Goal: Information Seeking & Learning: Learn about a topic

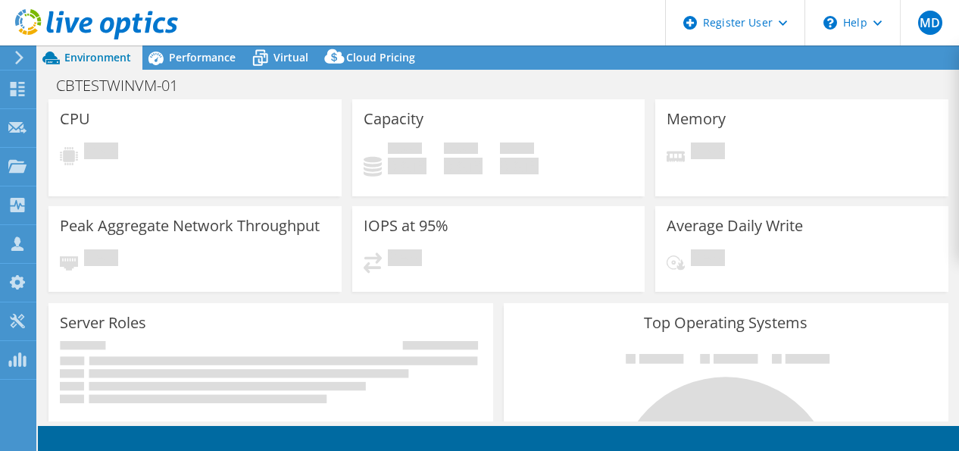
select select "USD"
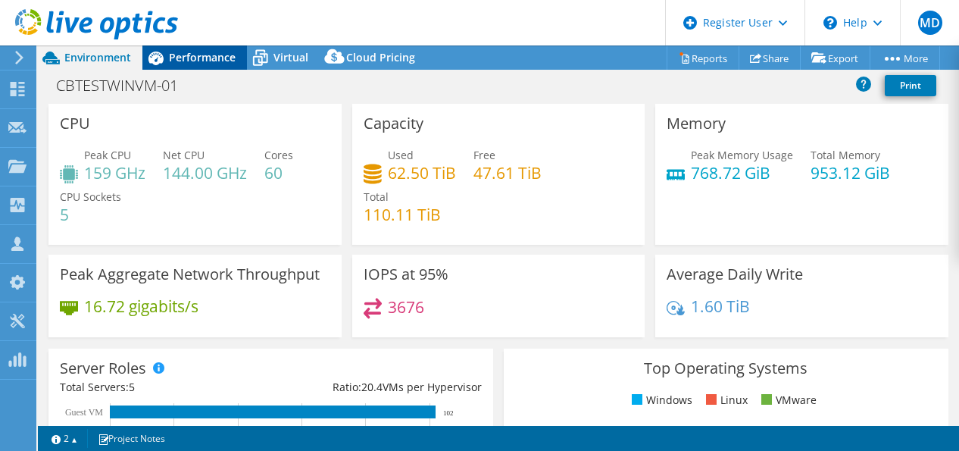
click at [209, 65] on div "Performance" at bounding box center [194, 57] width 104 height 24
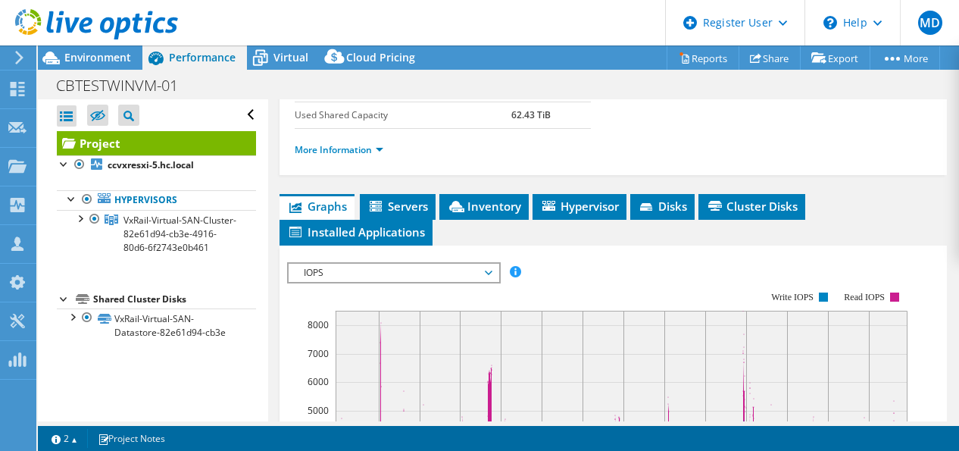
scroll to position [379, 0]
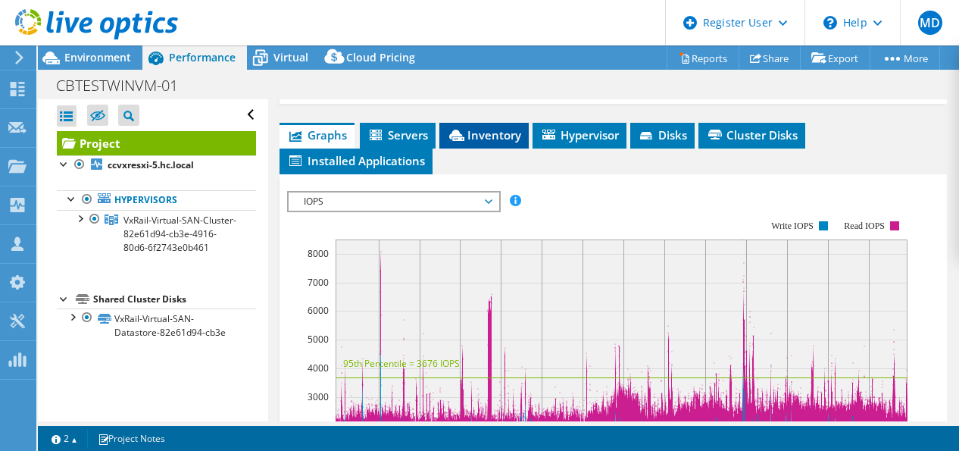
click at [495, 142] on span "Inventory" at bounding box center [484, 134] width 74 height 15
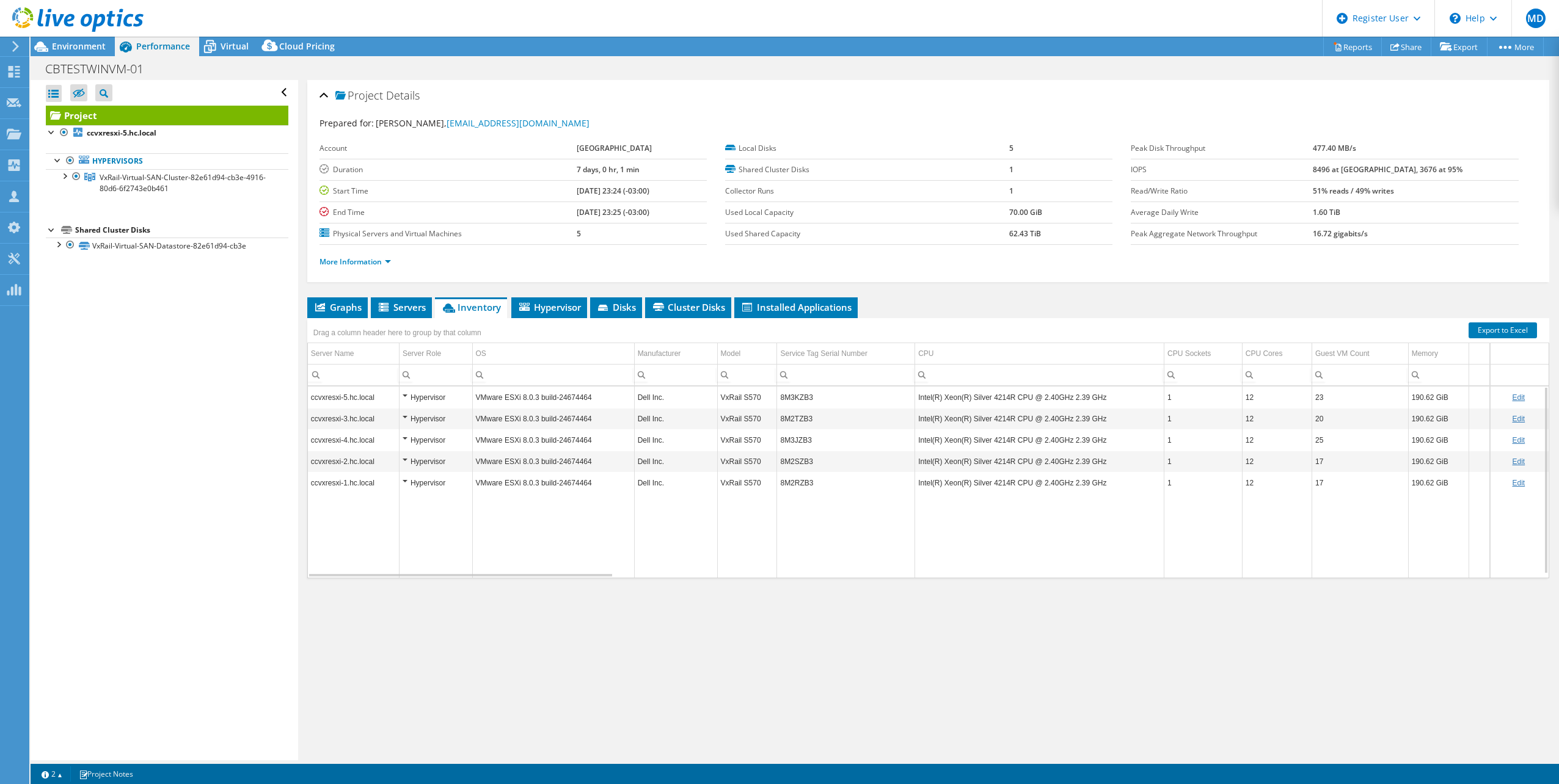
scroll to position [0, 0]
click at [389, 256] on link "More Information" at bounding box center [355, 261] width 72 height 10
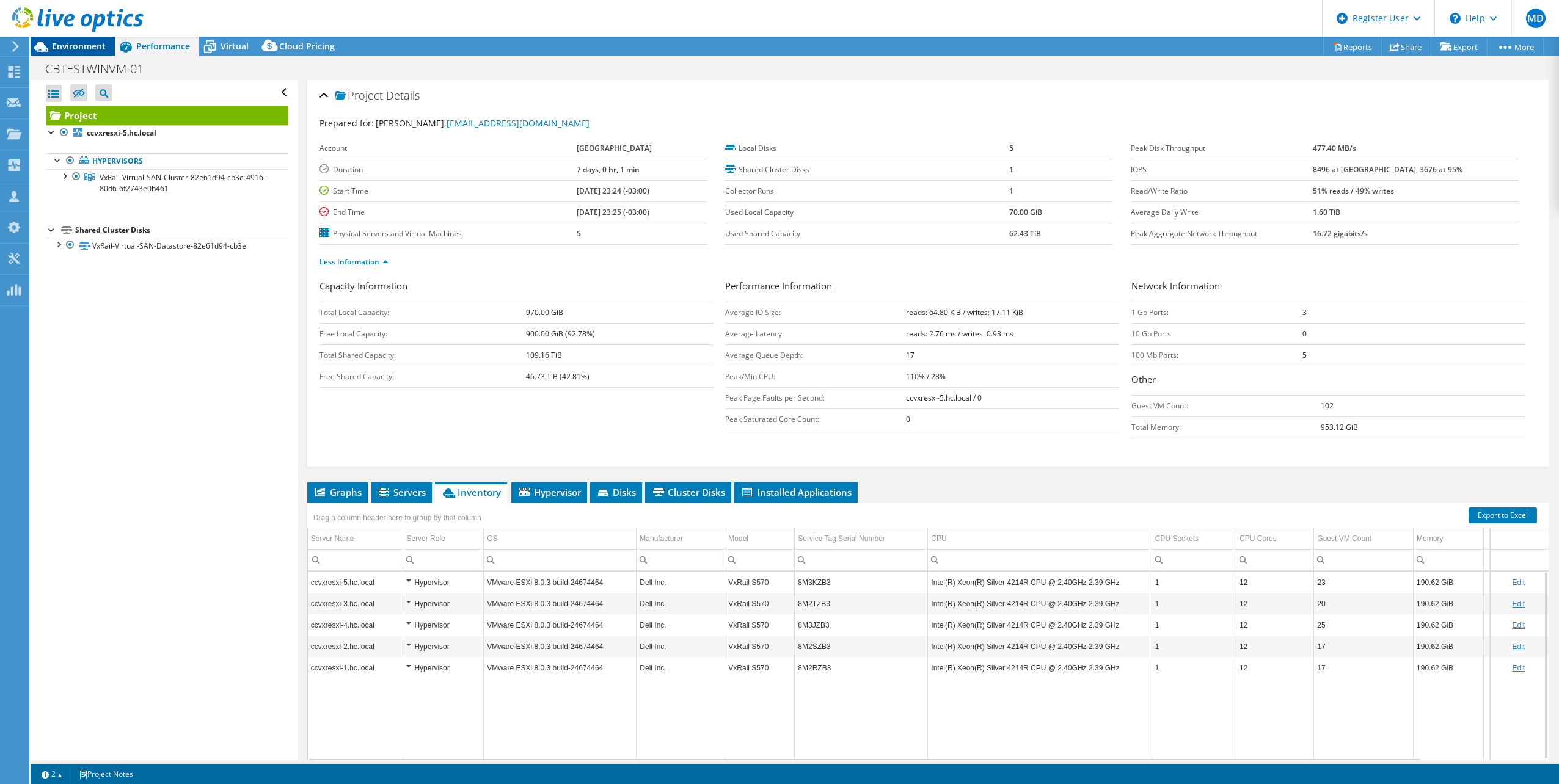
click at [77, 49] on span "Environment" at bounding box center [78, 46] width 54 height 11
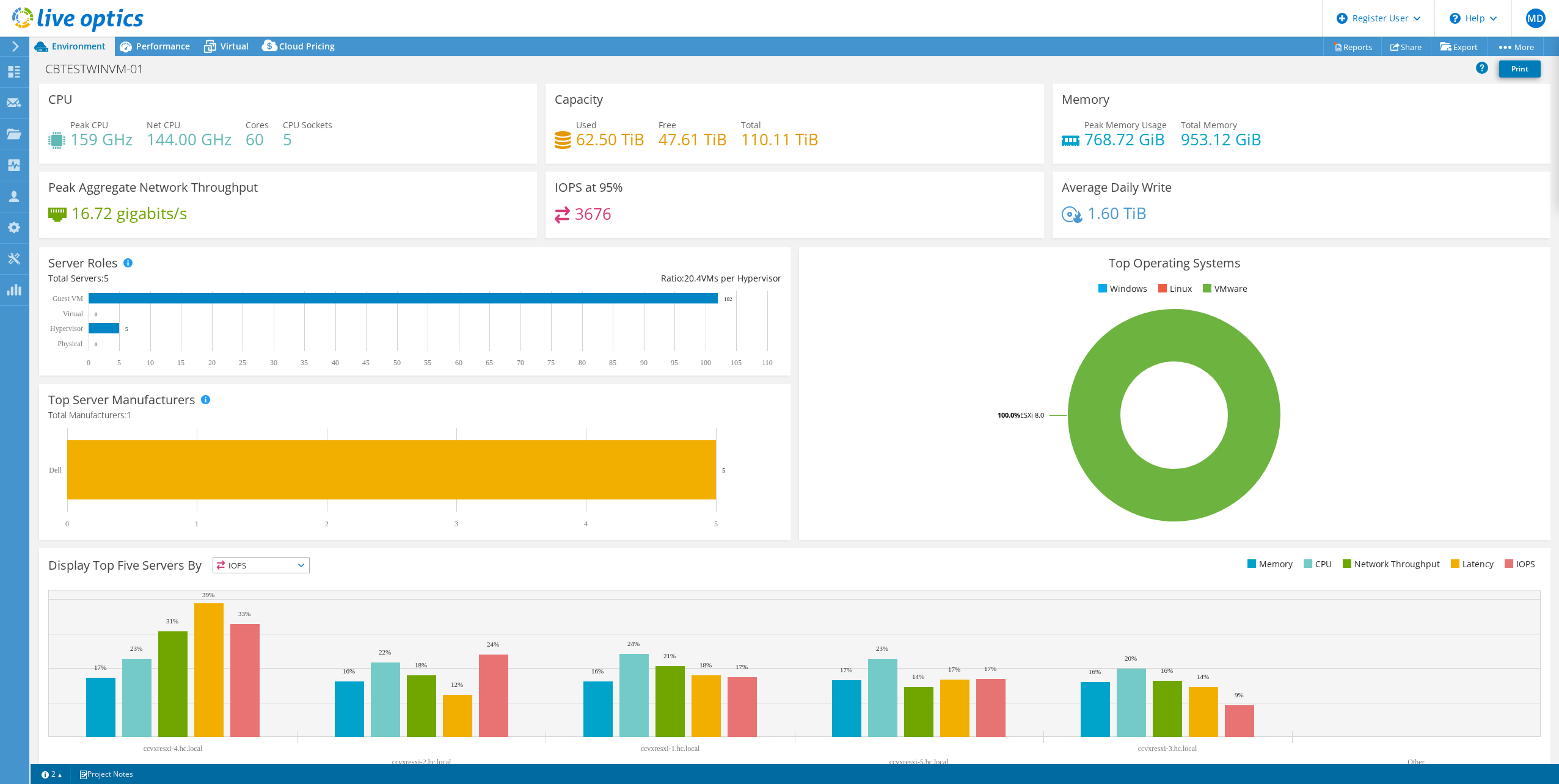
click at [35, 14] on icon at bounding box center [77, 19] width 132 height 25
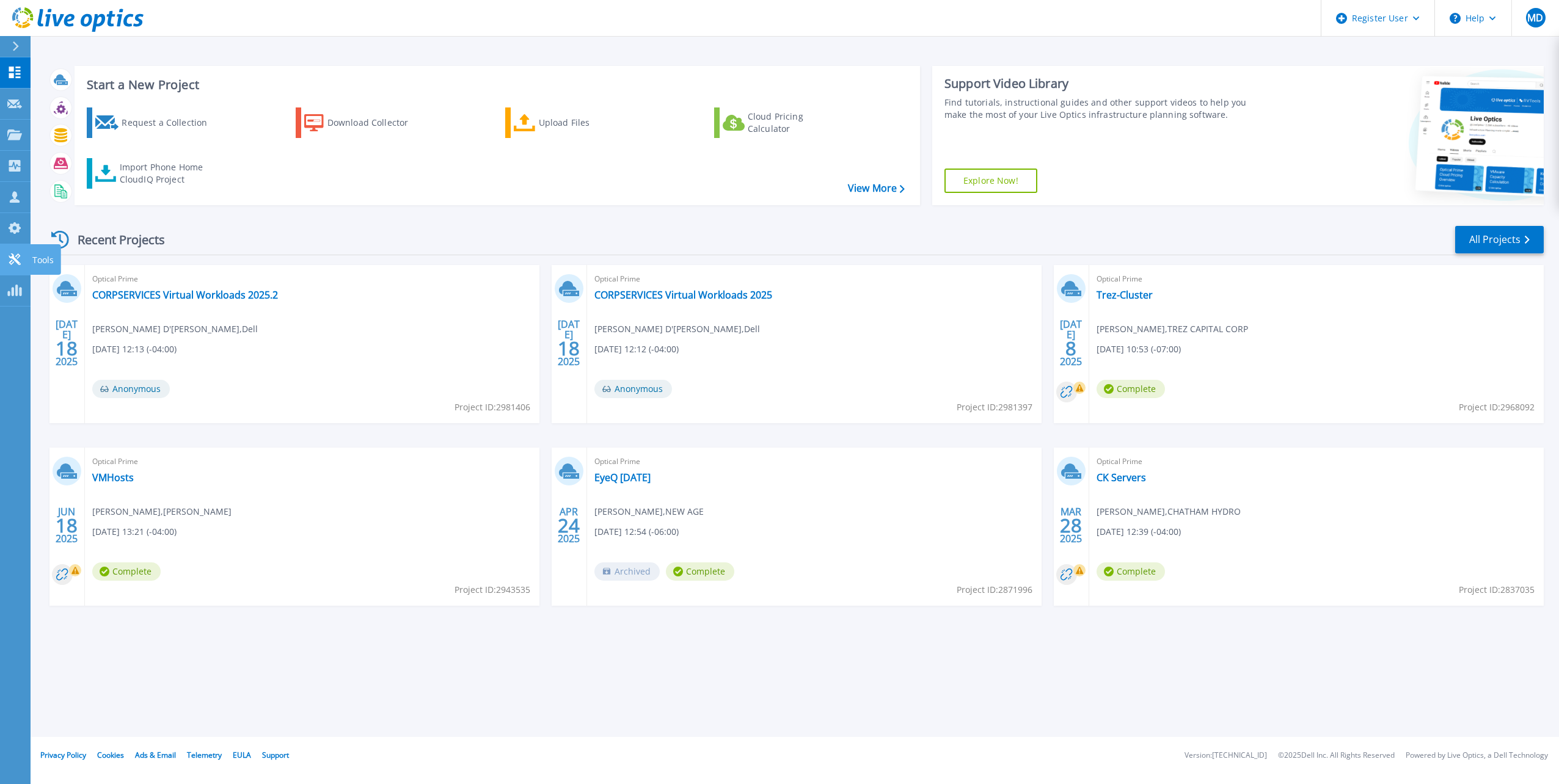
click at [0, 252] on html "Register User Help MD Dell User Michael D'Emilio Michael.DEmilio@dell.com Dell …" at bounding box center [780, 369] width 1559 height 737
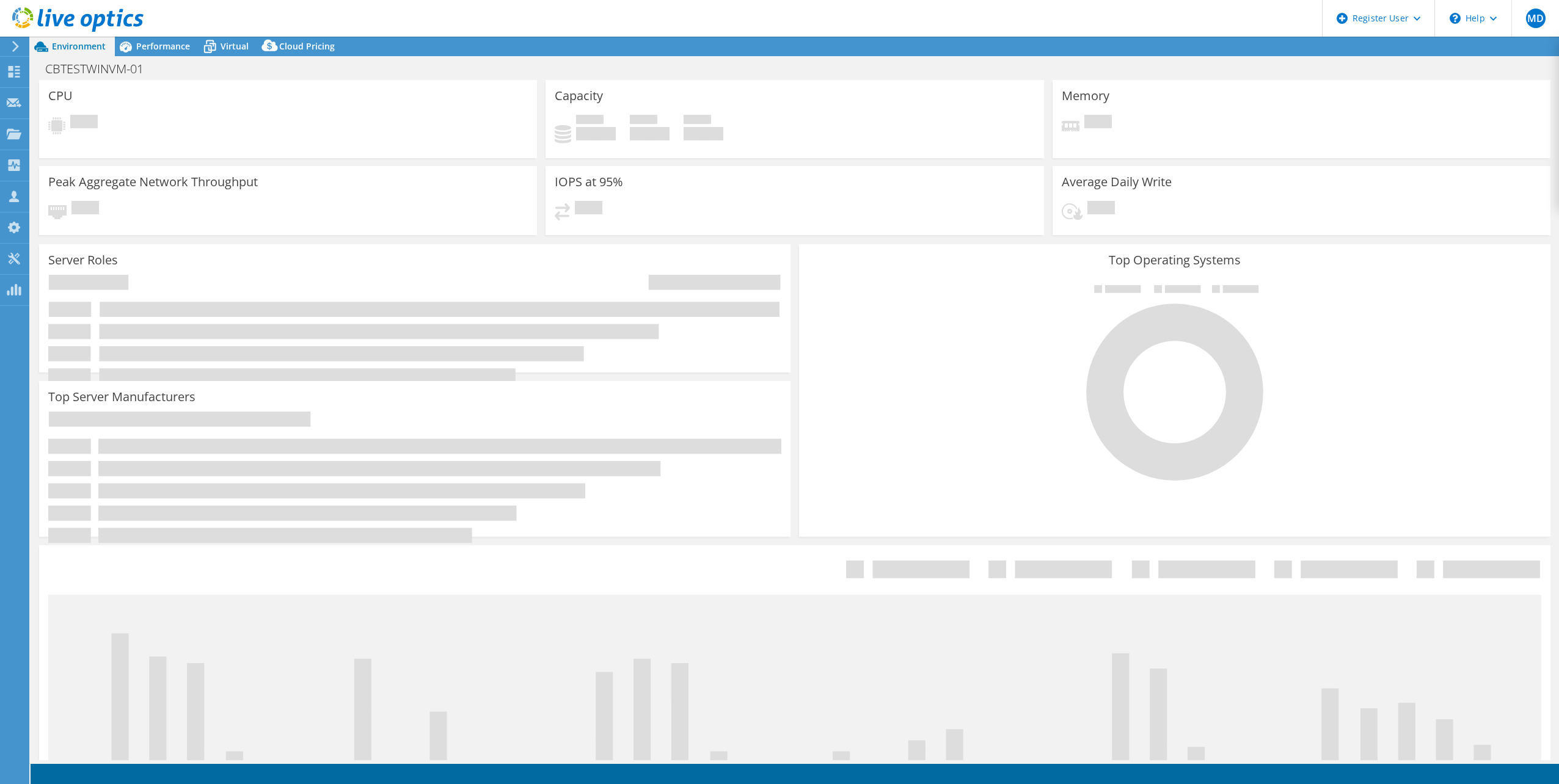
select select "USD"
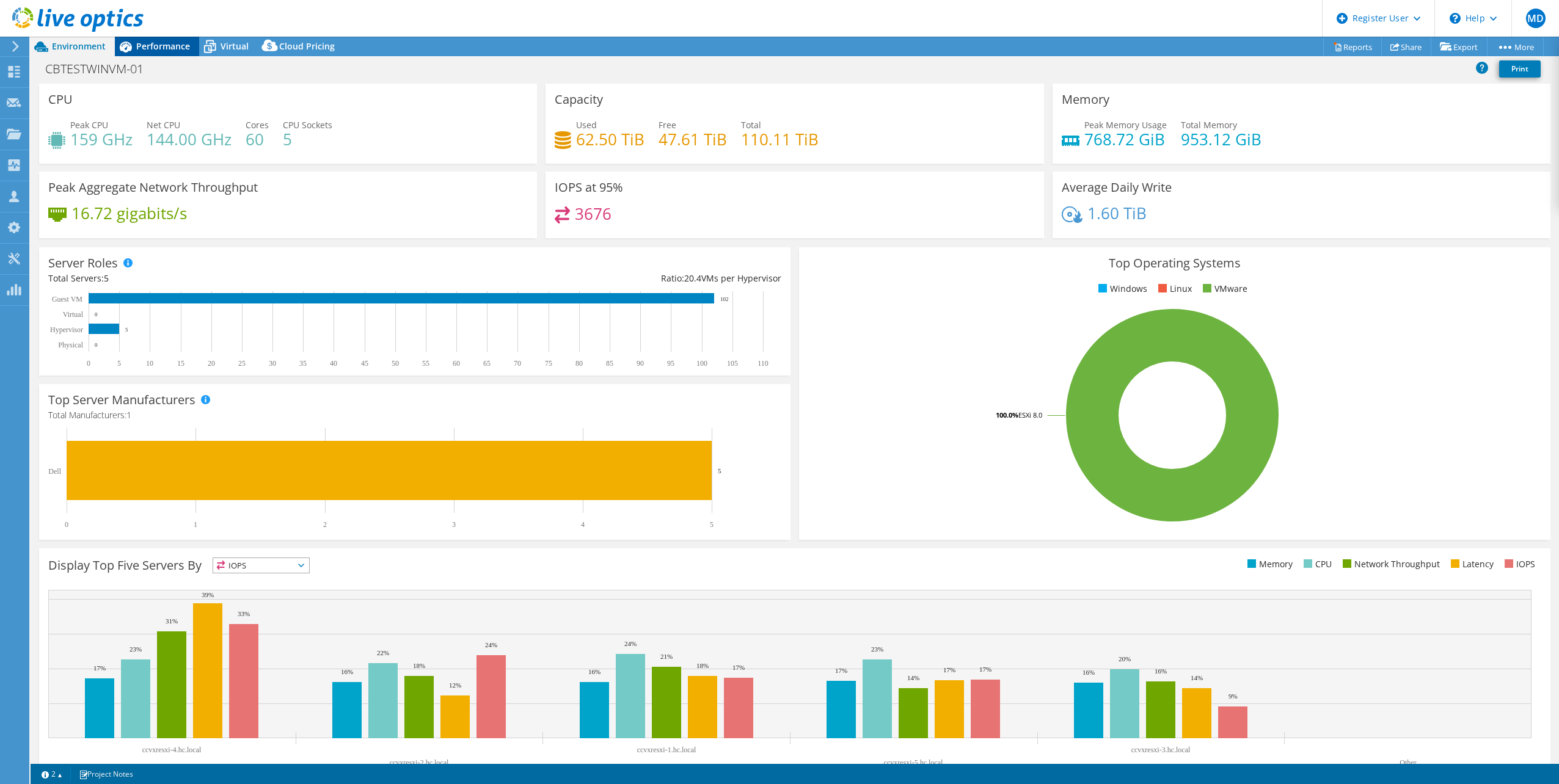
click at [175, 54] on div "Performance" at bounding box center [157, 46] width 84 height 19
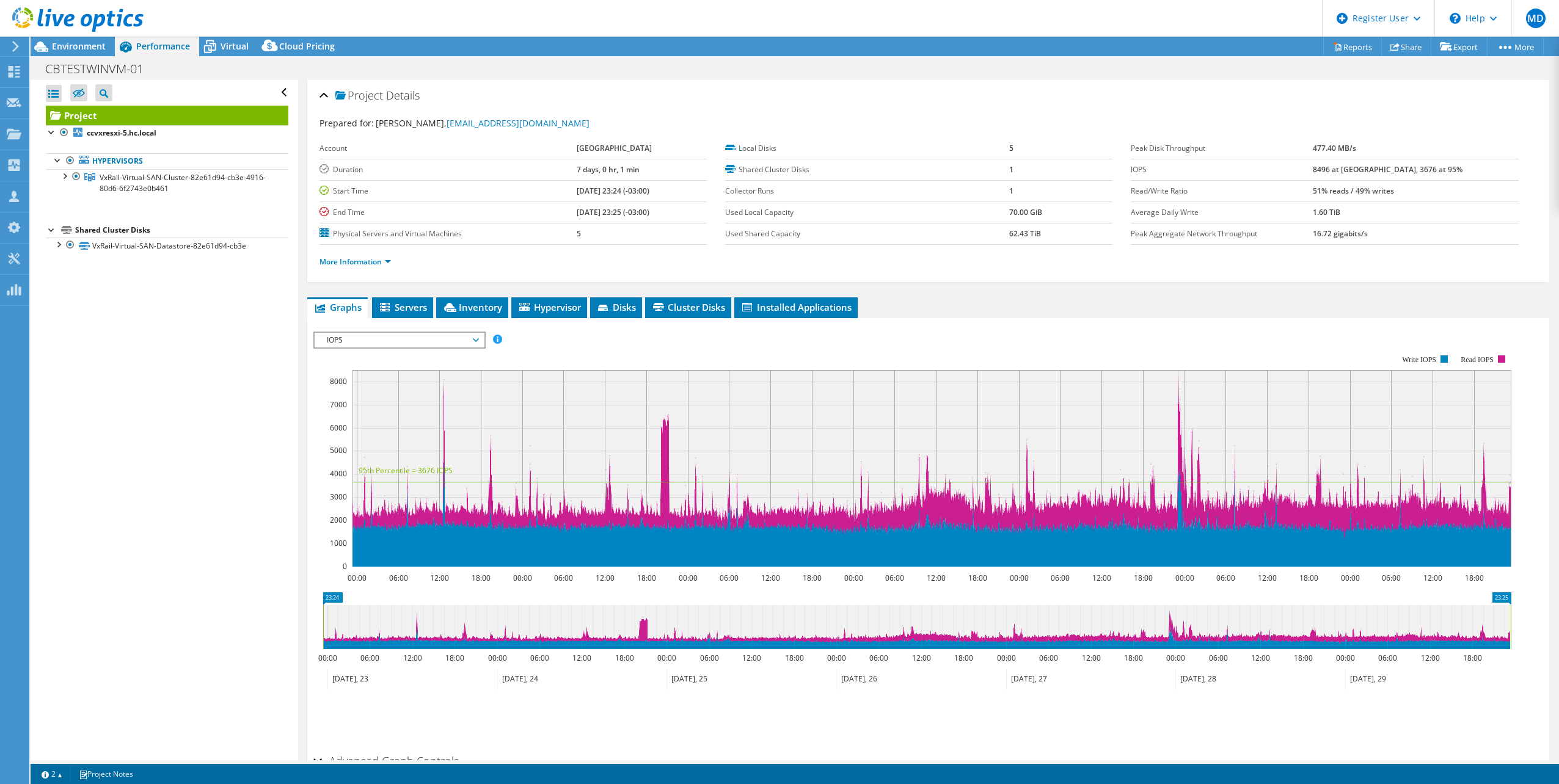
click at [452, 347] on span "IOPS" at bounding box center [399, 340] width 157 height 15
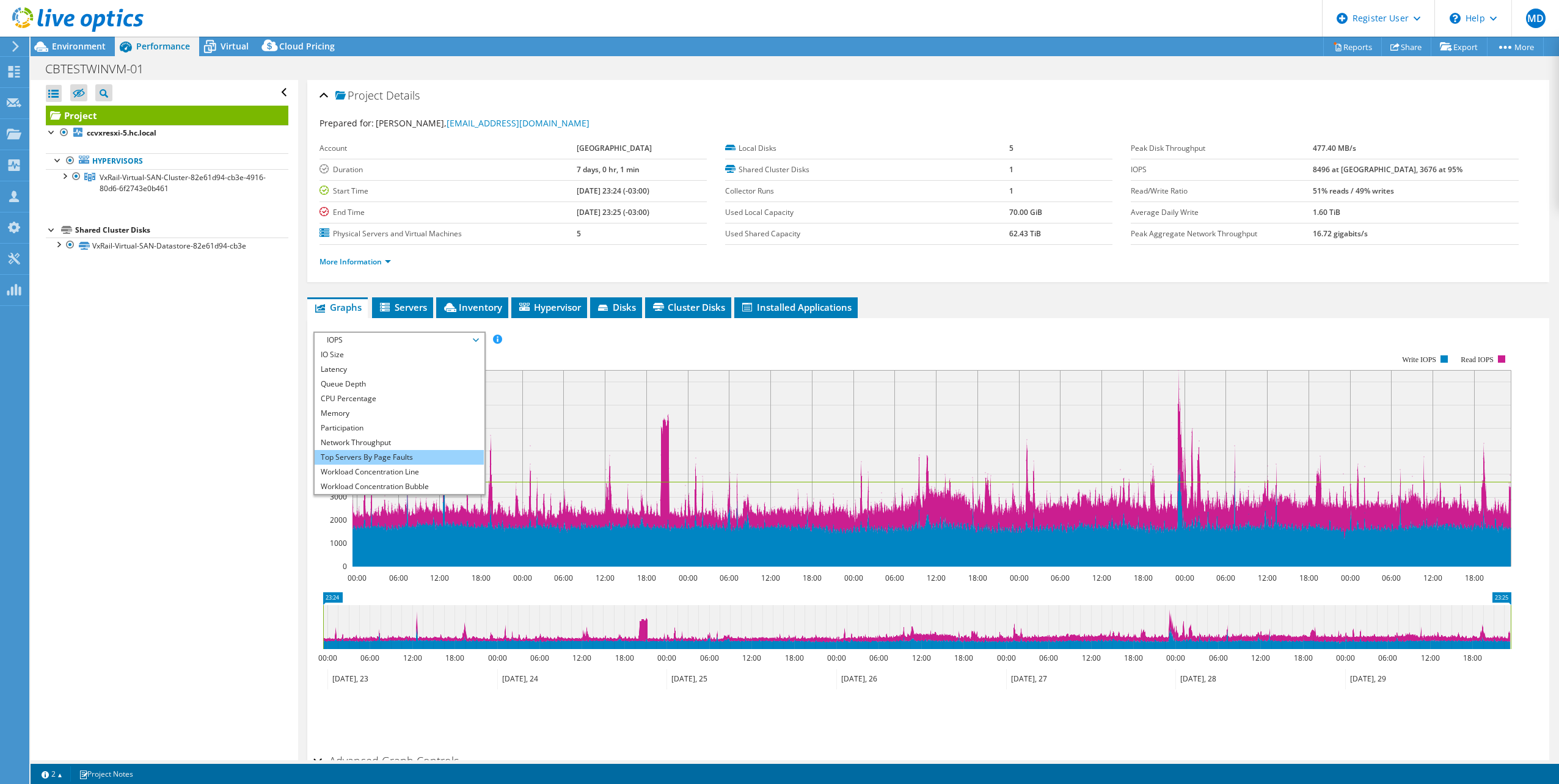
scroll to position [44, 0]
click at [376, 486] on li "All" at bounding box center [399, 486] width 169 height 15
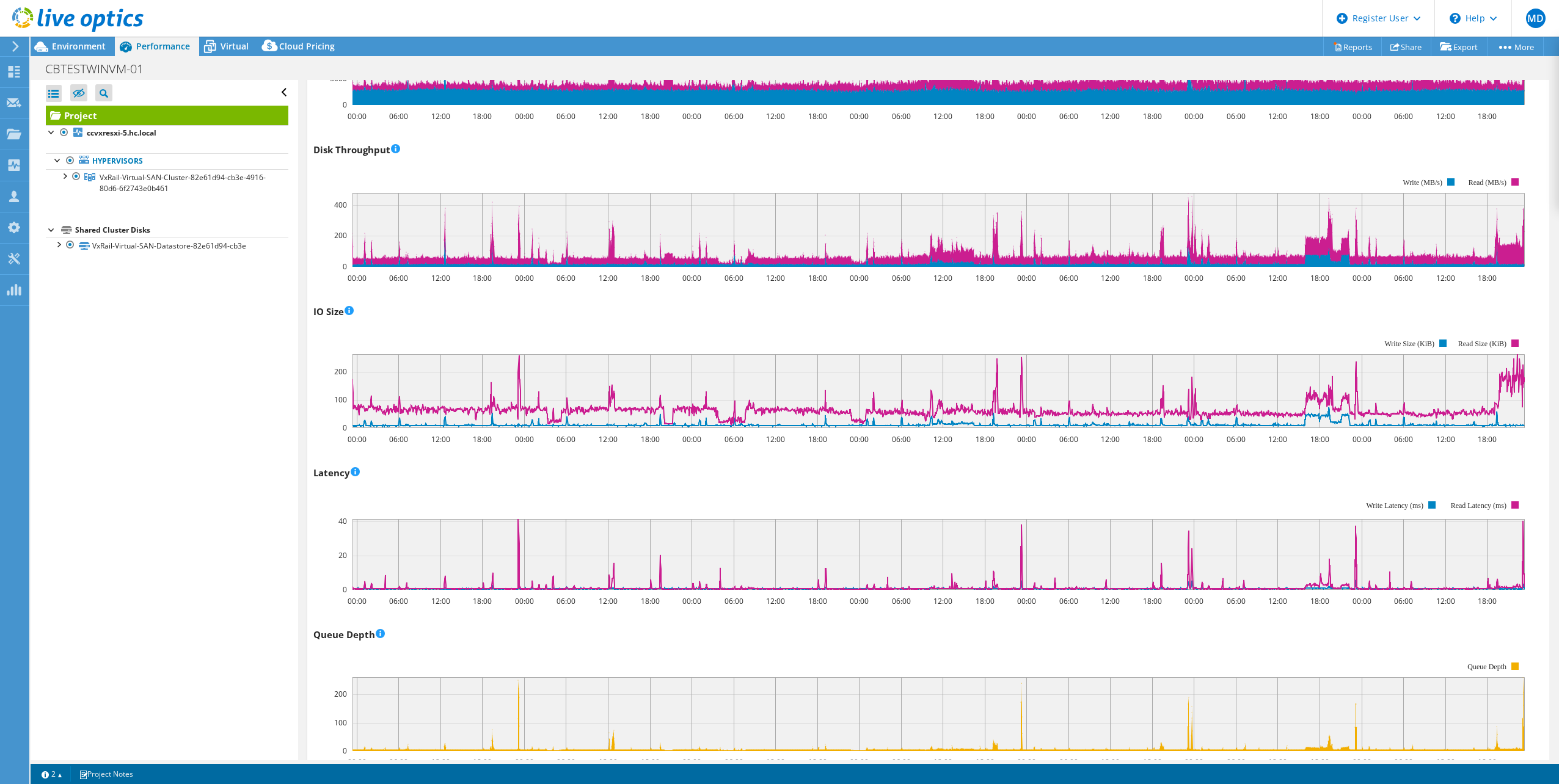
scroll to position [0, 0]
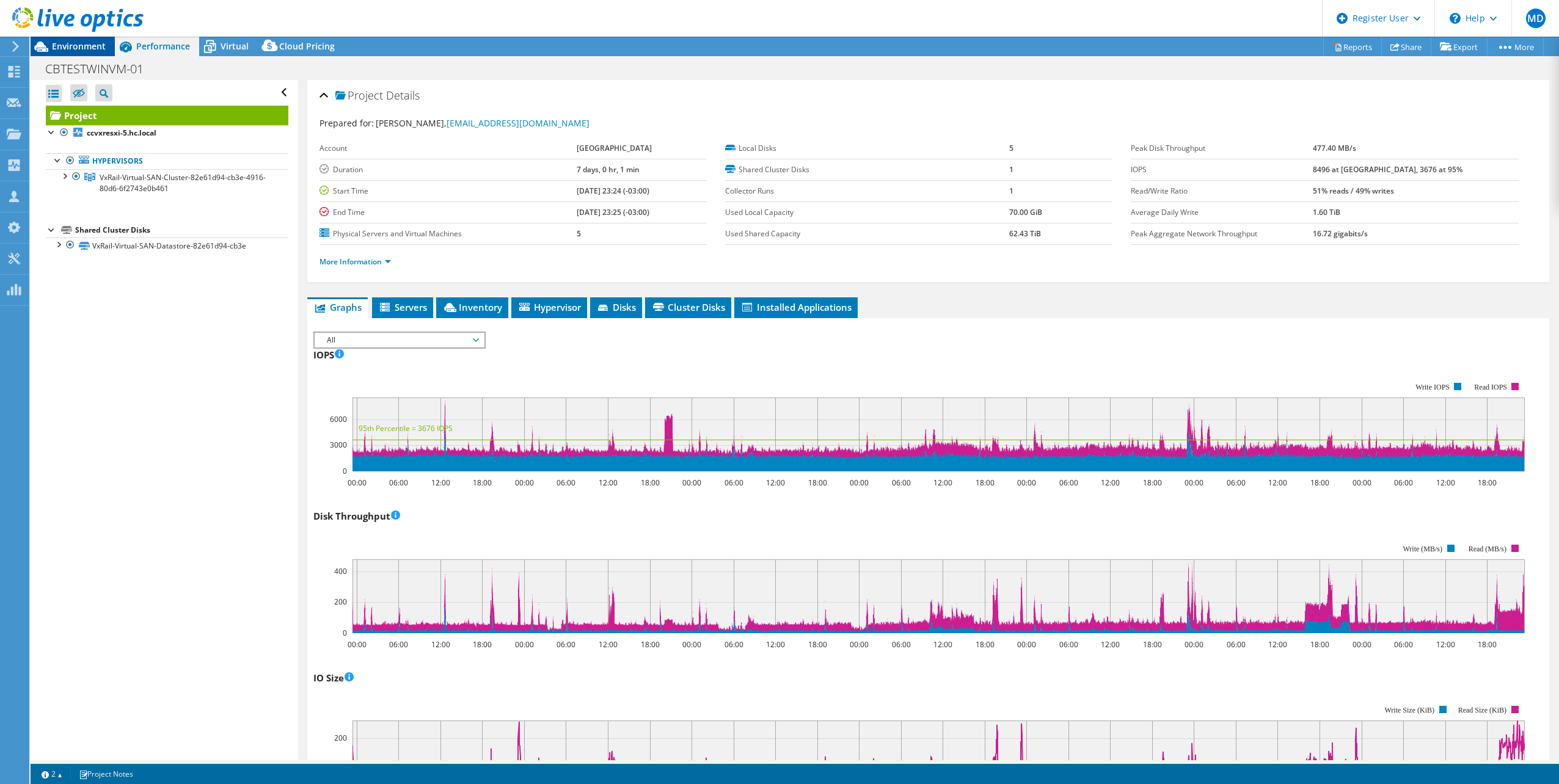
click at [56, 44] on span "Environment" at bounding box center [78, 46] width 54 height 11
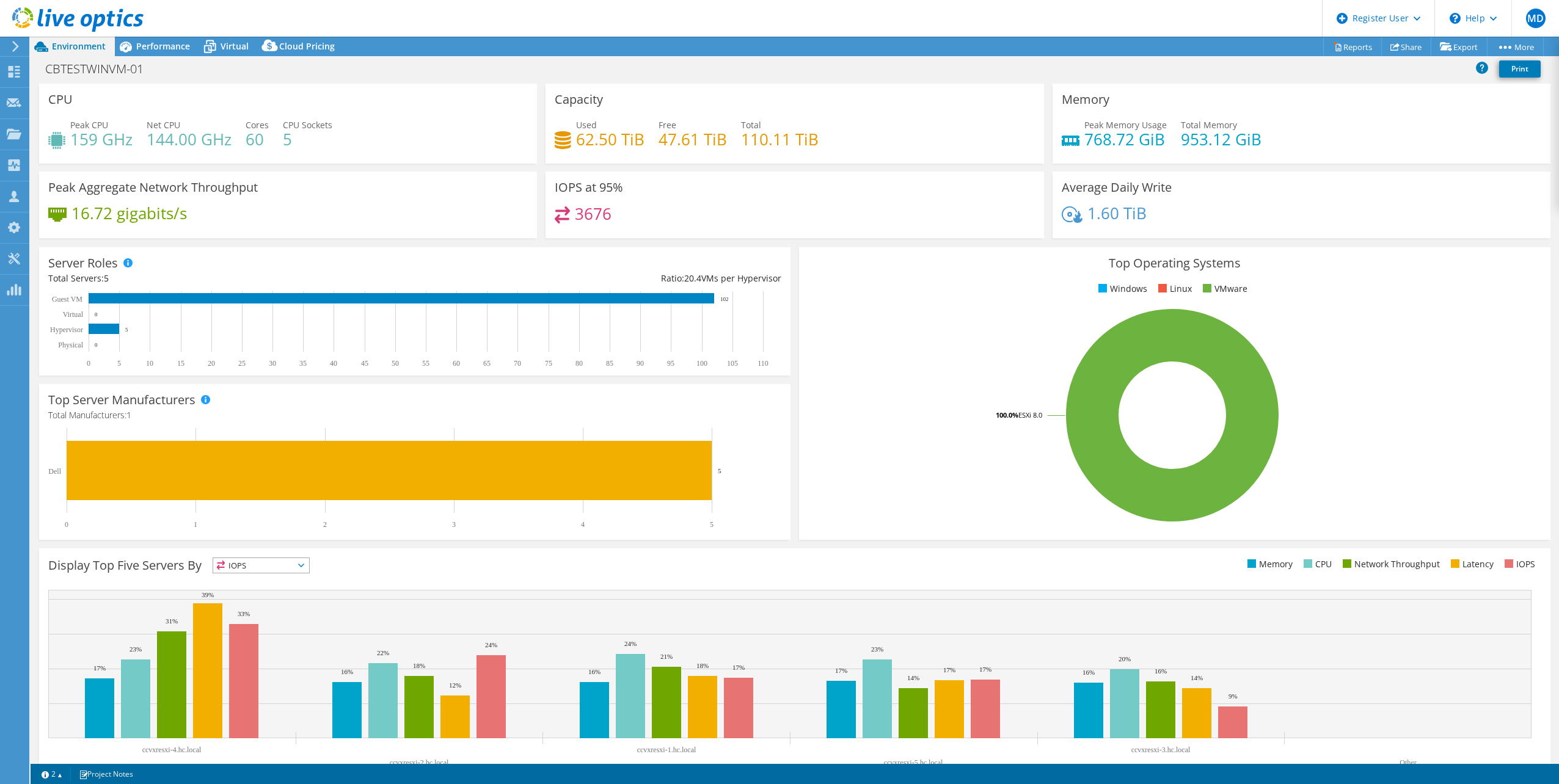
click at [91, 144] on h4 "159 GHz" at bounding box center [101, 139] width 62 height 14
click at [88, 142] on h4 "159 GHz" at bounding box center [101, 139] width 62 height 14
drag, startPoint x: 87, startPoint y: 142, endPoint x: 252, endPoint y: 120, distance: 166.5
click at [252, 120] on div "Peak CPU 159 GHz Net CPU 144.00 GHz Cores 60 CPU Sockets 5" at bounding box center [288, 138] width 479 height 40
drag, startPoint x: 248, startPoint y: 120, endPoint x: 151, endPoint y: 141, distance: 99.2
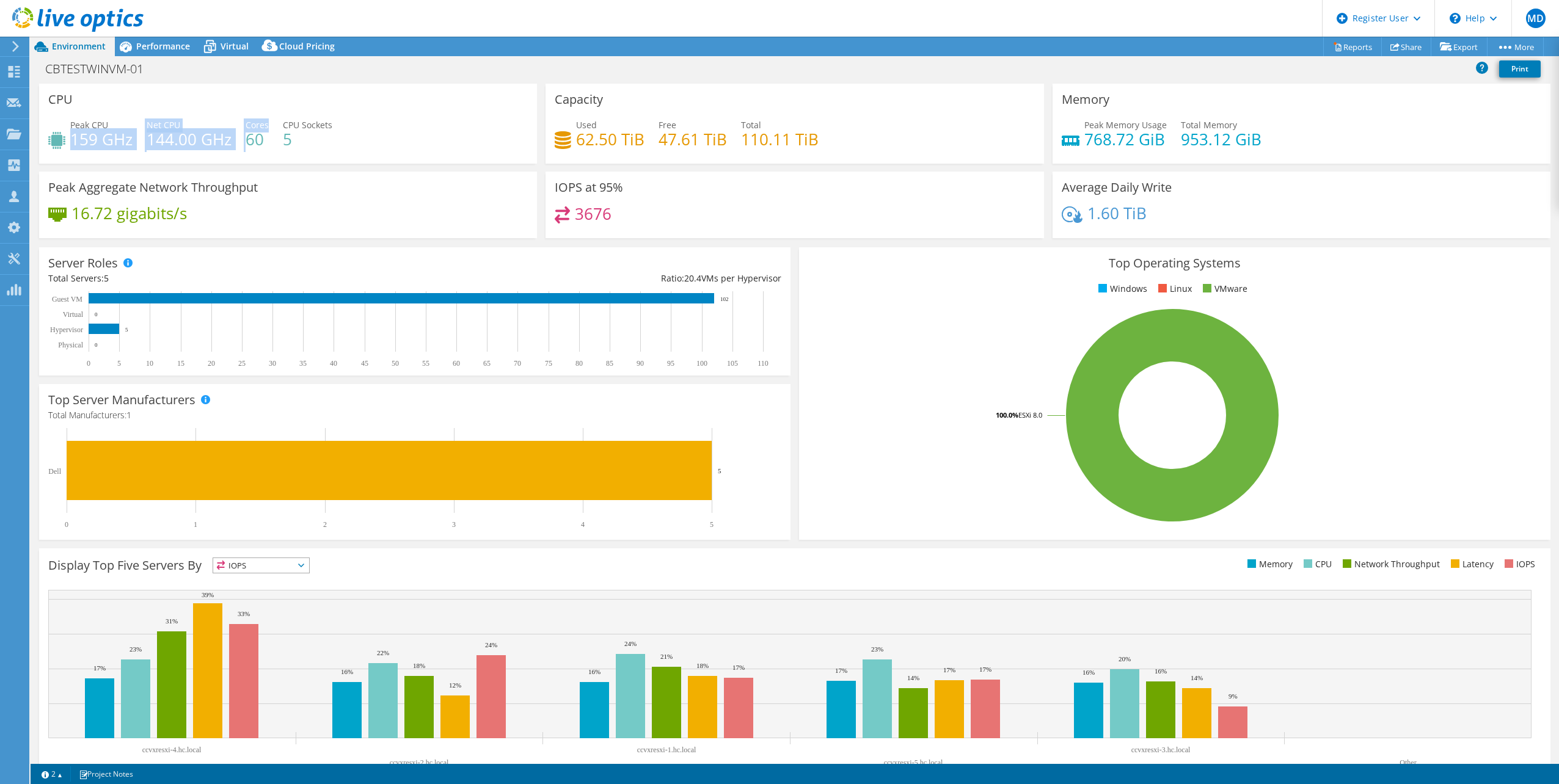
click at [151, 142] on h4 "144.00 GHz" at bounding box center [189, 139] width 85 height 14
click at [163, 46] on span "Performance" at bounding box center [163, 46] width 54 height 11
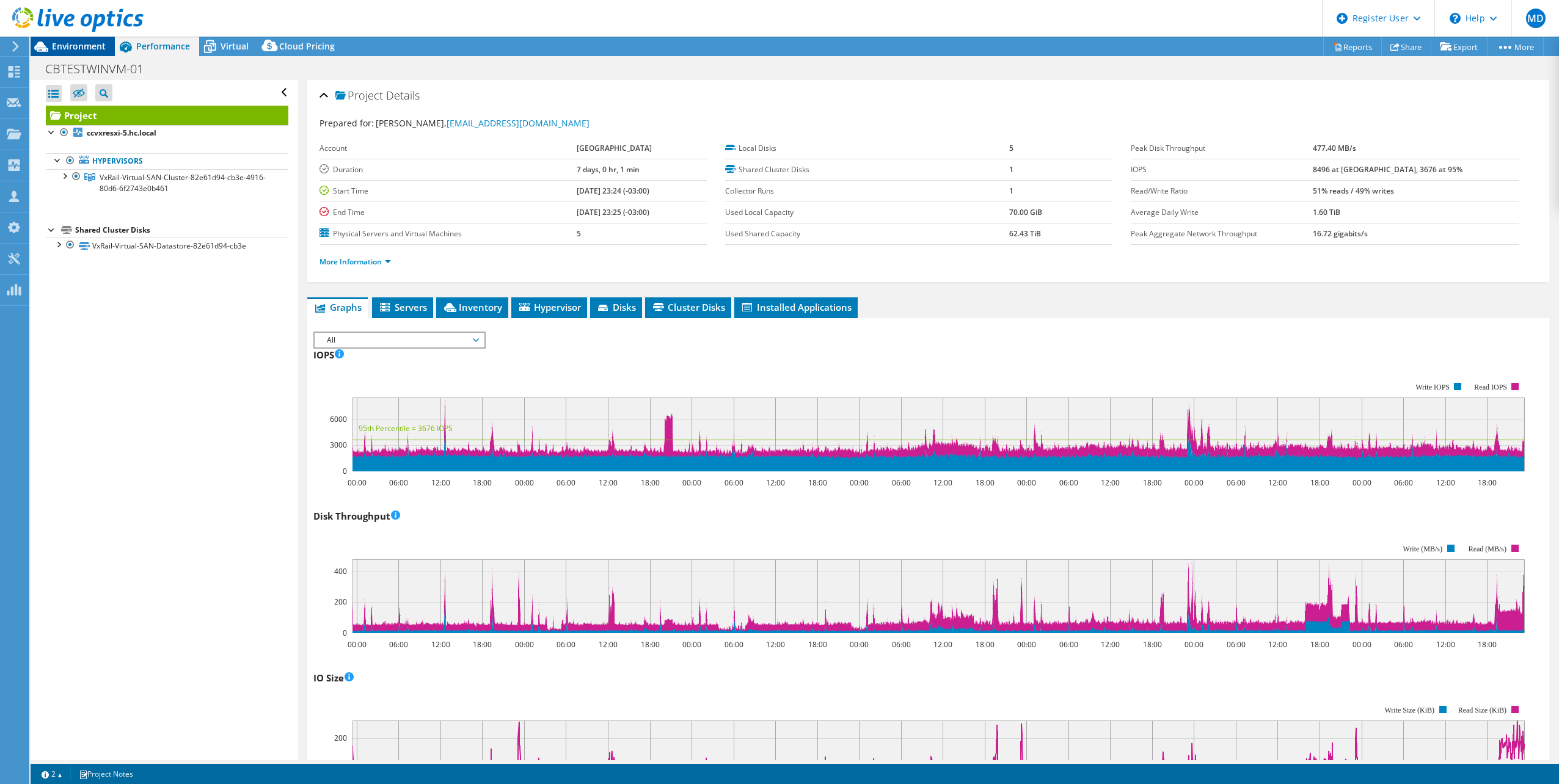
click at [73, 44] on span "Environment" at bounding box center [78, 46] width 54 height 11
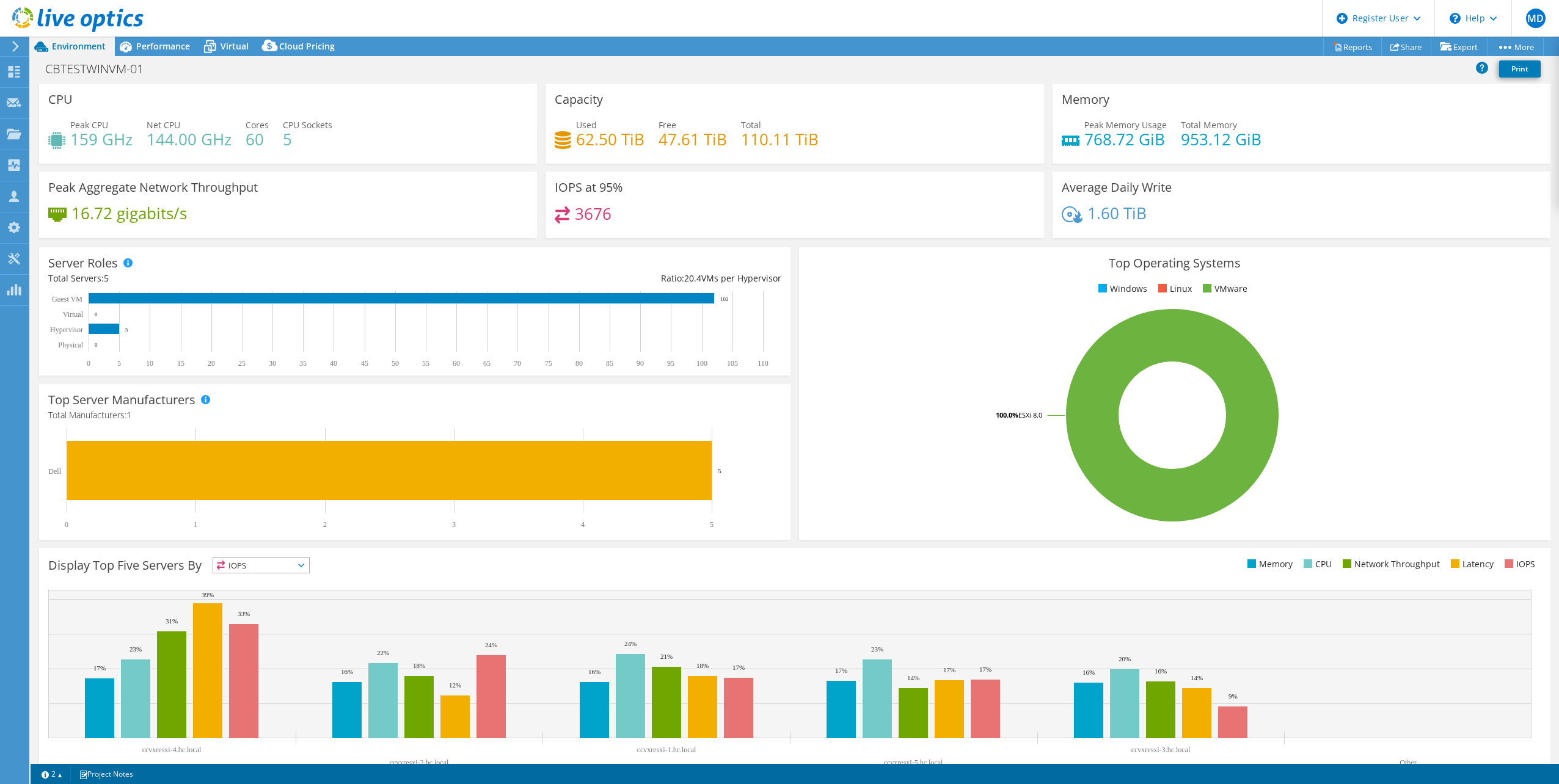
click at [104, 123] on span "Peak CPU" at bounding box center [89, 125] width 38 height 11
click at [80, 141] on h4 "159 GHz" at bounding box center [101, 139] width 62 height 14
click at [487, 135] on div "Peak CPU 159 GHz Net CPU 144.00 GHz Cores 60 CPU Sockets 5" at bounding box center [288, 138] width 479 height 40
click at [168, 137] on h4 "144.00 GHz" at bounding box center [189, 139] width 85 height 14
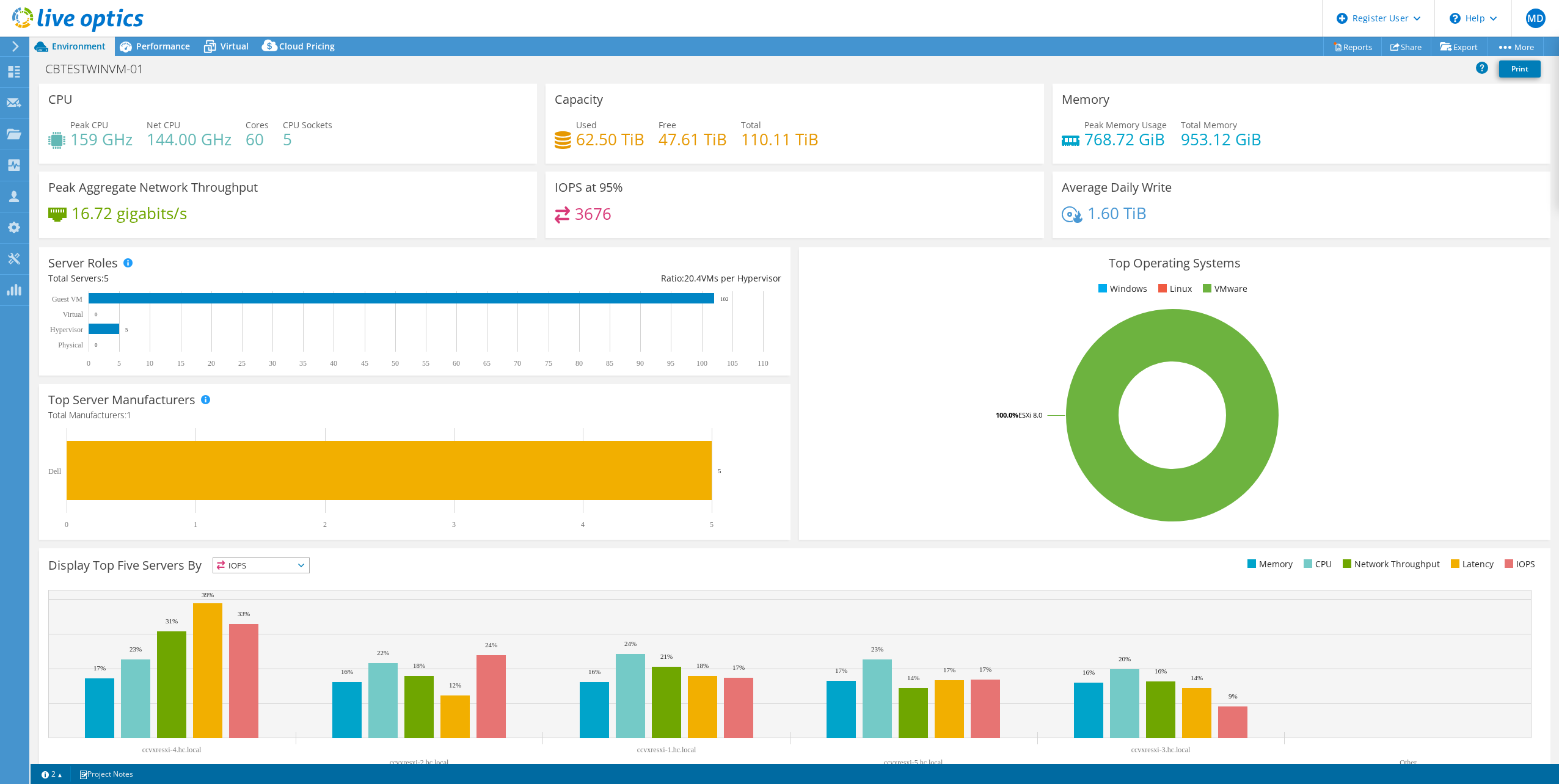
click at [162, 135] on h4 "144.00 GHz" at bounding box center [189, 139] width 85 height 14
click at [160, 55] on div "Performance" at bounding box center [157, 46] width 84 height 19
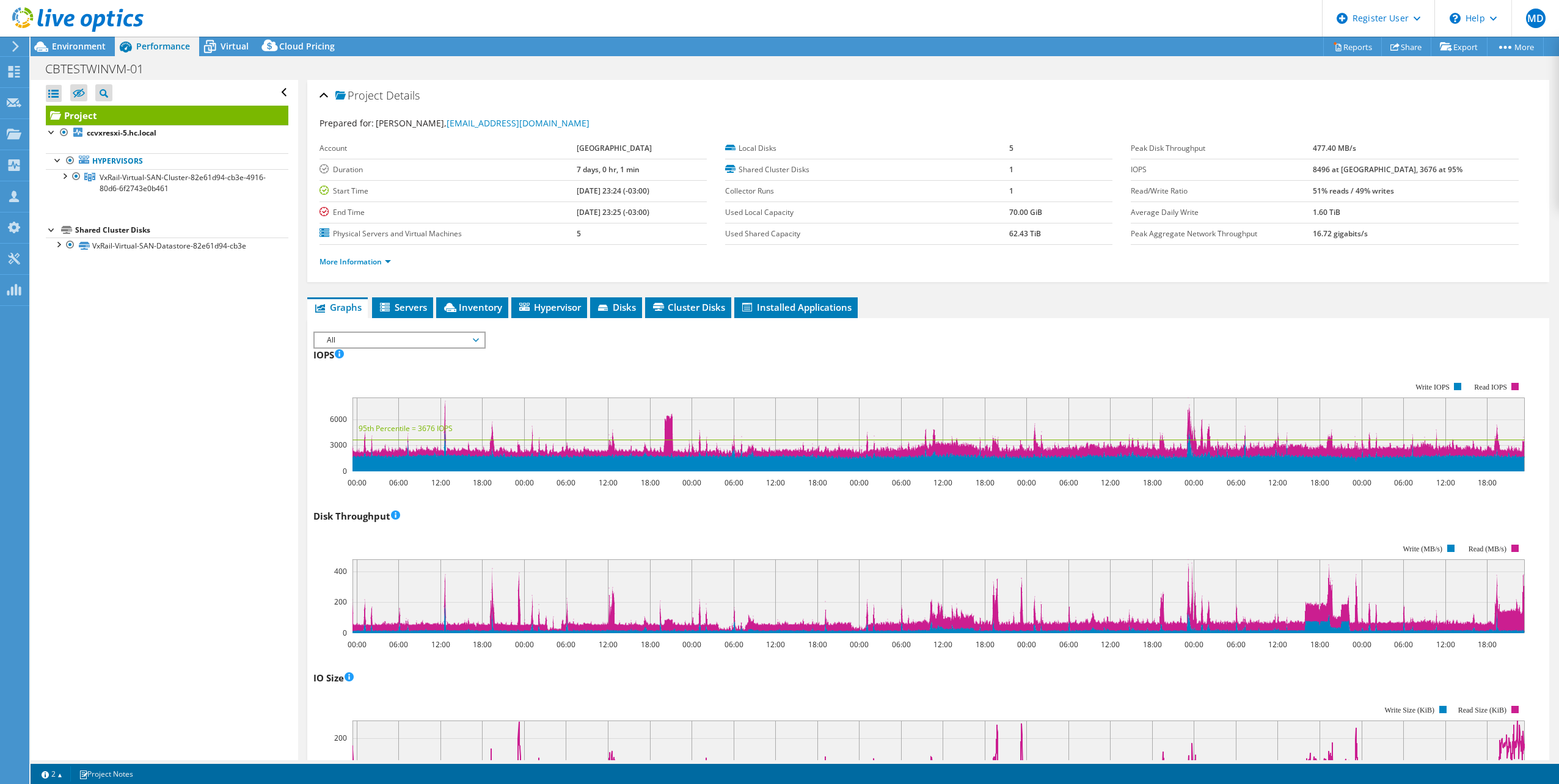
scroll to position [366, 0]
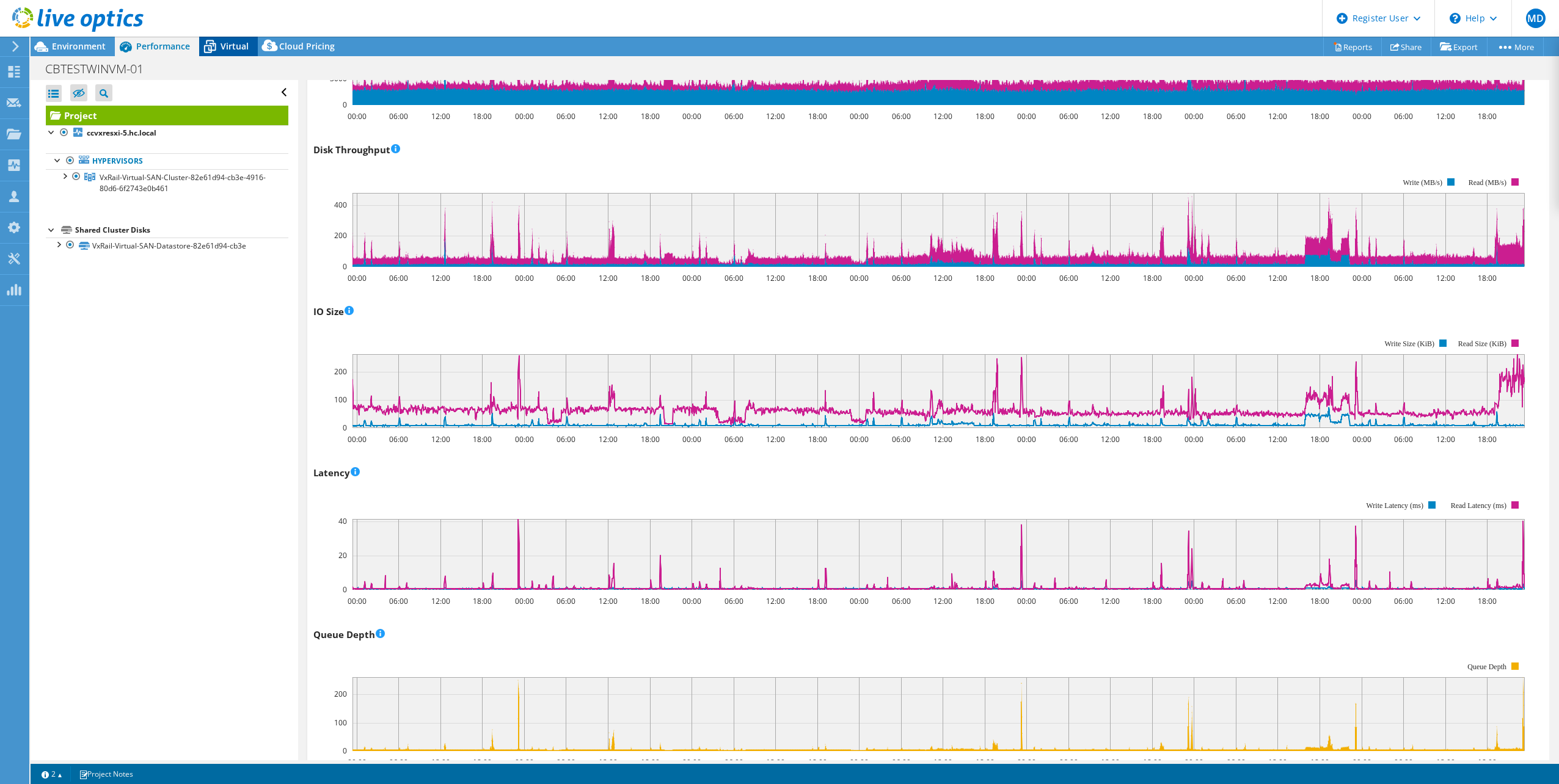
click at [94, 42] on span "Environment" at bounding box center [78, 46] width 54 height 11
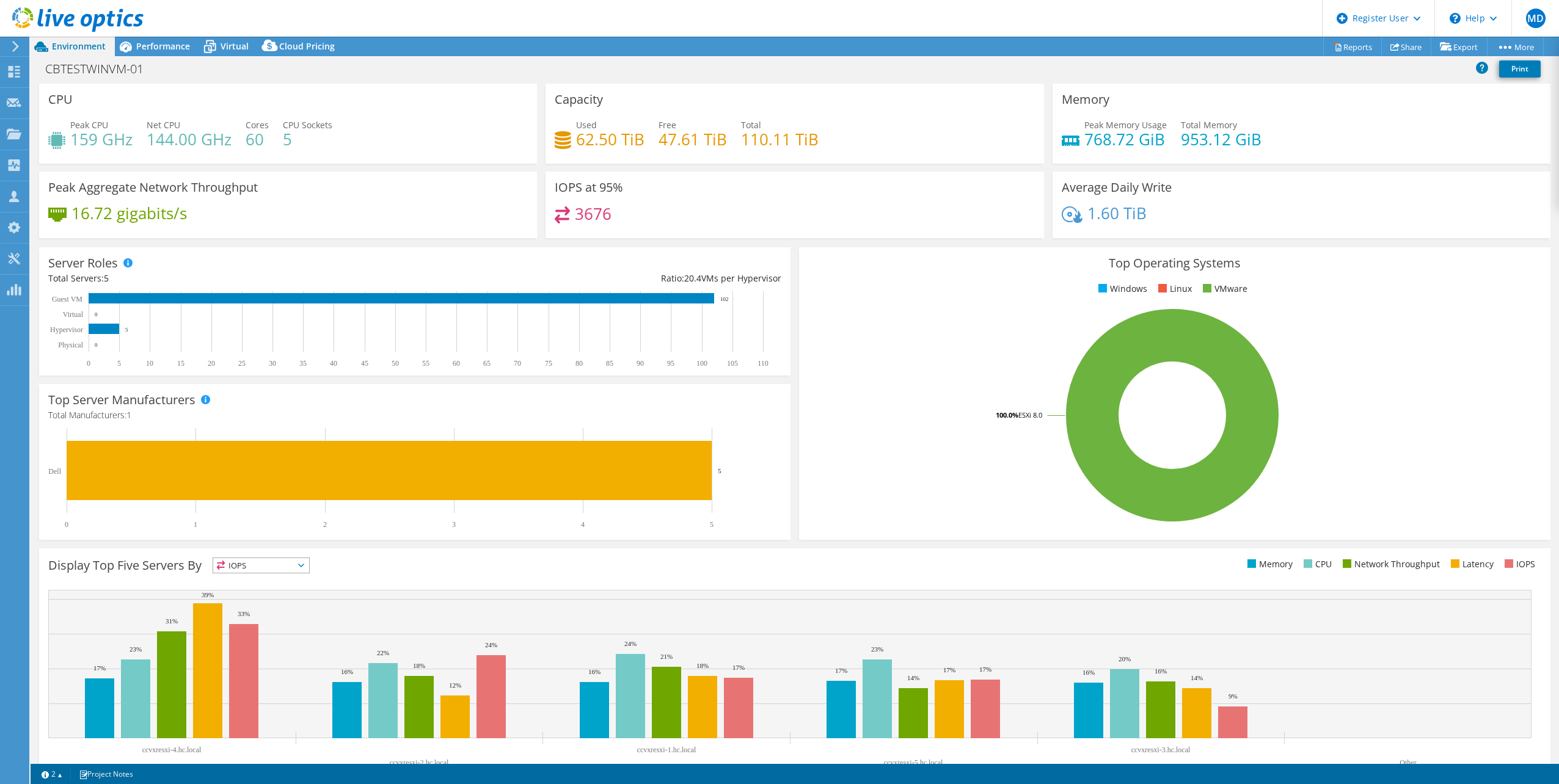
drag, startPoint x: 140, startPoint y: 134, endPoint x: 157, endPoint y: 133, distance: 17.0
click at [142, 134] on div "Peak CPU 159 GHz Net CPU 144.00 GHz Cores 60 CPU Sockets 5" at bounding box center [288, 138] width 479 height 40
click at [160, 137] on h4 "144.00 GHz" at bounding box center [189, 139] width 85 height 14
click at [145, 141] on div "Peak CPU 159 GHz Net CPU 144.00 GHz Cores 60 CPU Sockets 5" at bounding box center [288, 138] width 479 height 40
click at [161, 137] on h4 "144.00 GHz" at bounding box center [189, 139] width 85 height 14
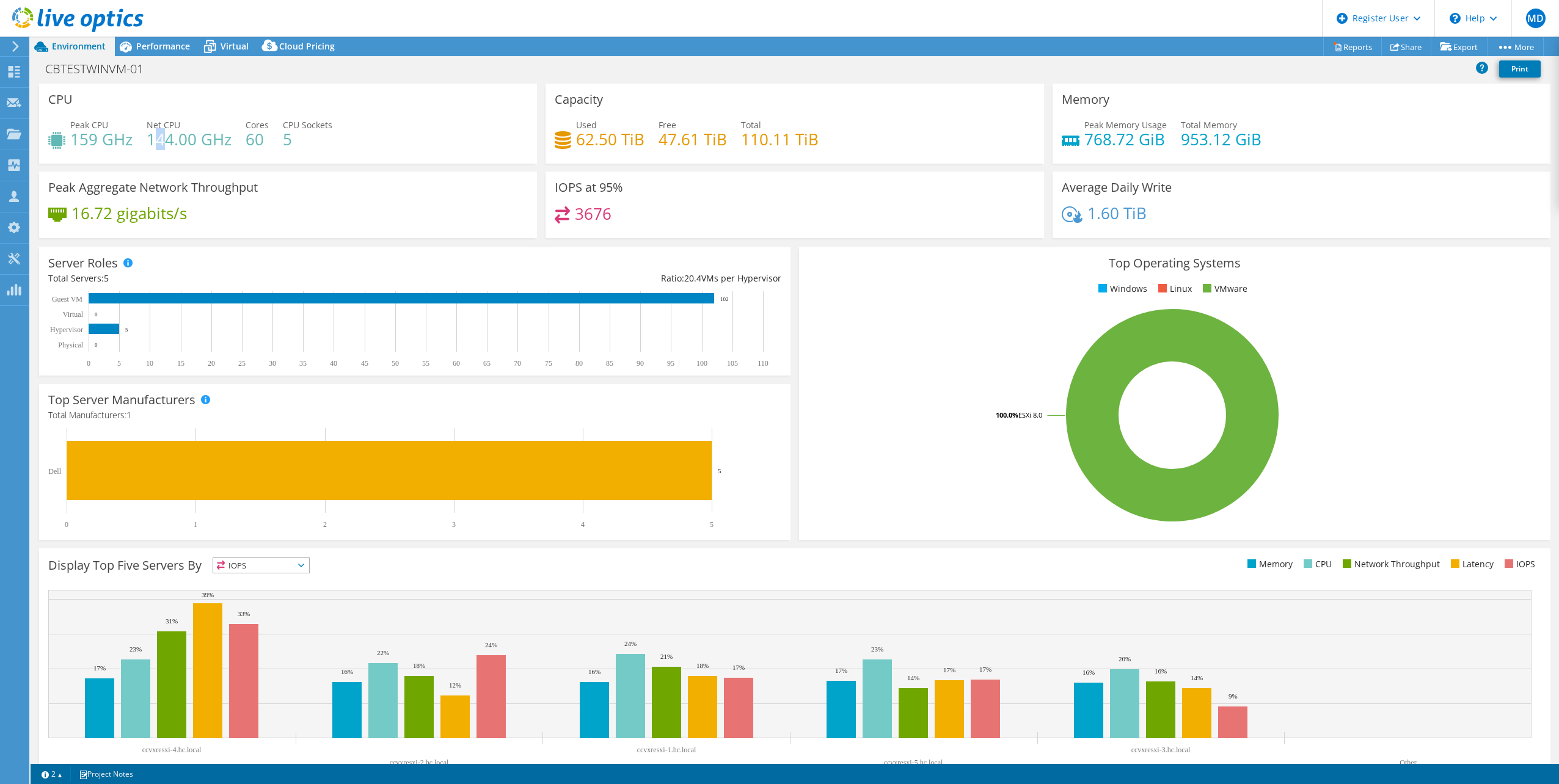
drag, startPoint x: 161, startPoint y: 137, endPoint x: 163, endPoint y: 144, distance: 7.3
click at [163, 144] on h4 "144.00 GHz" at bounding box center [189, 139] width 85 height 14
click at [420, 153] on div "Peak CPU 159 GHz Net CPU 144.00 GHz Cores 60 CPU Sockets 5" at bounding box center [288, 138] width 479 height 40
click at [84, 134] on h4 "159 GHz" at bounding box center [101, 139] width 62 height 14
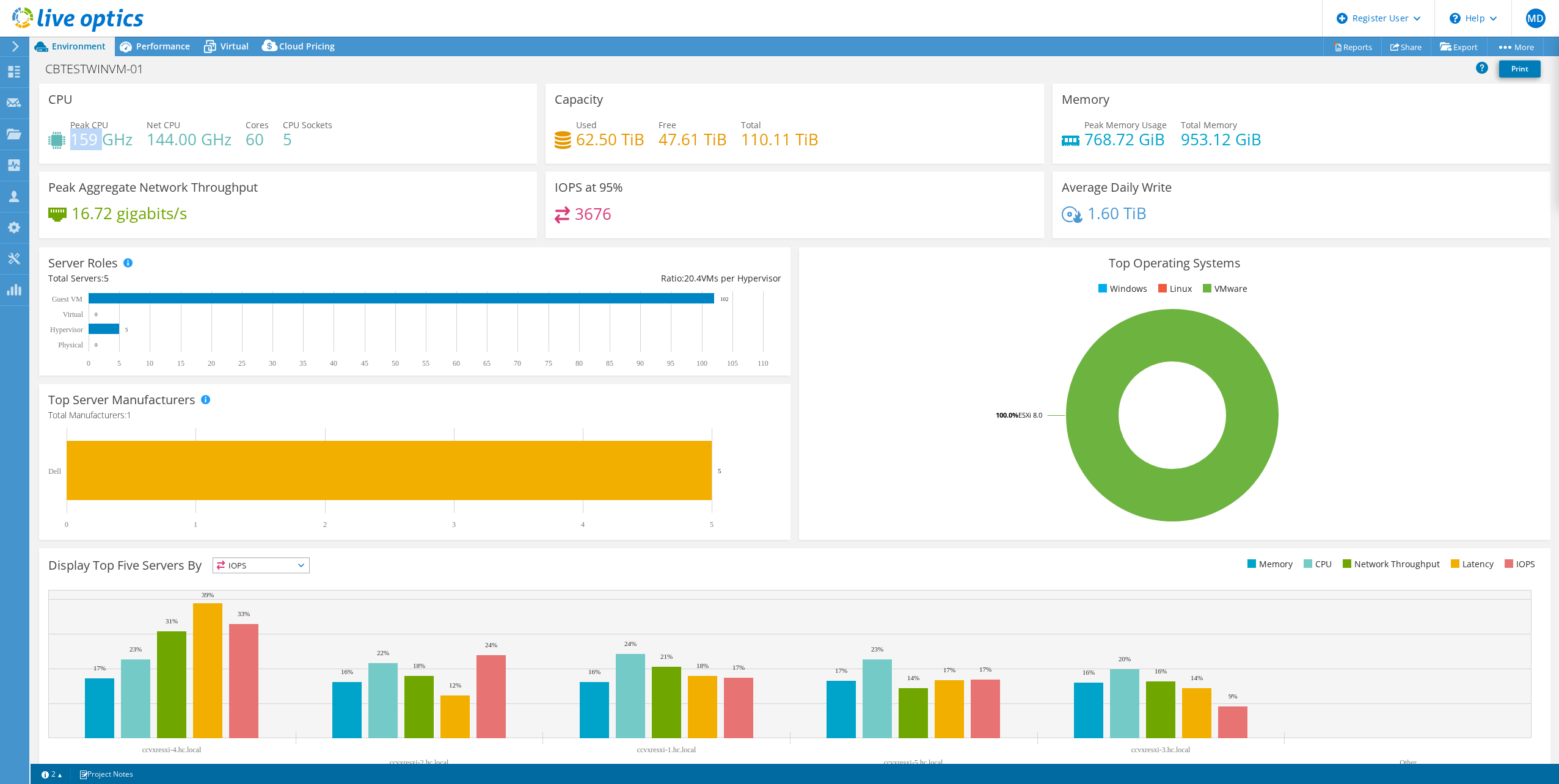
click at [84, 134] on h4 "159 GHz" at bounding box center [101, 139] width 62 height 14
click at [173, 140] on h4 "144.00 GHz" at bounding box center [189, 139] width 85 height 14
click at [147, 139] on h4 "144.00 GHz" at bounding box center [189, 139] width 85 height 14
click at [175, 135] on h4 "144.00 GHz" at bounding box center [189, 139] width 85 height 14
click at [166, 132] on h4 "144.00 GHz" at bounding box center [189, 139] width 85 height 14
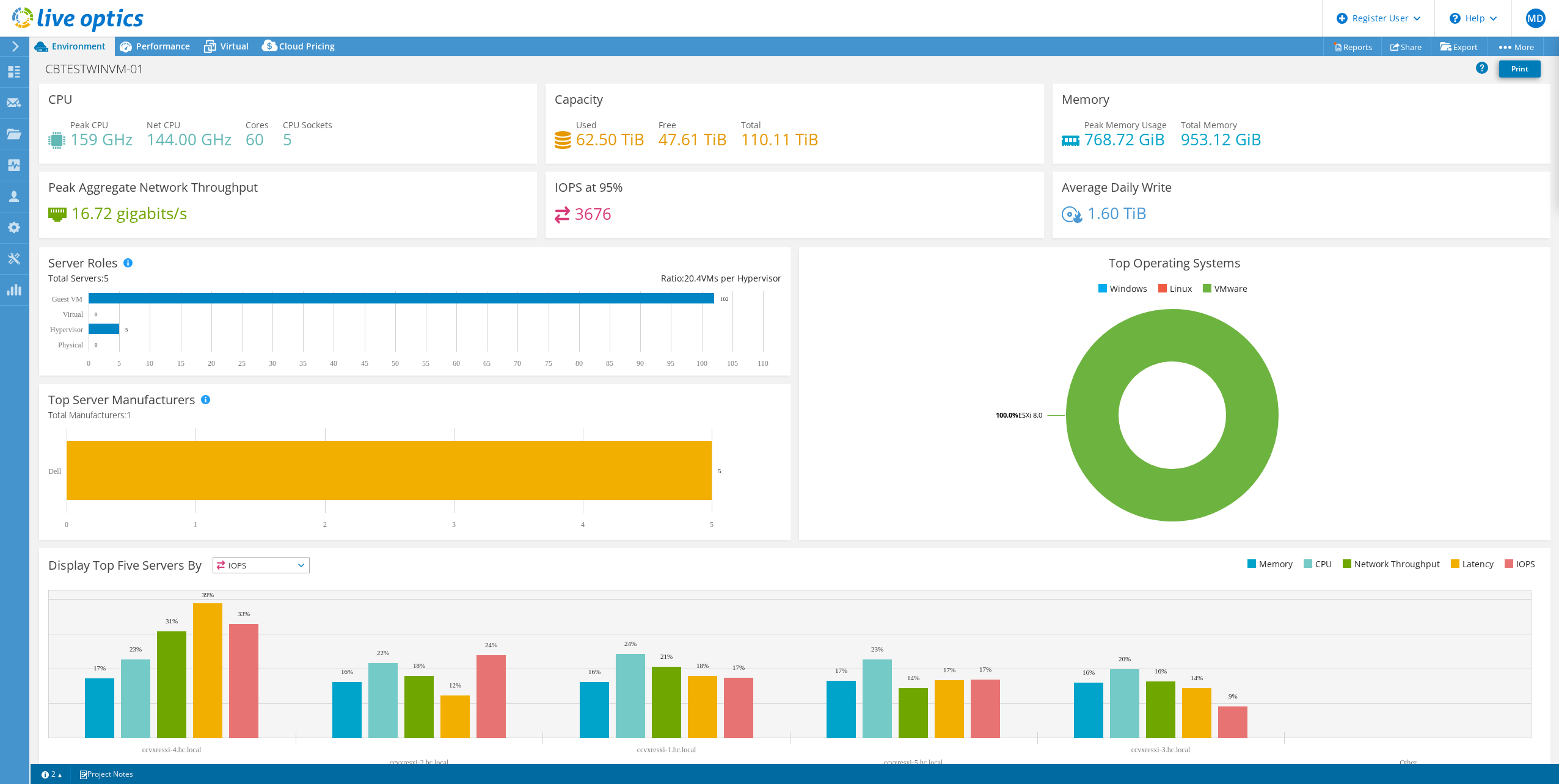
click at [166, 132] on h4 "144.00 GHz" at bounding box center [189, 139] width 85 height 14
click at [155, 56] on div "CBTESTWINVM-01 Print" at bounding box center [795, 70] width 1529 height 27
click at [157, 51] on span "Performance" at bounding box center [163, 46] width 54 height 11
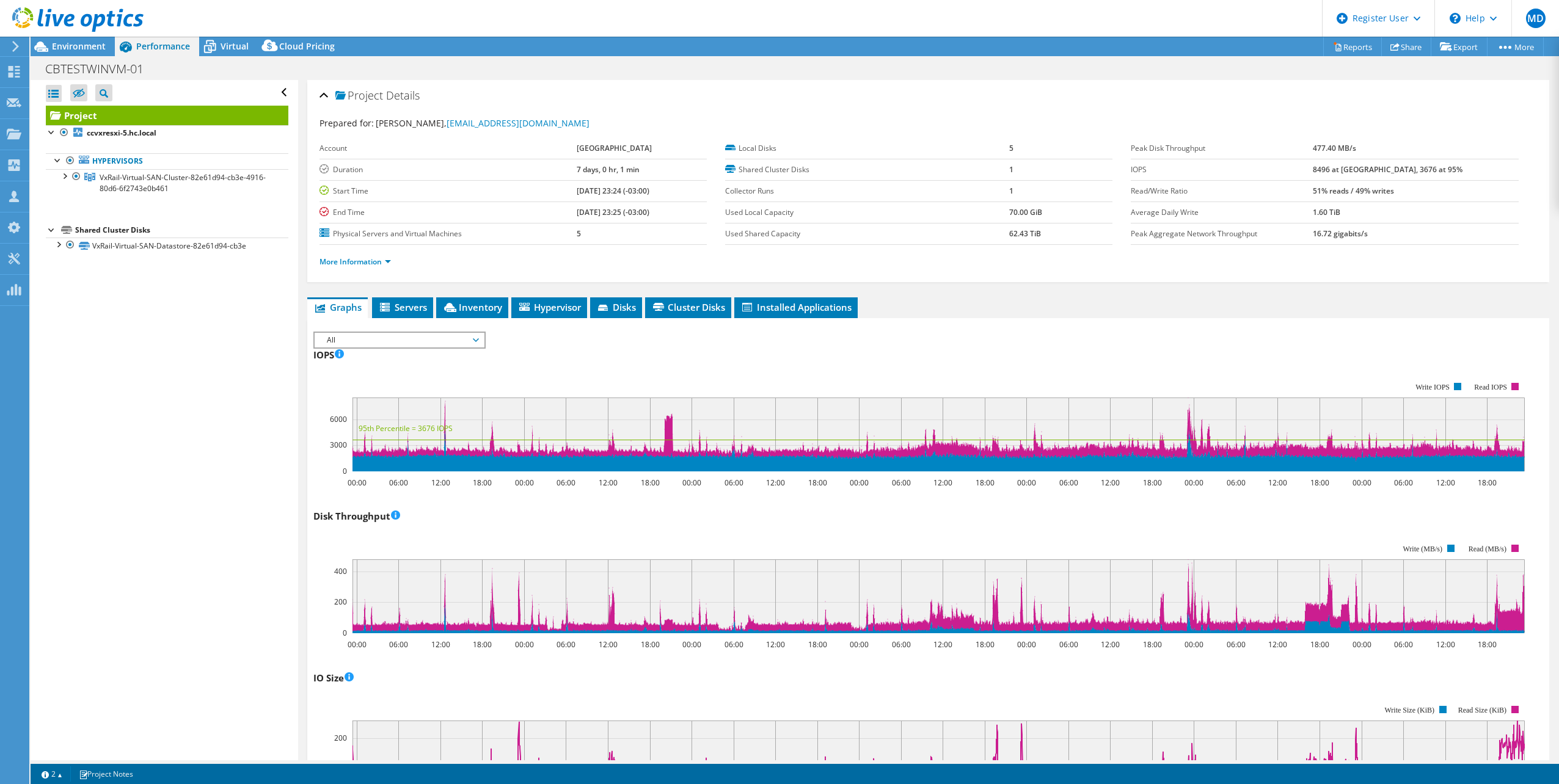
scroll to position [61, 0]
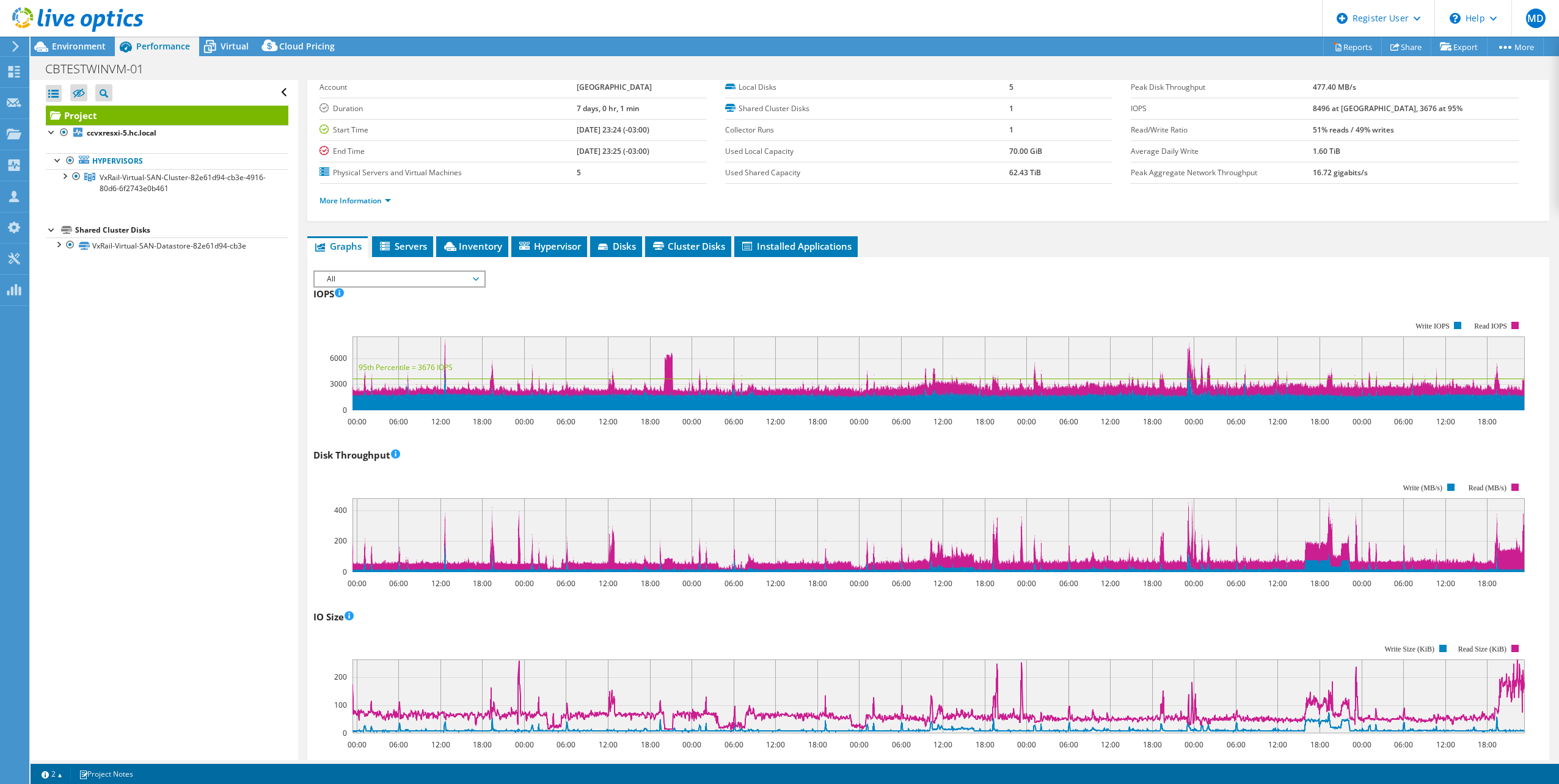
click at [443, 281] on span "All" at bounding box center [399, 279] width 157 height 15
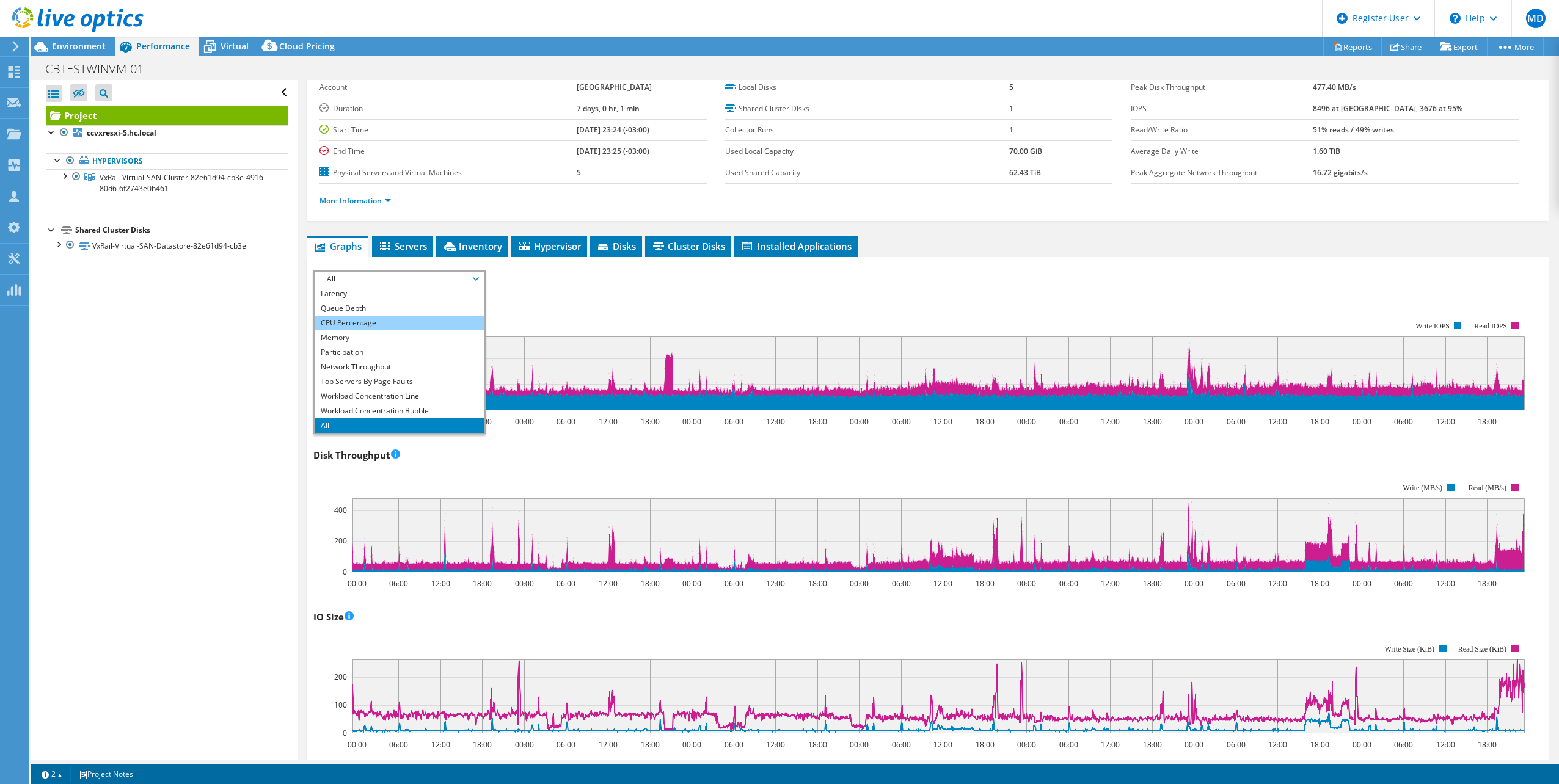
click at [350, 322] on li "CPU Percentage" at bounding box center [399, 323] width 169 height 15
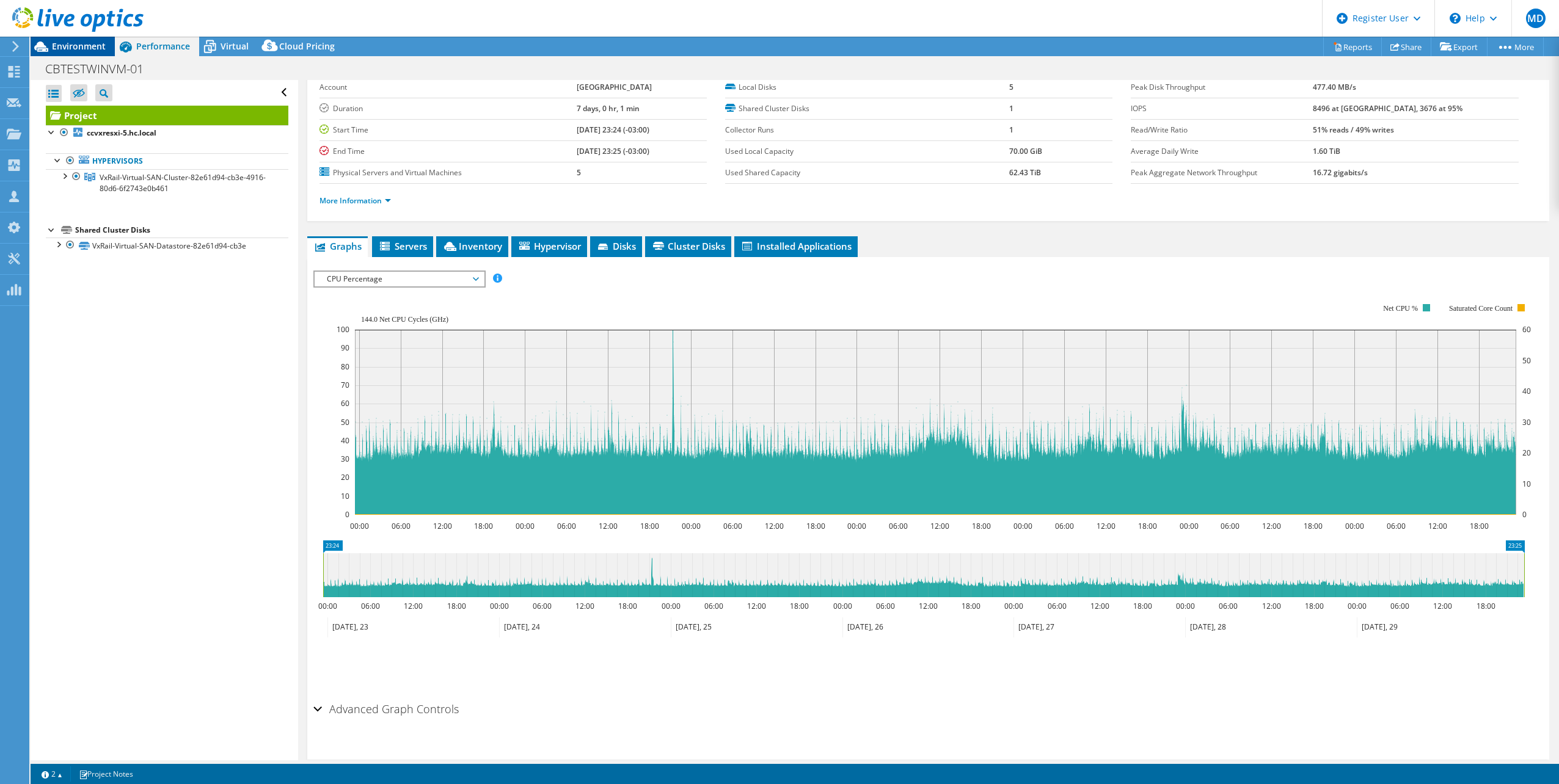
click at [100, 51] on span "Environment" at bounding box center [78, 46] width 54 height 11
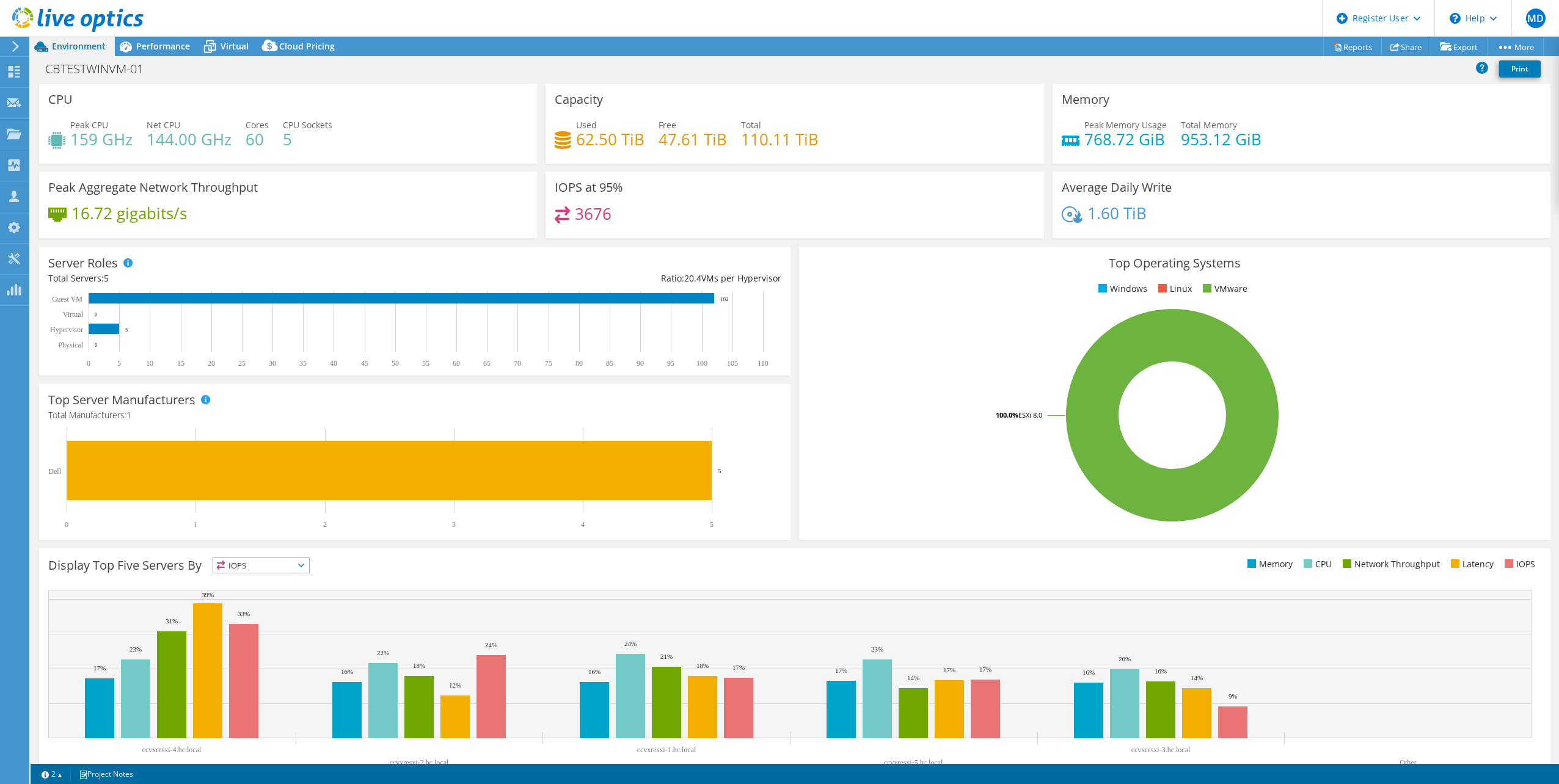
click at [210, 137] on h4 "144.00 GHz" at bounding box center [189, 139] width 85 height 14
click at [193, 132] on h4 "144.00 GHz" at bounding box center [189, 139] width 85 height 14
click at [165, 132] on h4 "144.00 GHz" at bounding box center [189, 139] width 85 height 14
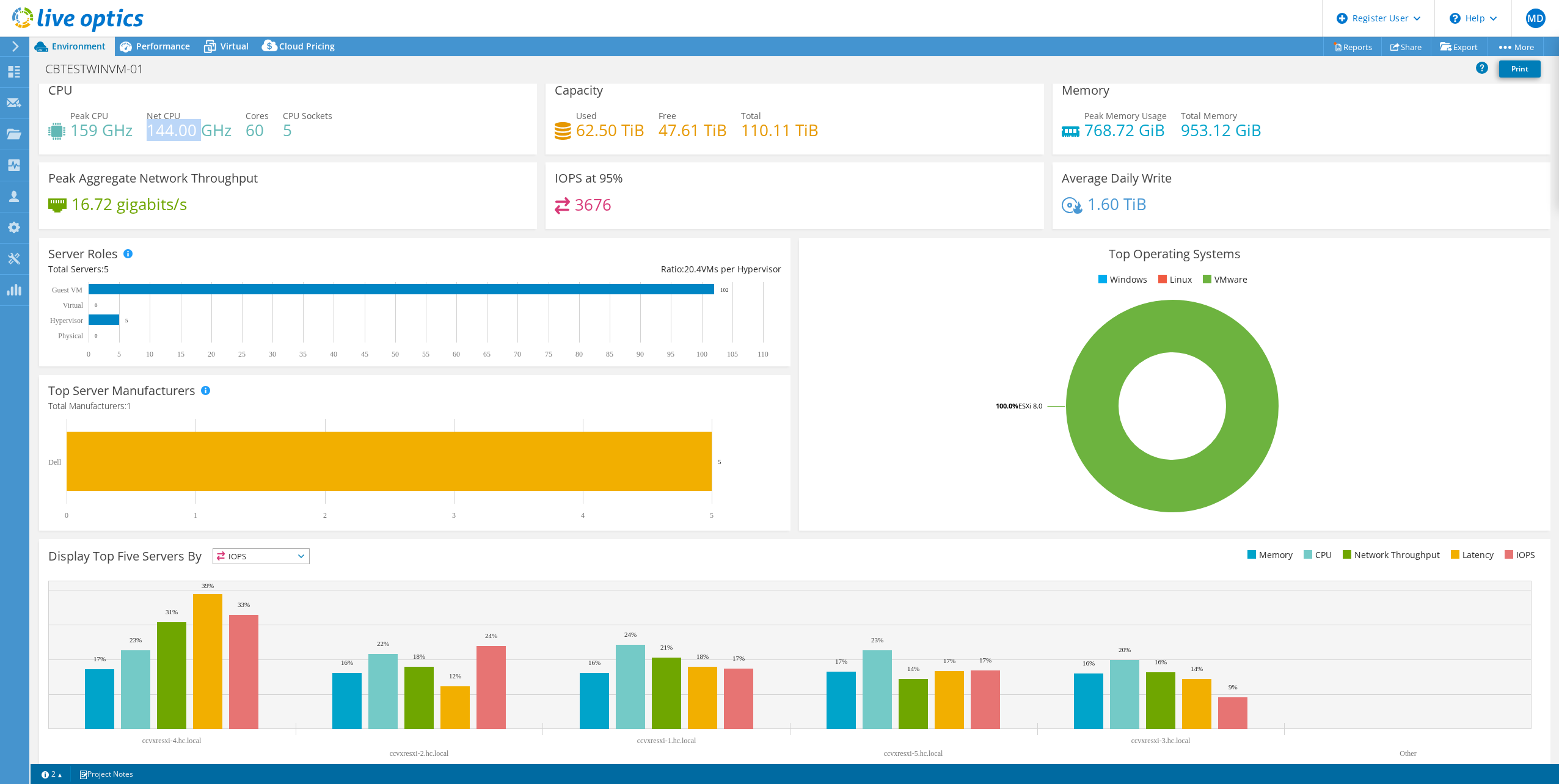
scroll to position [0, 0]
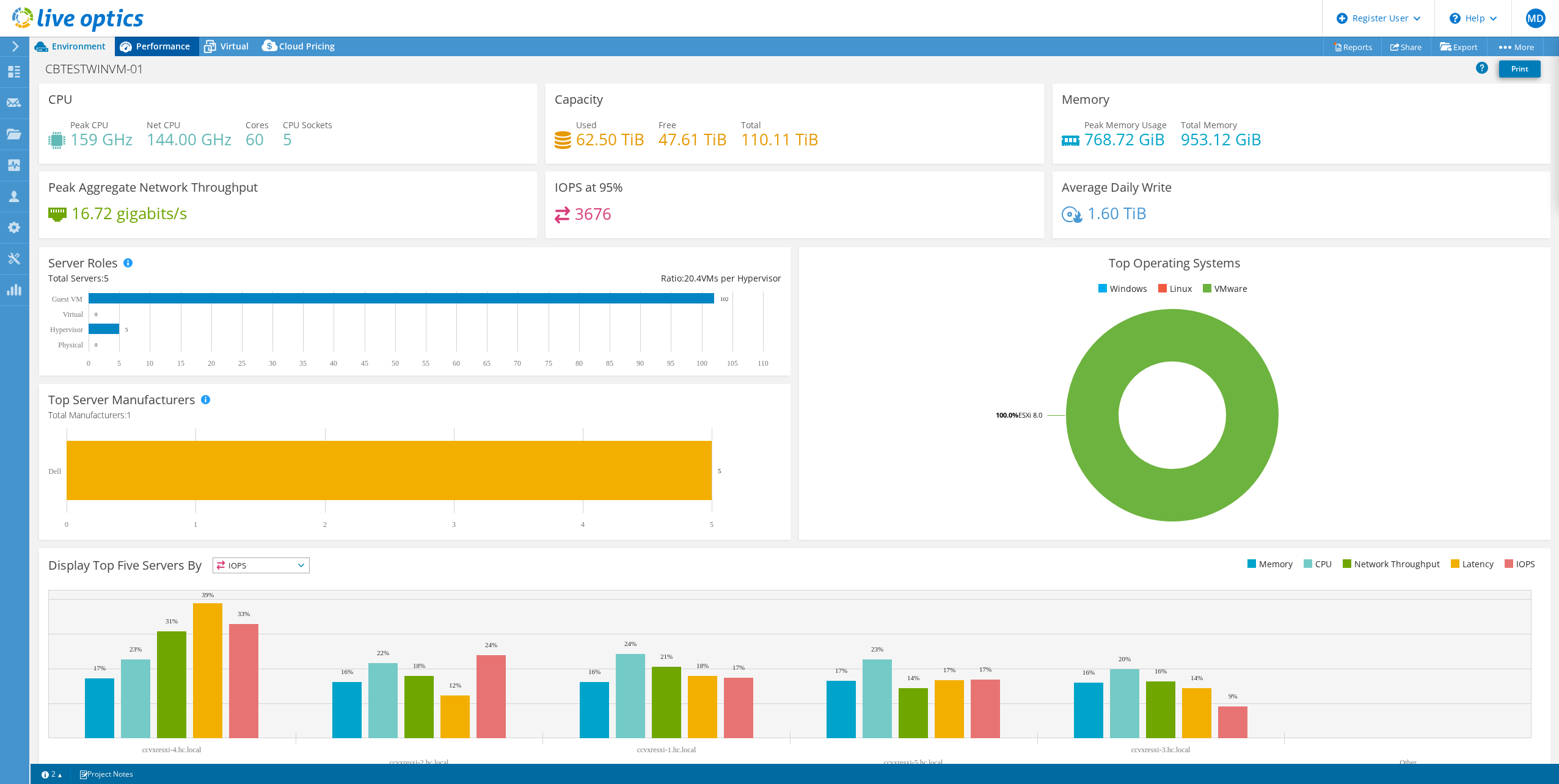
click at [180, 48] on span "Performance" at bounding box center [163, 46] width 54 height 11
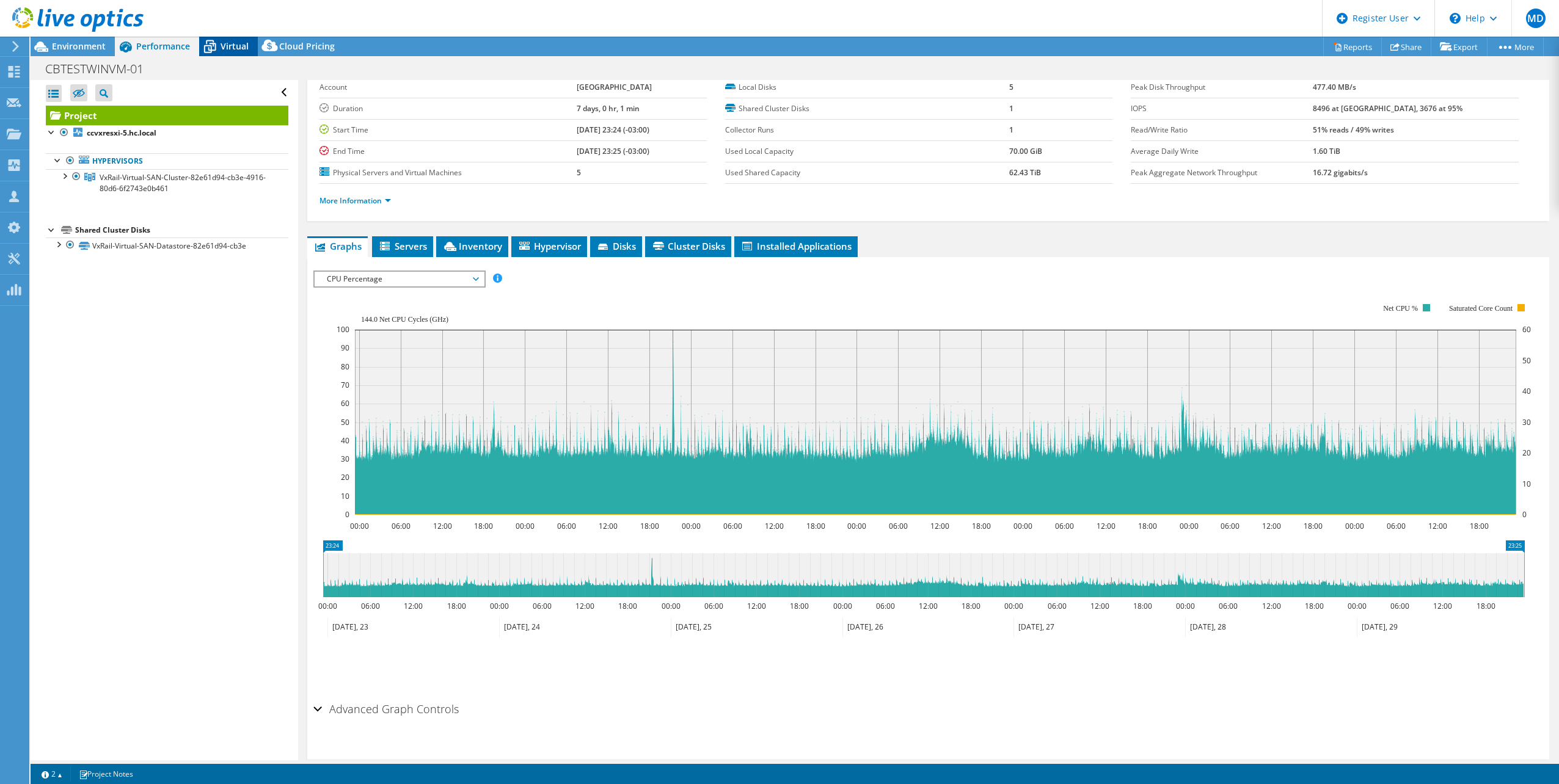
click at [223, 43] on span "Virtual" at bounding box center [234, 46] width 28 height 11
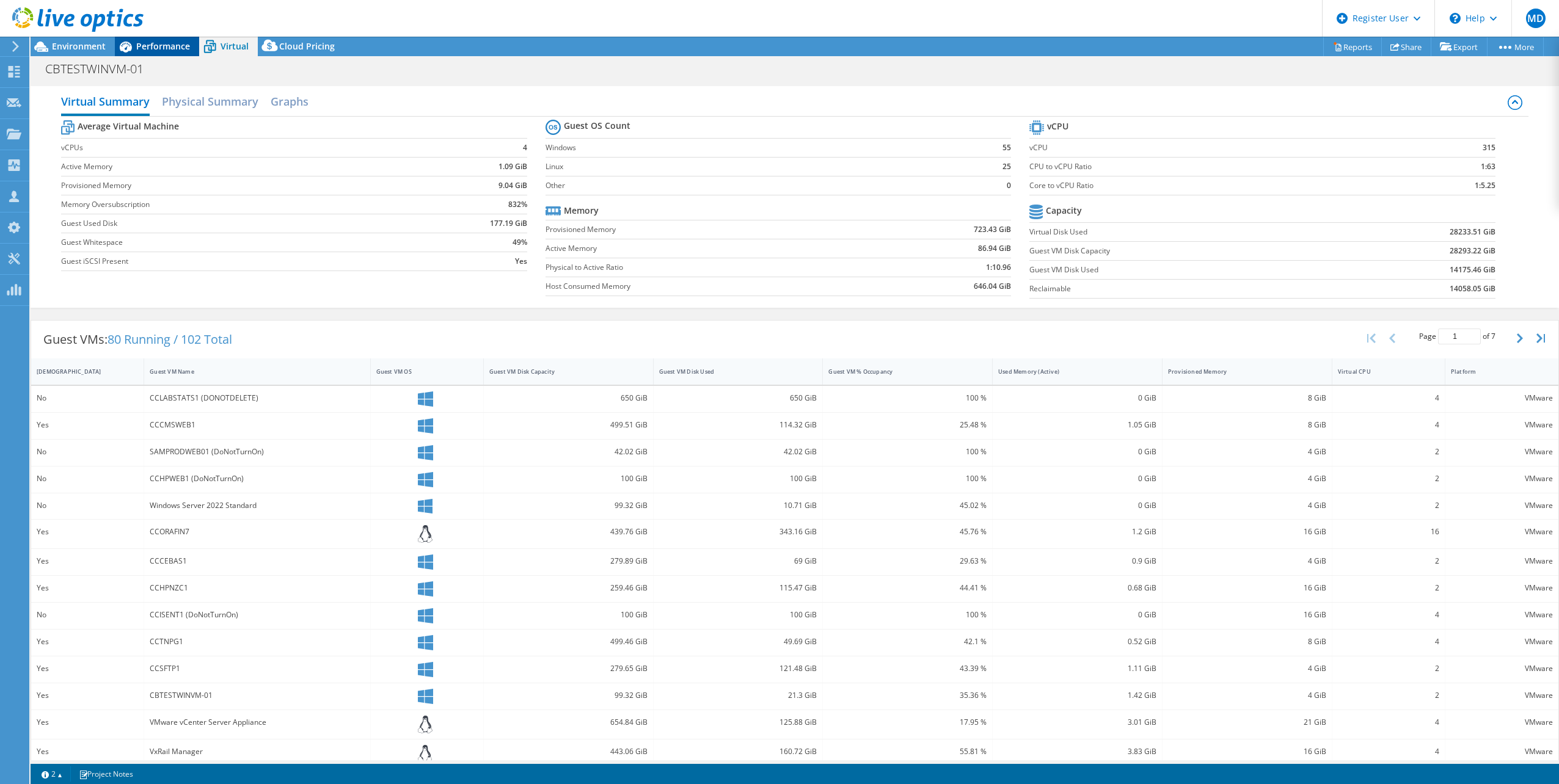
click at [182, 54] on div "Performance" at bounding box center [157, 46] width 84 height 19
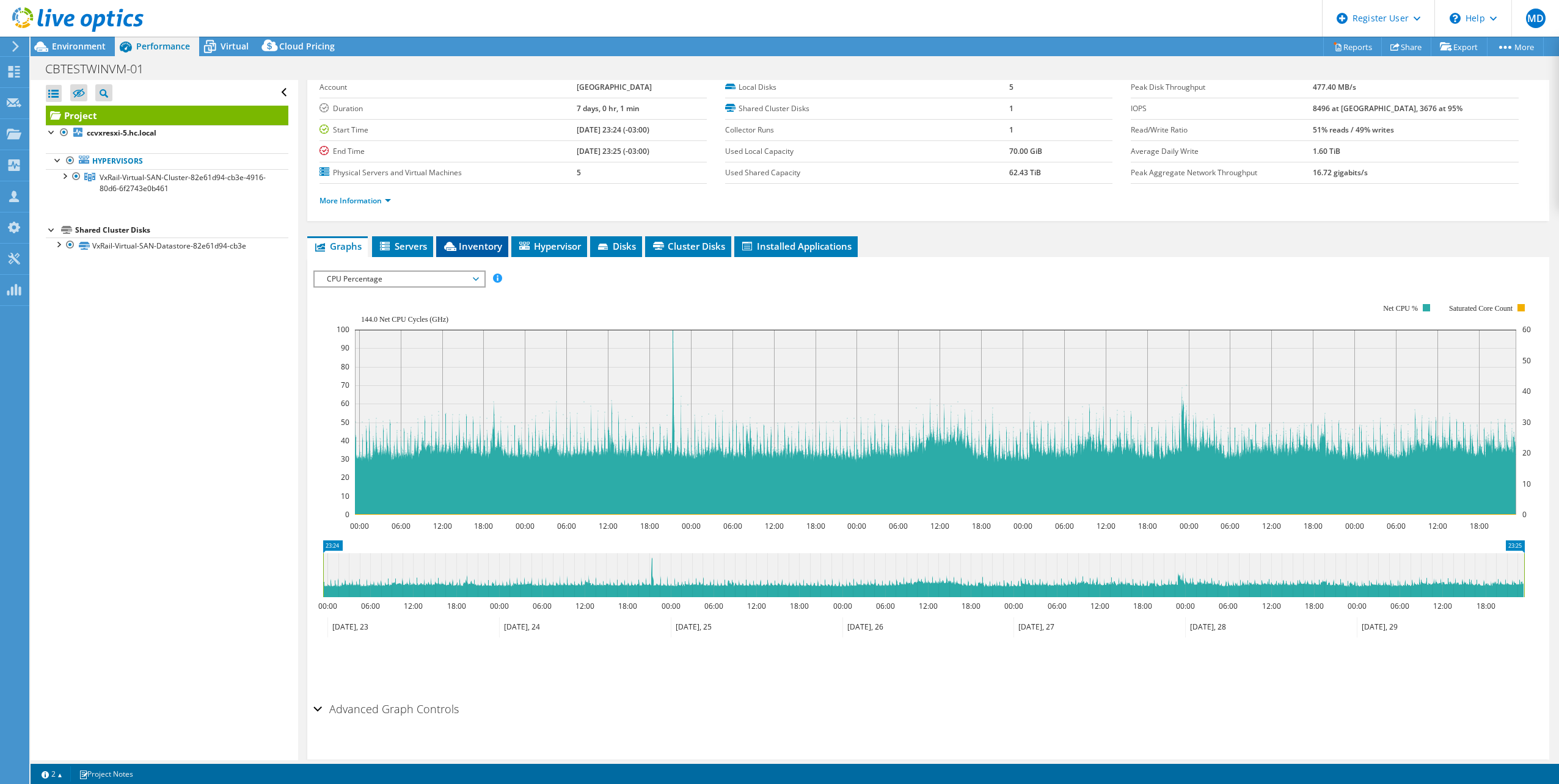
click at [475, 256] on li "Inventory" at bounding box center [472, 247] width 72 height 21
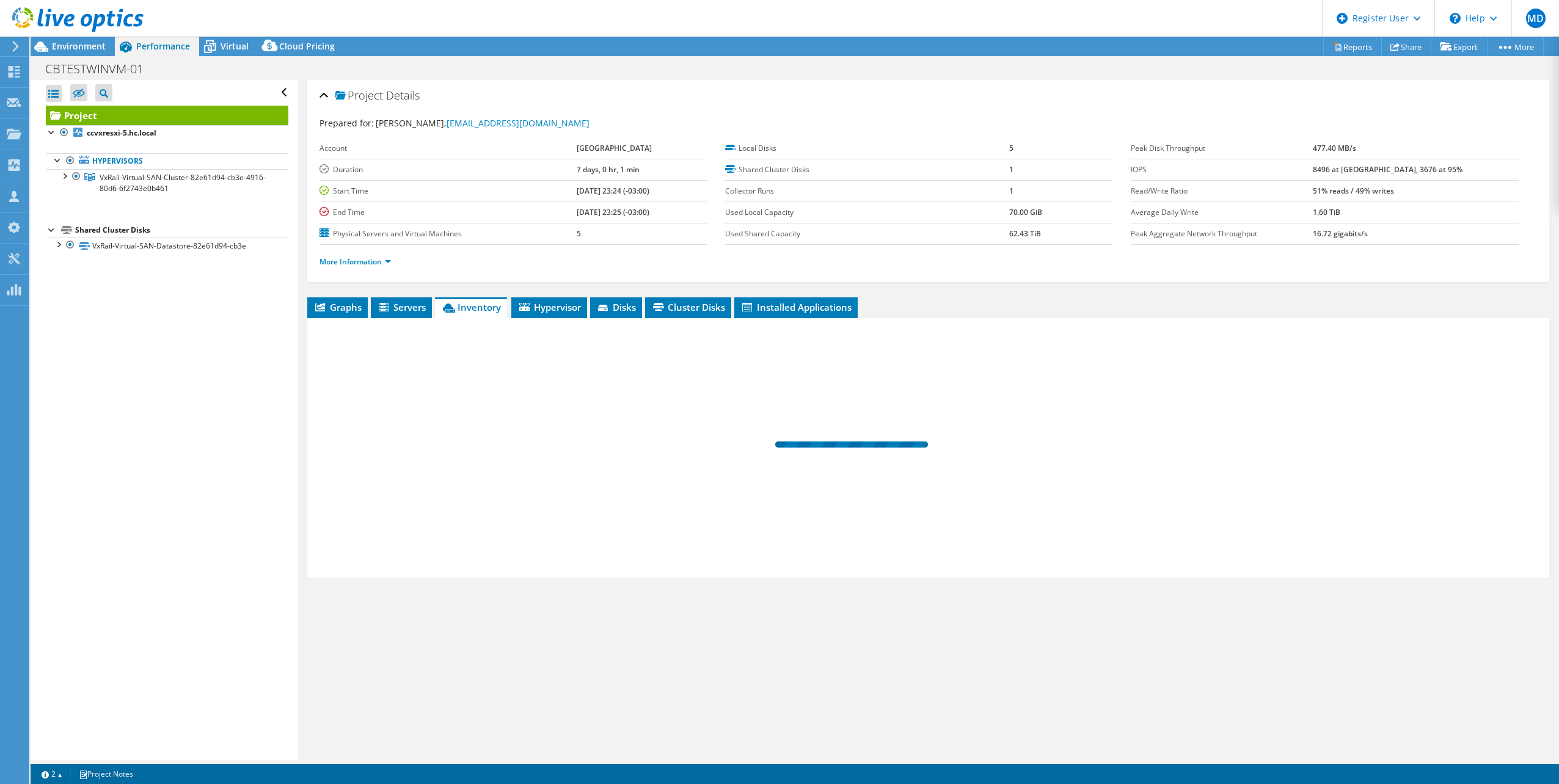
click at [480, 238] on label "Physical Servers and Virtual Machines" at bounding box center [448, 233] width 257 height 12
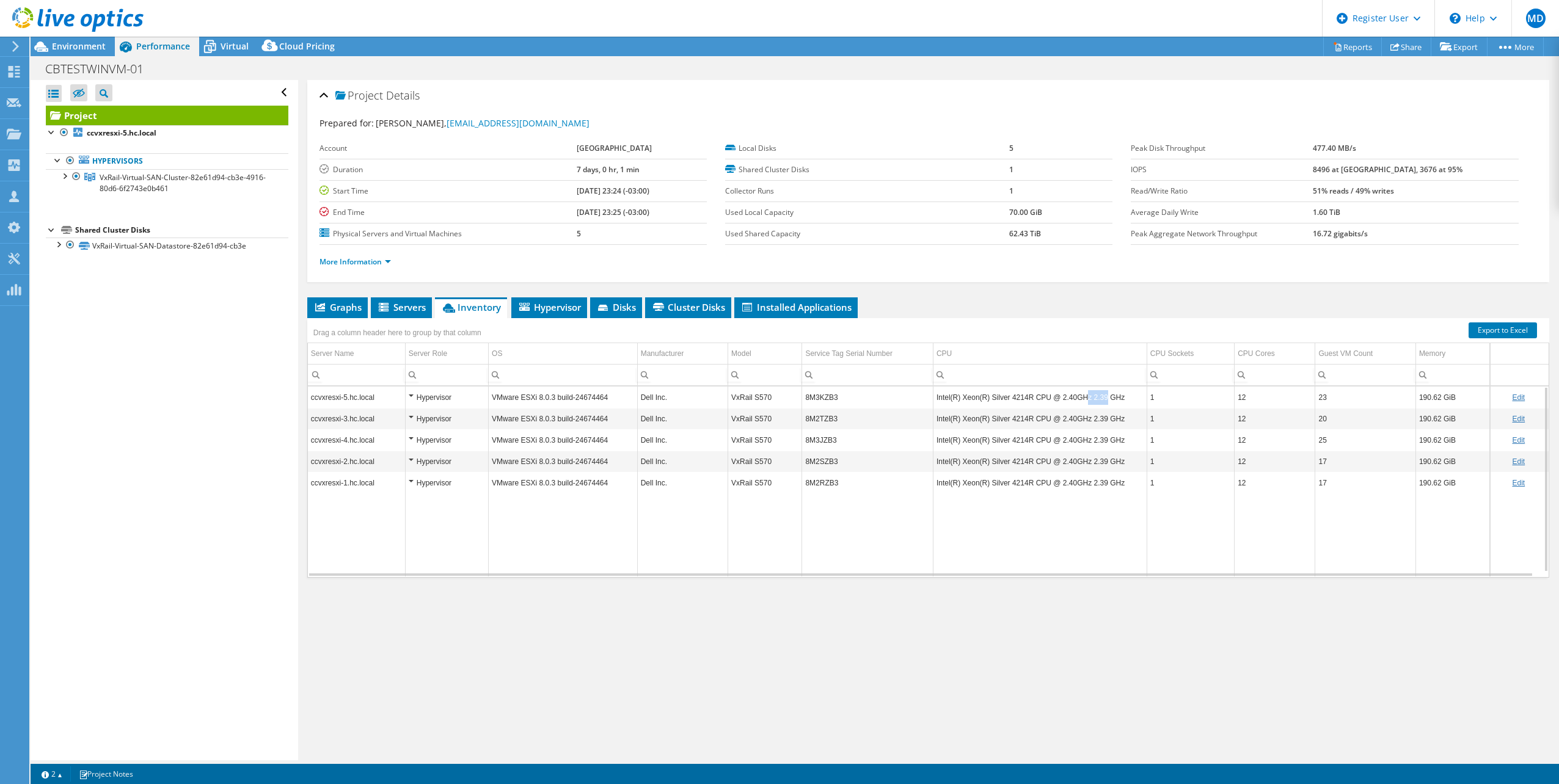
drag, startPoint x: 1076, startPoint y: 396, endPoint x: 1093, endPoint y: 396, distance: 17.0
click at [1093, 396] on td "Intel(R) Xeon(R) Silver 4214R CPU @ 2.40GHz 2.39 GHz" at bounding box center [1039, 397] width 214 height 22
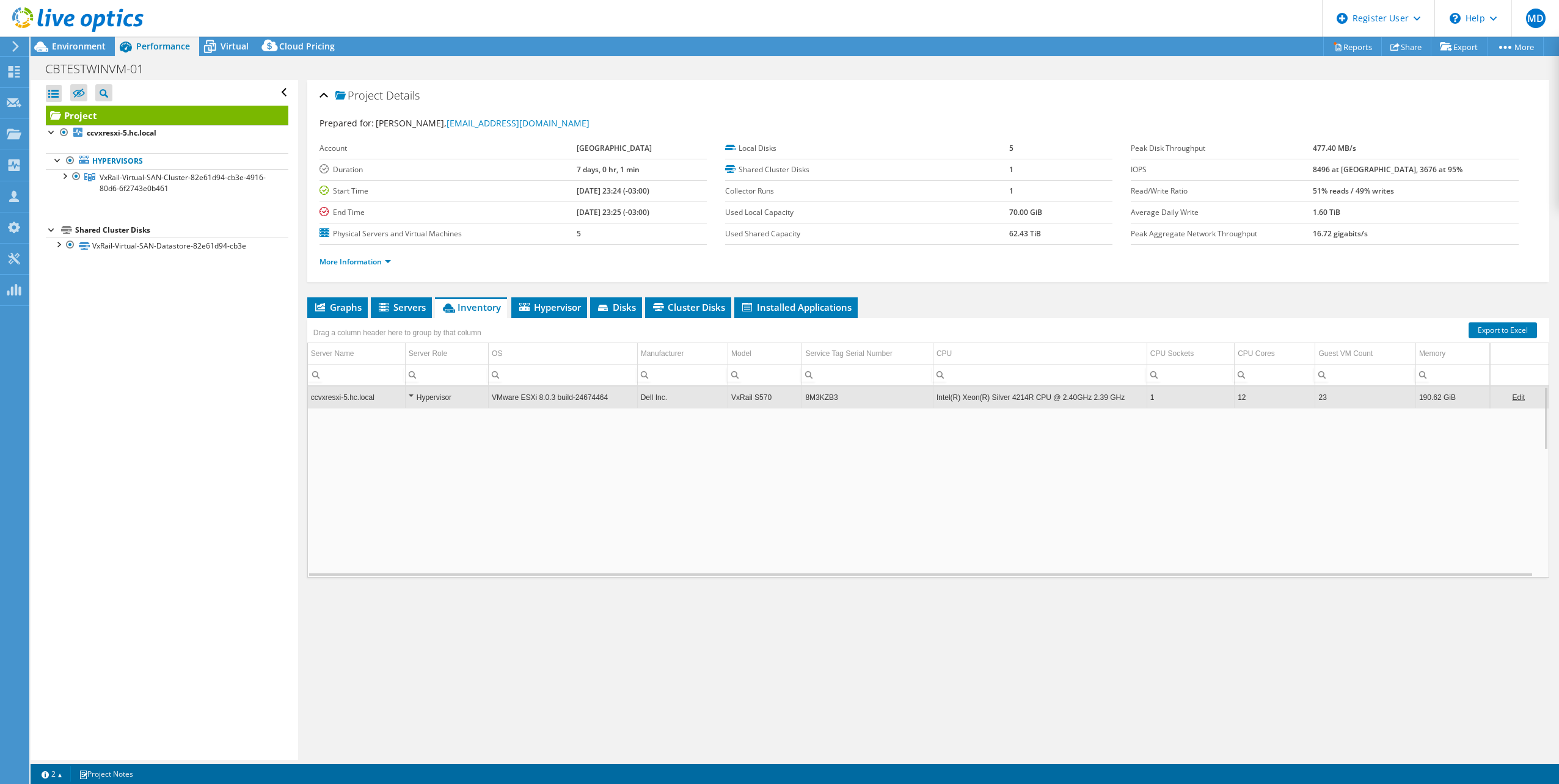
click at [1055, 397] on td "Intel(R) Xeon(R) Silver 4214R CPU @ 2.40GHz 2.39 GHz" at bounding box center [1039, 397] width 214 height 22
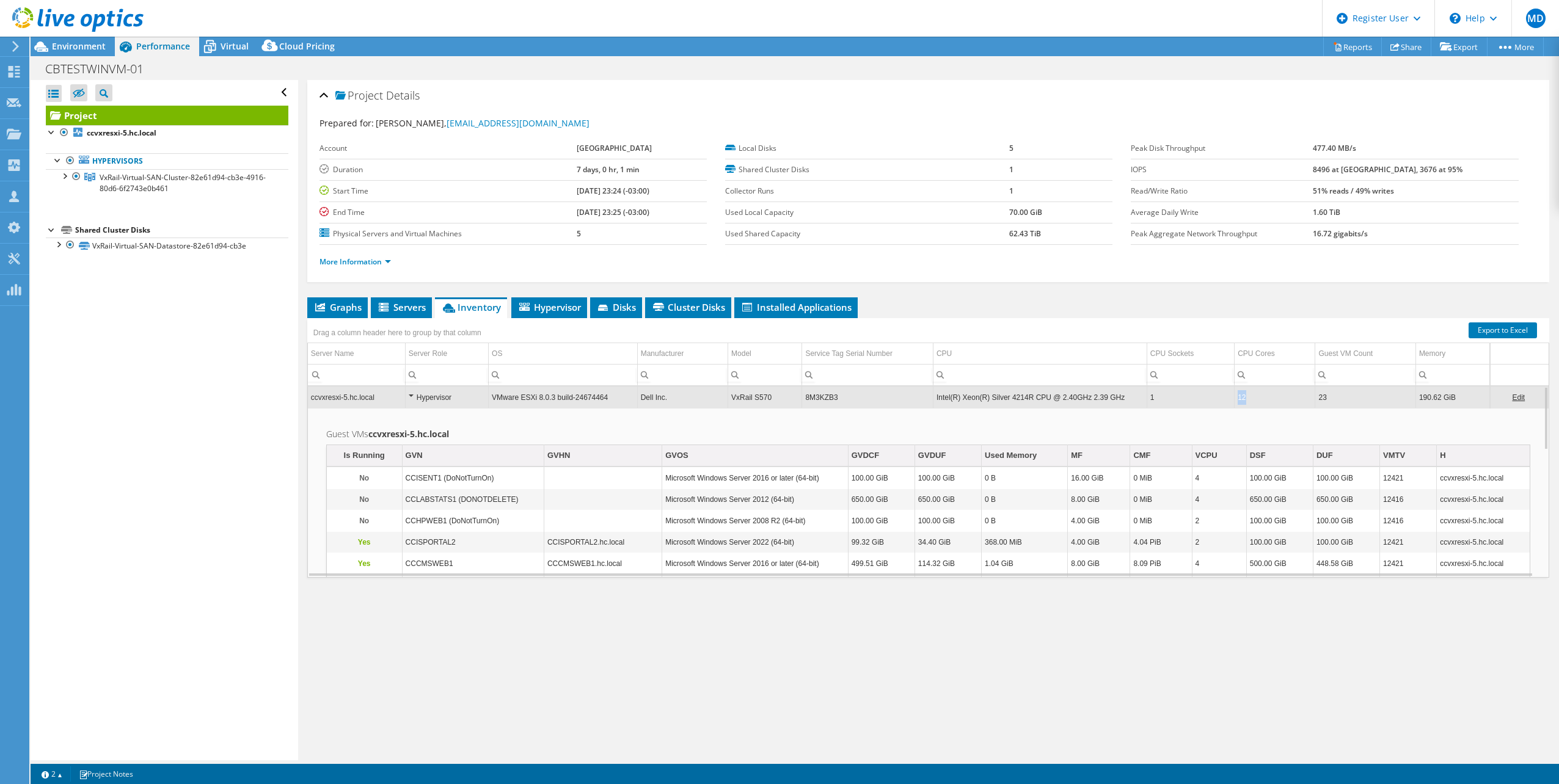
drag, startPoint x: 1245, startPoint y: 401, endPoint x: 1223, endPoint y: 401, distance: 22.0
click at [1223, 401] on tr "ccvxresxi-5.hc.local Hypervisor VMware ESXi 8.0.3 build-24674464 Dell Inc. VxRa…" at bounding box center [929, 397] width 1241 height 22
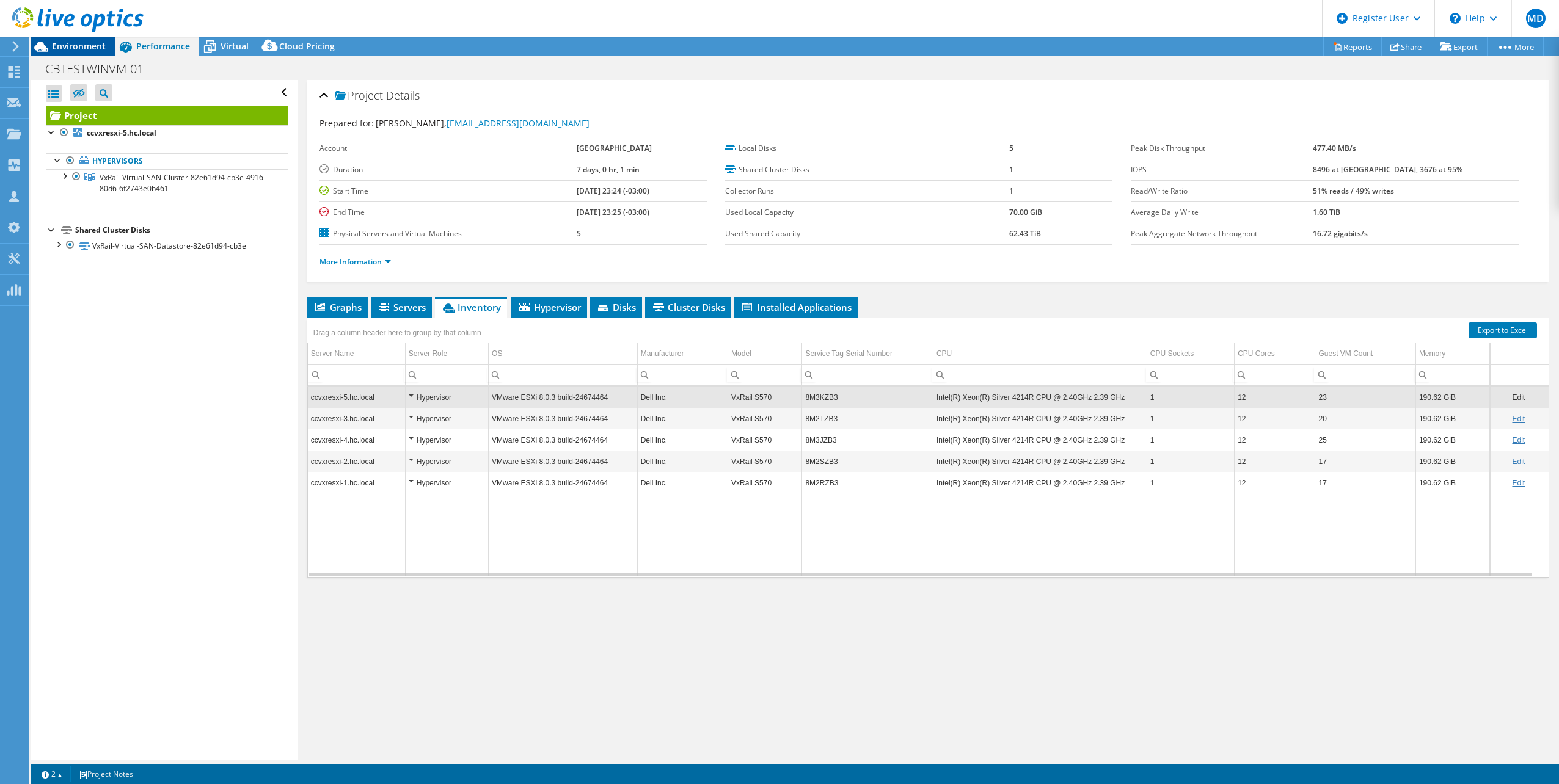
click at [69, 41] on span "Environment" at bounding box center [78, 46] width 54 height 11
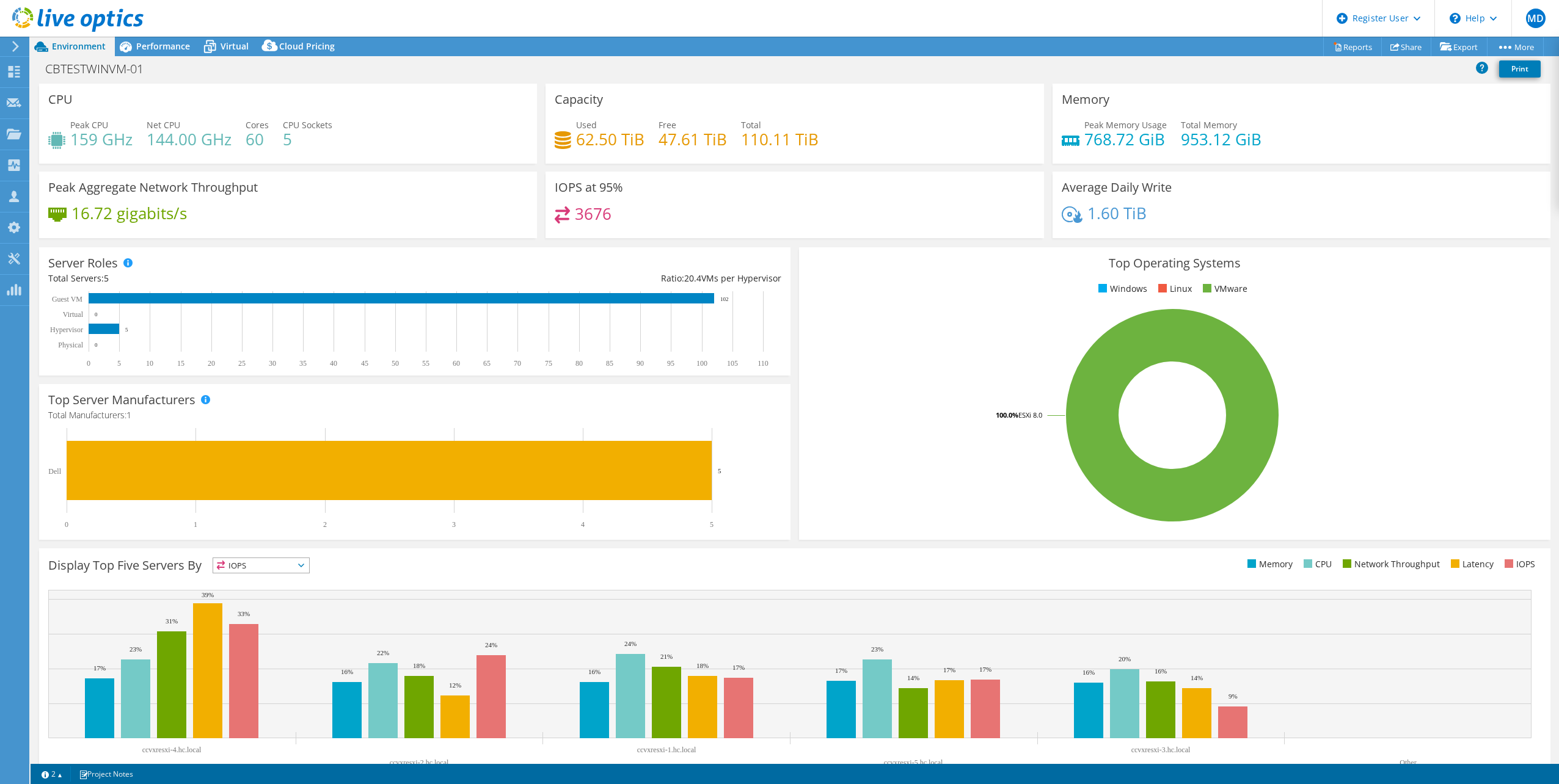
click at [1093, 154] on div "Peak Memory Usage 768.72 GiB Total Memory 953.12 GiB" at bounding box center [1302, 138] width 479 height 40
click at [1093, 142] on h4 "768.72 GiB" at bounding box center [1126, 139] width 82 height 14
drag, startPoint x: 1093, startPoint y: 142, endPoint x: 1231, endPoint y: 137, distance: 138.1
click at [1231, 137] on div "Peak Memory Usage 768.72 GiB Total Memory 953.12 GiB" at bounding box center [1302, 138] width 479 height 40
click at [1146, 155] on div "Peak Memory Usage 768.72 GiB Total Memory 953.12 GiB" at bounding box center [1302, 138] width 479 height 40
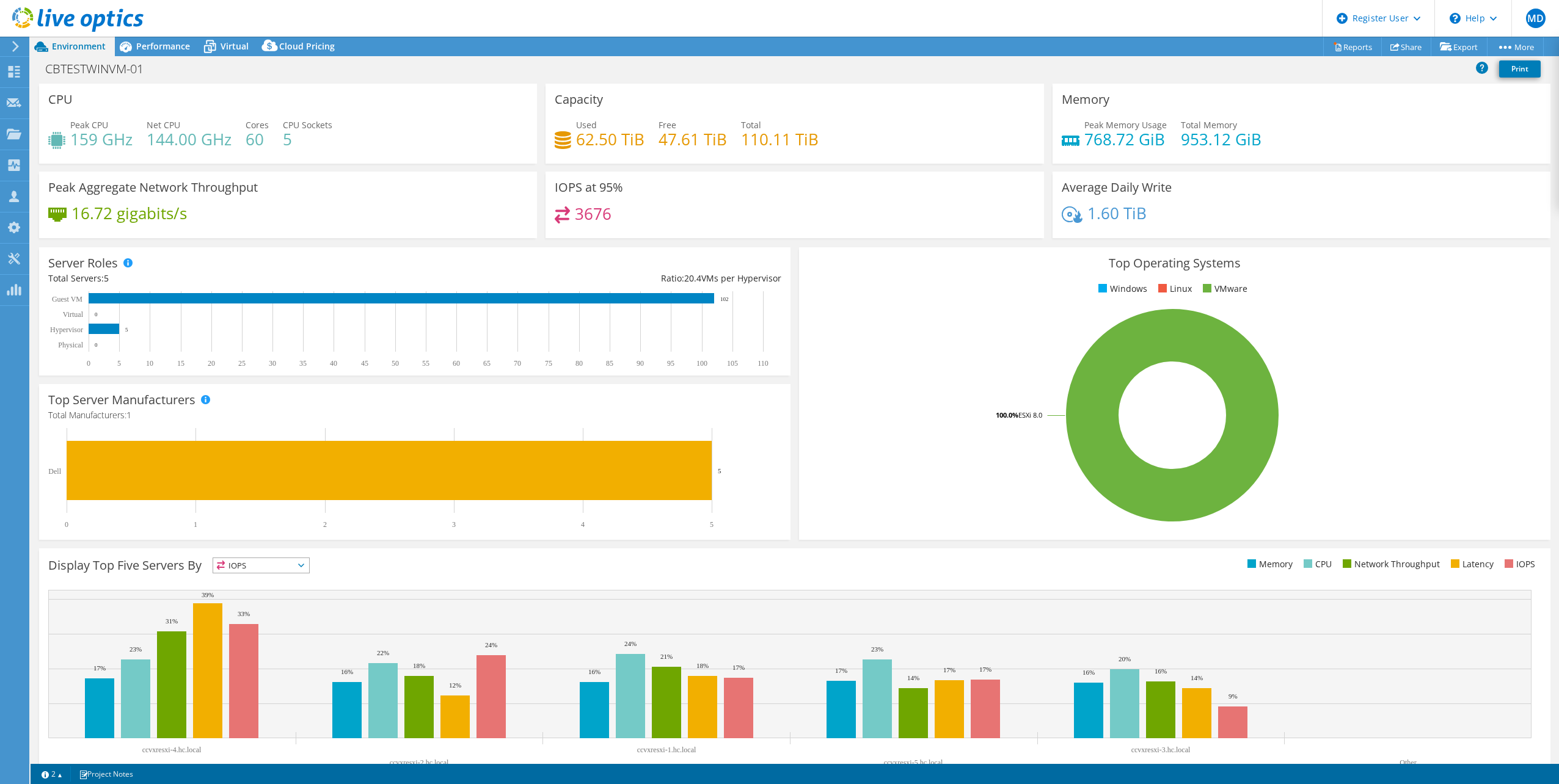
click at [1167, 129] on div "Peak Memory Usage 768.72 GiB Total Memory 953.12 GiB" at bounding box center [1302, 138] width 479 height 40
click at [172, 48] on span "Performance" at bounding box center [163, 46] width 54 height 11
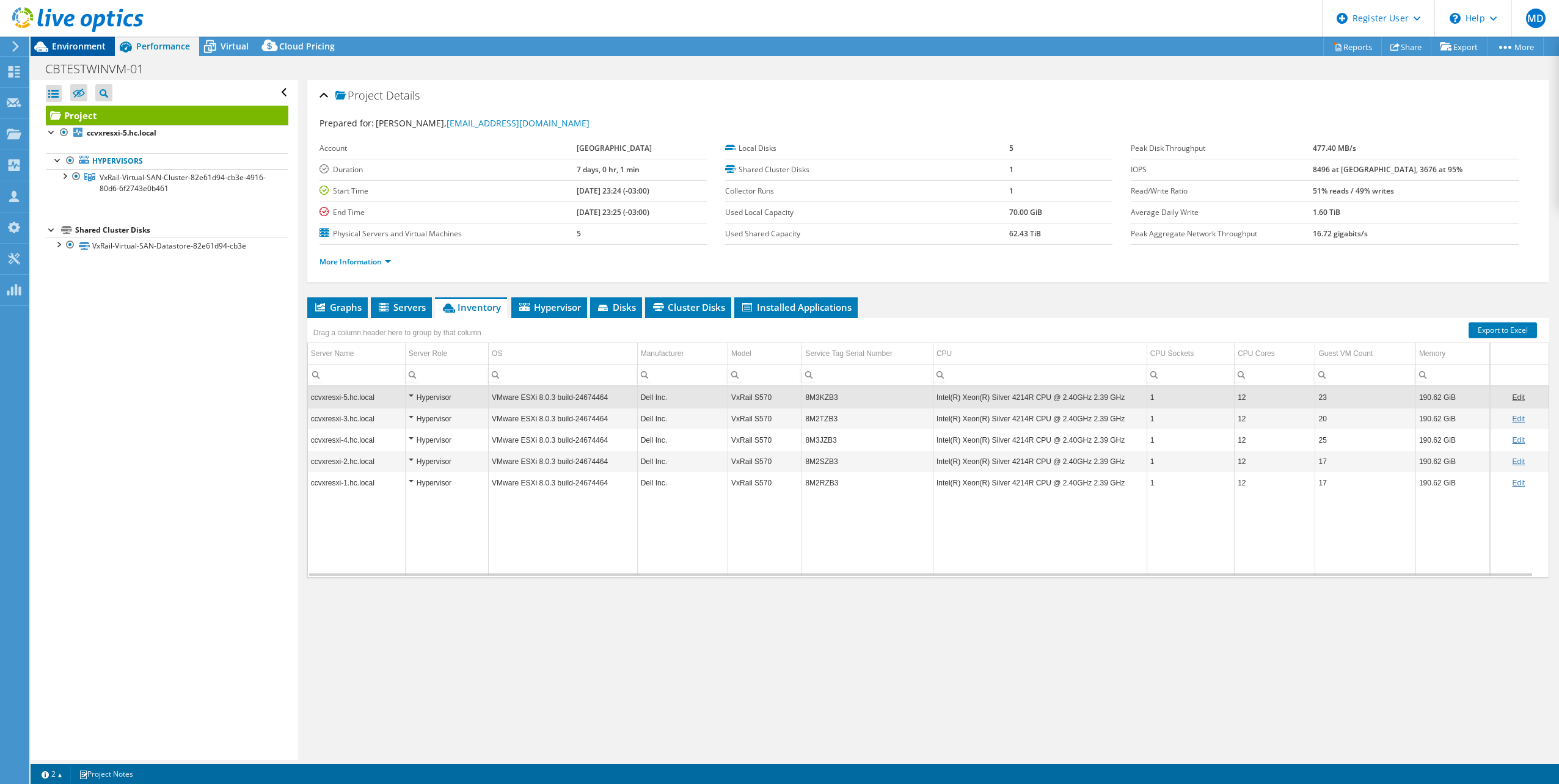
click at [83, 44] on span "Environment" at bounding box center [78, 46] width 54 height 11
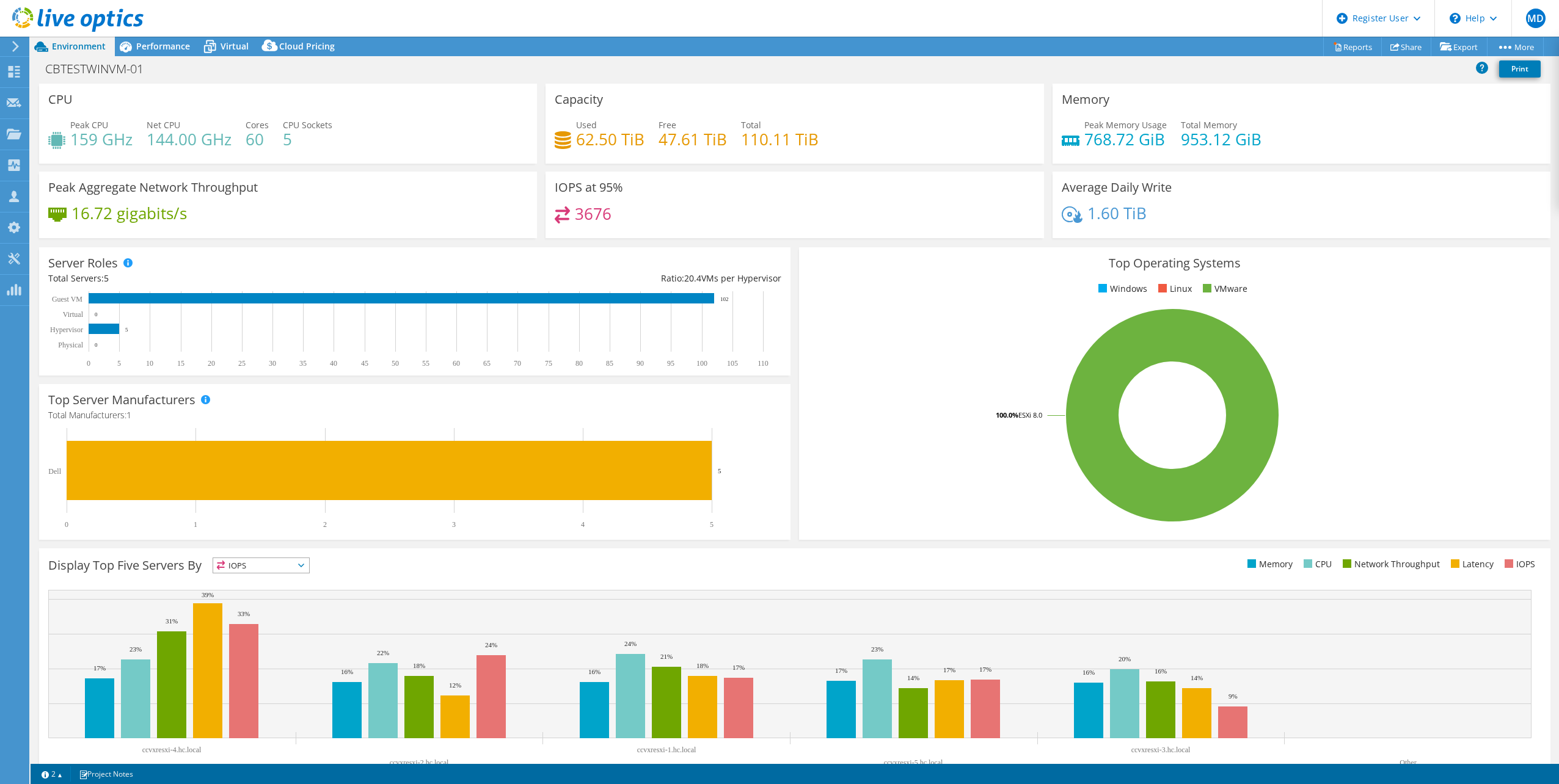
click at [1181, 127] on span "Total Memory" at bounding box center [1210, 125] width 56 height 11
click at [1181, 133] on h4 "953.12 GiB" at bounding box center [1222, 139] width 81 height 14
drag, startPoint x: 1178, startPoint y: 133, endPoint x: 1243, endPoint y: 129, distance: 65.1
click at [1243, 132] on h4 "953.12 GiB" at bounding box center [1222, 139] width 81 height 14
drag, startPoint x: 1243, startPoint y: 129, endPoint x: 1217, endPoint y: 144, distance: 30.0
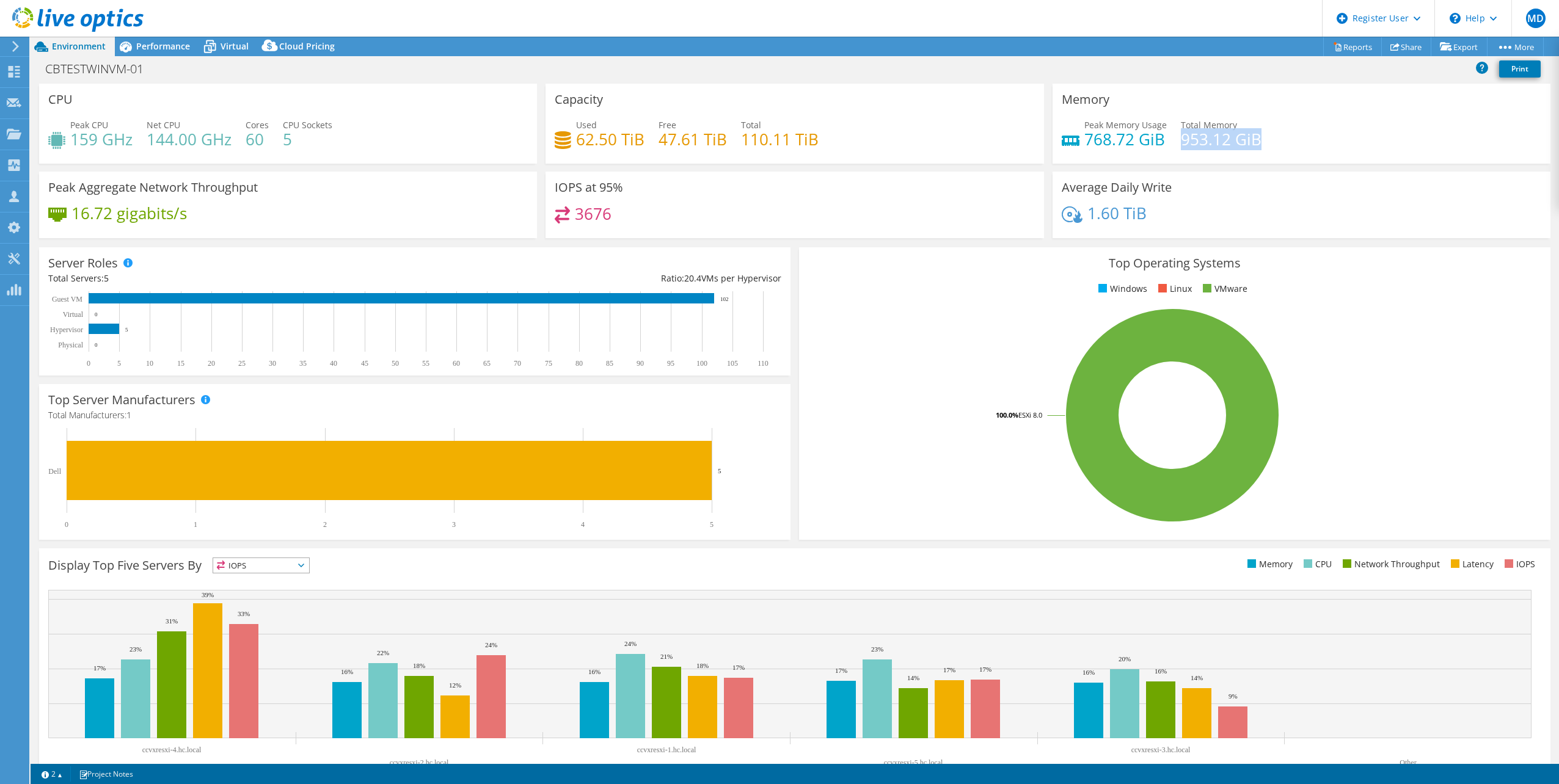
click at [1217, 144] on h4 "953.12 GiB" at bounding box center [1222, 139] width 81 height 14
click at [1215, 144] on h4 "953.12 GiB" at bounding box center [1222, 139] width 81 height 14
drag, startPoint x: 1215, startPoint y: 144, endPoint x: 1181, endPoint y: 130, distance: 36.8
click at [1181, 132] on h4 "953.12 GiB" at bounding box center [1222, 139] width 81 height 14
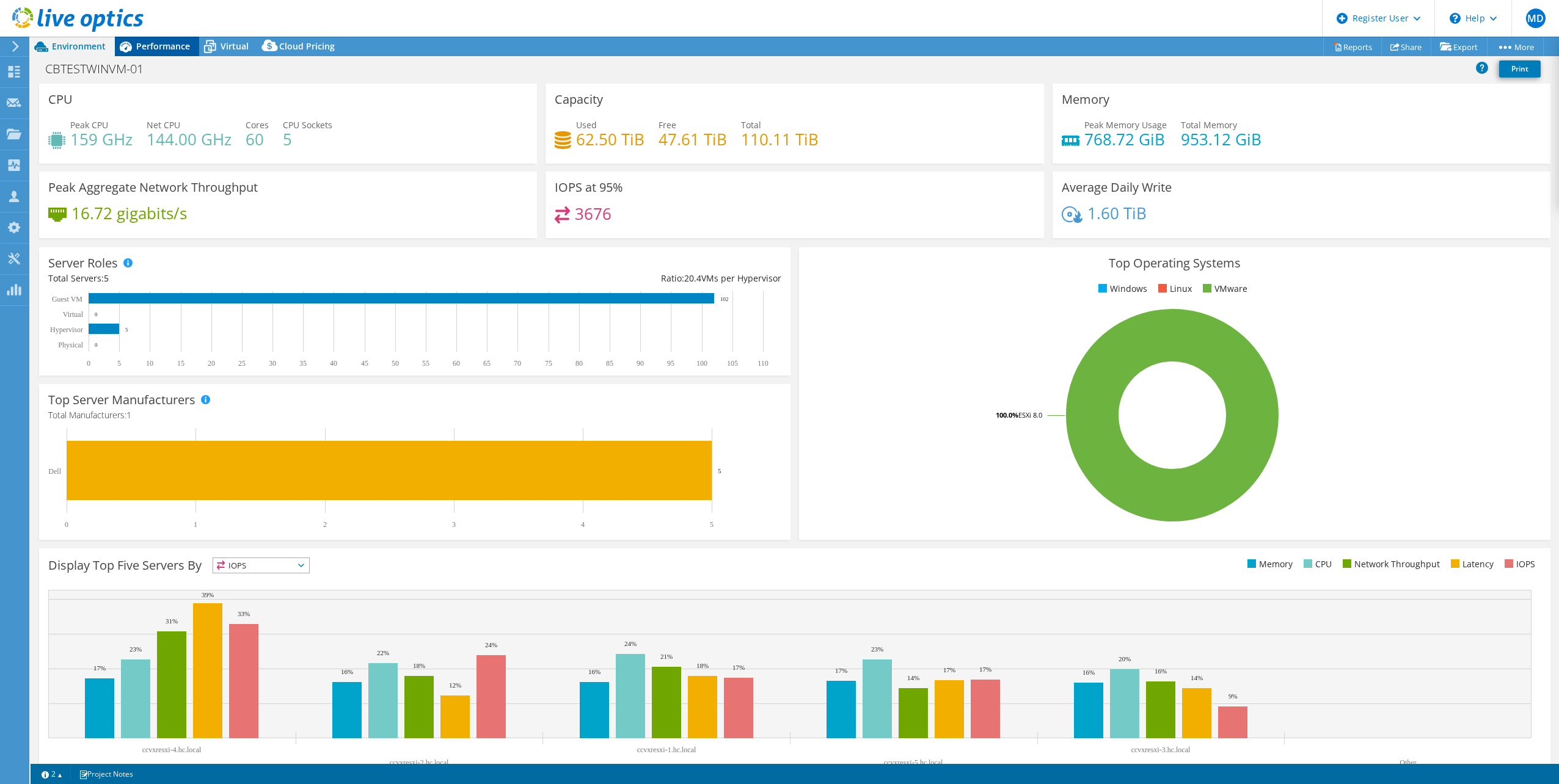
click at [196, 48] on div "Performance" at bounding box center [157, 46] width 84 height 19
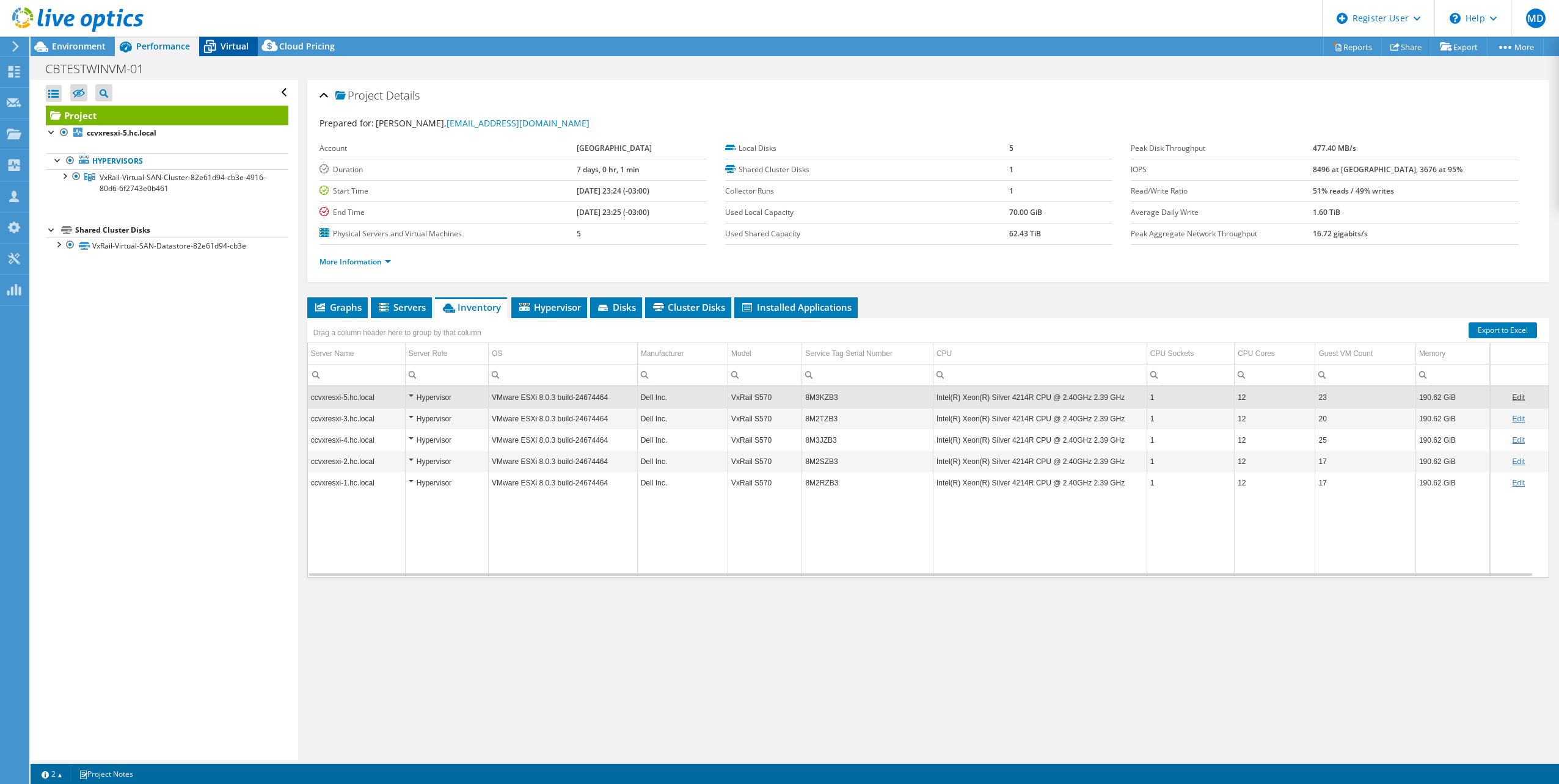
click at [233, 43] on span "Virtual" at bounding box center [234, 46] width 28 height 11
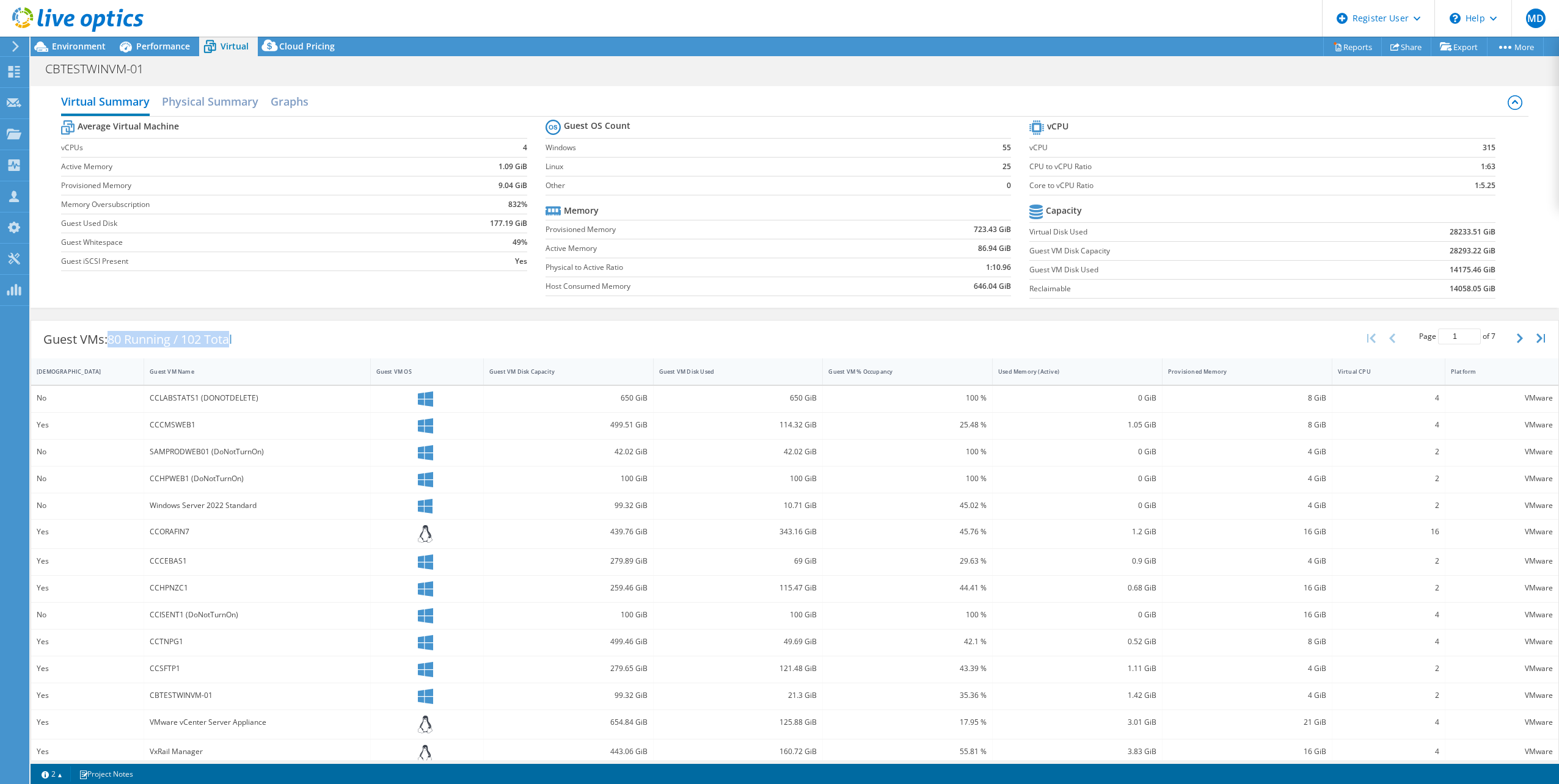
drag, startPoint x: 111, startPoint y: 341, endPoint x: 253, endPoint y: 336, distance: 142.1
click at [240, 336] on div "Guest VMs: 80 Running / 102 Total" at bounding box center [138, 340] width 213 height 38
drag, startPoint x: 253, startPoint y: 336, endPoint x: 162, endPoint y: 341, distance: 91.1
click at [162, 341] on span "80 Running / 102 Total" at bounding box center [169, 339] width 124 height 16
click at [134, 338] on span "80 Running / 102 Total" at bounding box center [169, 339] width 124 height 16
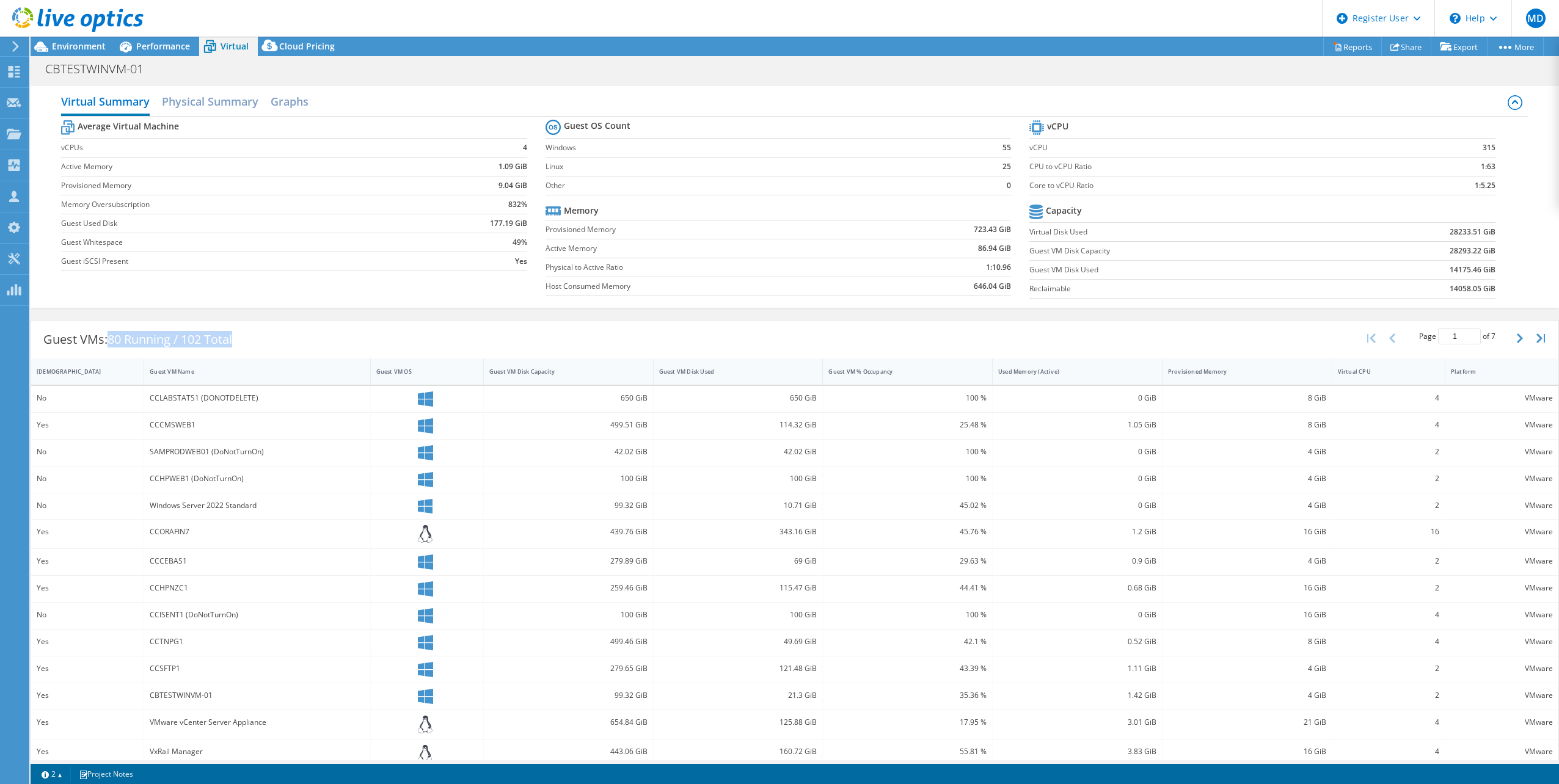
drag, startPoint x: 111, startPoint y: 341, endPoint x: 278, endPoint y: 336, distance: 167.1
click at [278, 336] on div "Guest VMs: 80 Running / 102 Total Page 1 of 7 5 rows 10 rows 20 rows 25 rows 50…" at bounding box center [795, 340] width 1528 height 38
drag, startPoint x: 278, startPoint y: 336, endPoint x: 262, endPoint y: 338, distance: 16.1
click at [262, 338] on div "Guest VMs: 80 Running / 102 Total Page 1 of 7 5 rows 10 rows 20 rows 25 rows 50…" at bounding box center [795, 340] width 1528 height 38
drag, startPoint x: 262, startPoint y: 338, endPoint x: 112, endPoint y: 341, distance: 150.0
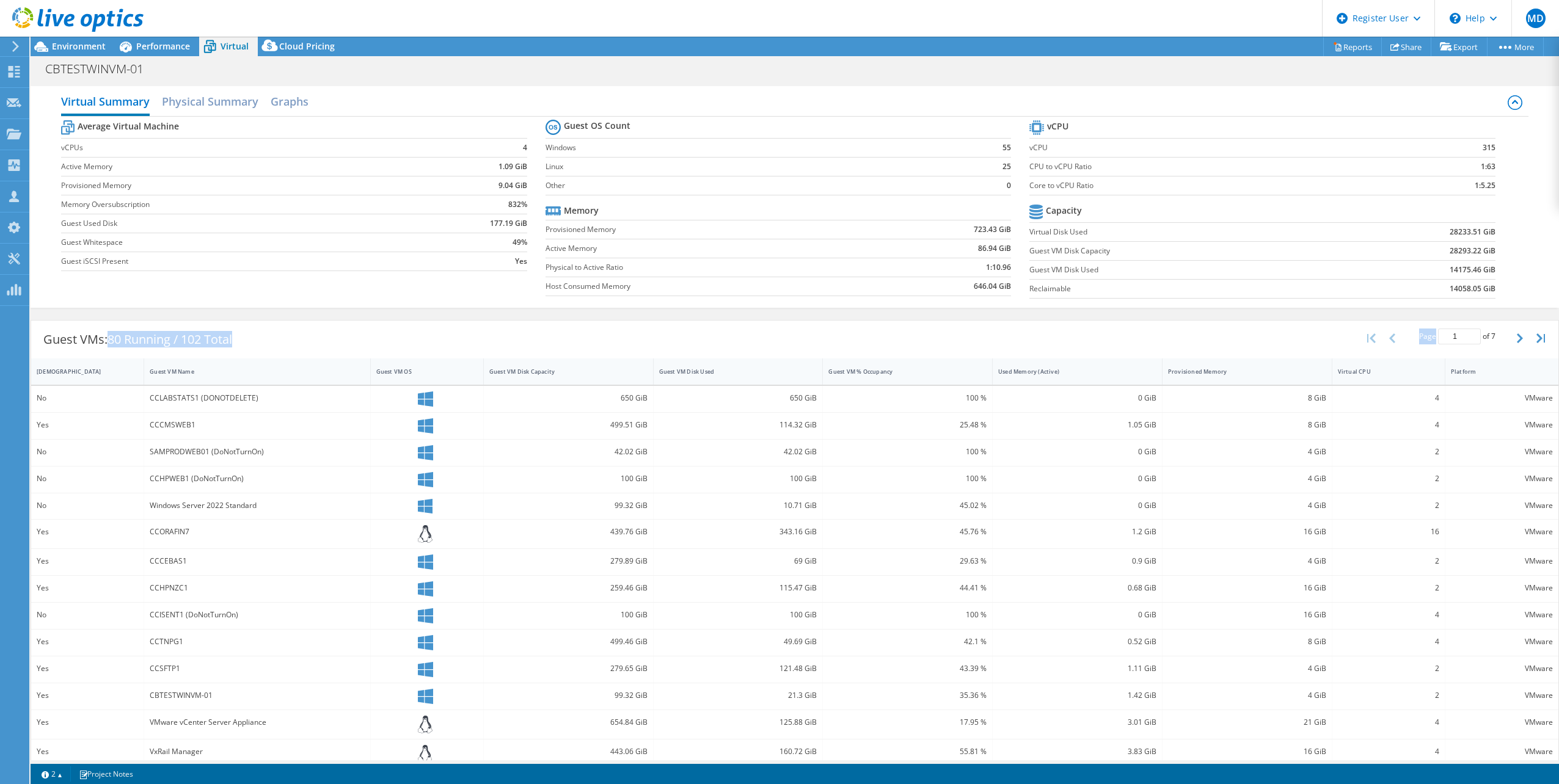
click at [112, 341] on div "Guest VMs: 80 Running / 102 Total Page 1 of 7 5 rows 10 rows 20 rows 25 rows 50…" at bounding box center [795, 340] width 1528 height 38
click at [112, 341] on span "80 Running / 102 Total" at bounding box center [169, 339] width 124 height 16
drag, startPoint x: 112, startPoint y: 341, endPoint x: 237, endPoint y: 333, distance: 125.3
click at [232, 333] on span "80 Running / 102 Total" at bounding box center [169, 339] width 124 height 16
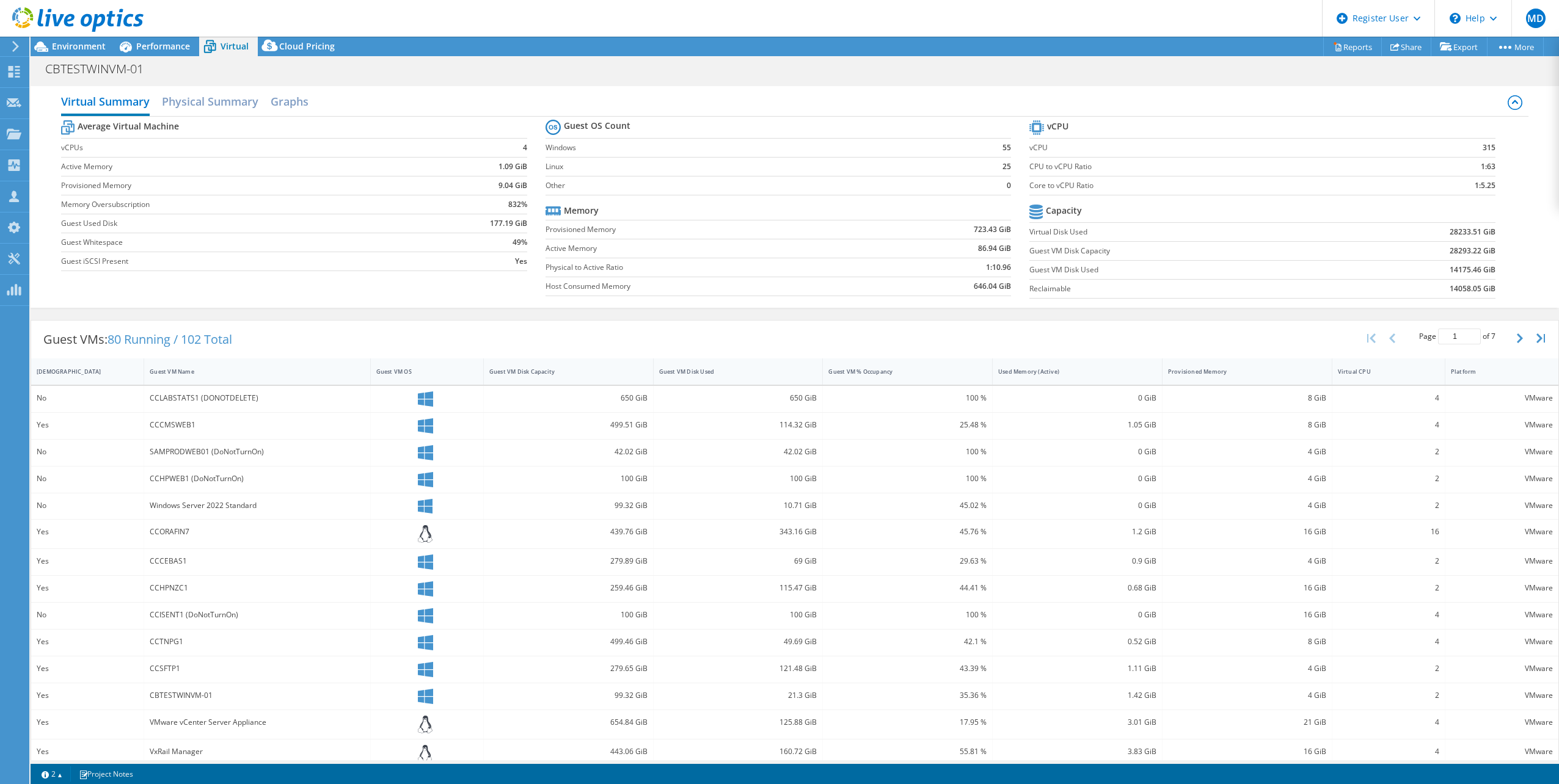
drag, startPoint x: 237, startPoint y: 333, endPoint x: 109, endPoint y: 348, distance: 128.9
click at [109, 348] on div "Guest VMs: 80 Running / 102 Total" at bounding box center [138, 340] width 213 height 38
click at [126, 345] on span "80 Running / 102 Total" at bounding box center [169, 339] width 124 height 16
click at [110, 335] on span "80 Running / 102 Total" at bounding box center [169, 339] width 124 height 16
drag, startPoint x: 110, startPoint y: 335, endPoint x: 240, endPoint y: 327, distance: 130.2
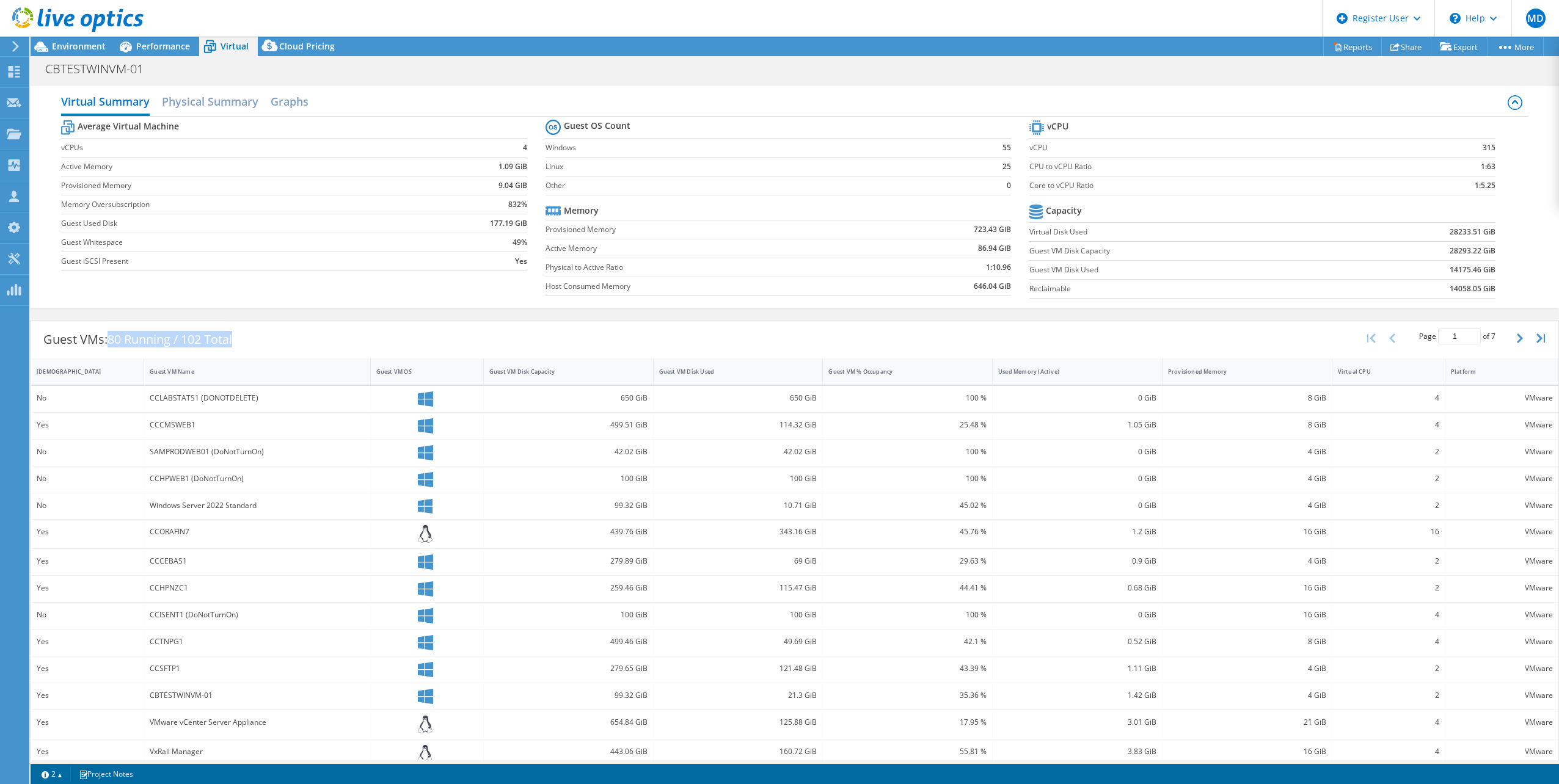
click at [240, 327] on div "Guest VMs: 80 Running / 102 Total" at bounding box center [138, 340] width 213 height 38
click at [240, 336] on div "Guest VMs: 80 Running / 102 Total" at bounding box center [138, 340] width 213 height 38
drag, startPoint x: 240, startPoint y: 336, endPoint x: 117, endPoint y: 338, distance: 123.0
click at [117, 338] on div "Guest VMs: 80 Running / 102 Total" at bounding box center [138, 340] width 213 height 38
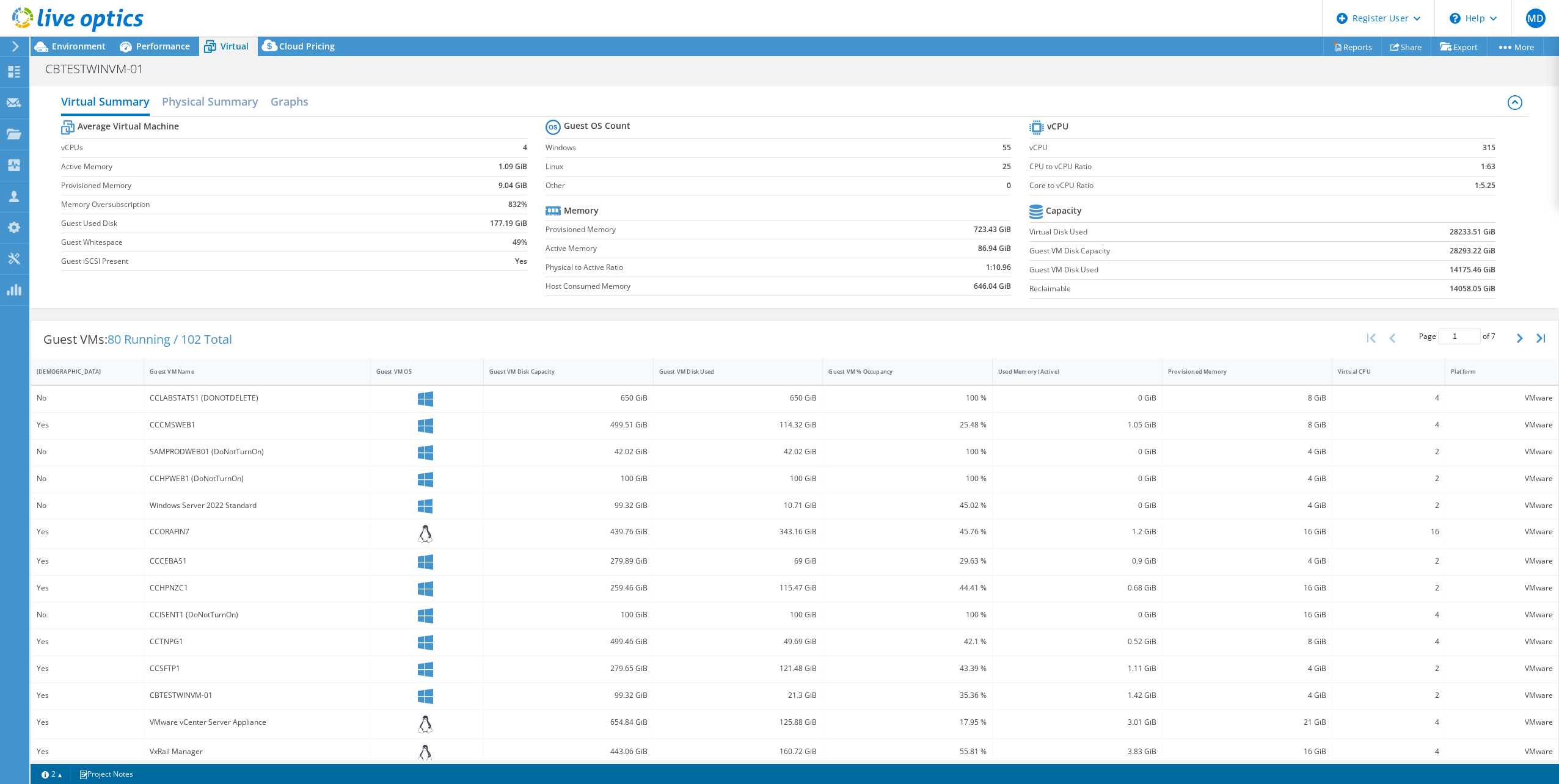
drag, startPoint x: 943, startPoint y: 281, endPoint x: 969, endPoint y: 291, distance: 27.9
click at [952, 284] on td "646.04 GiB" at bounding box center [944, 286] width 136 height 19
click at [974, 292] on b "646.04 GiB" at bounding box center [993, 286] width 37 height 12
click at [974, 290] on b "646.04 GiB" at bounding box center [993, 286] width 37 height 12
click at [974, 288] on b "646.04 GiB" at bounding box center [993, 286] width 37 height 12
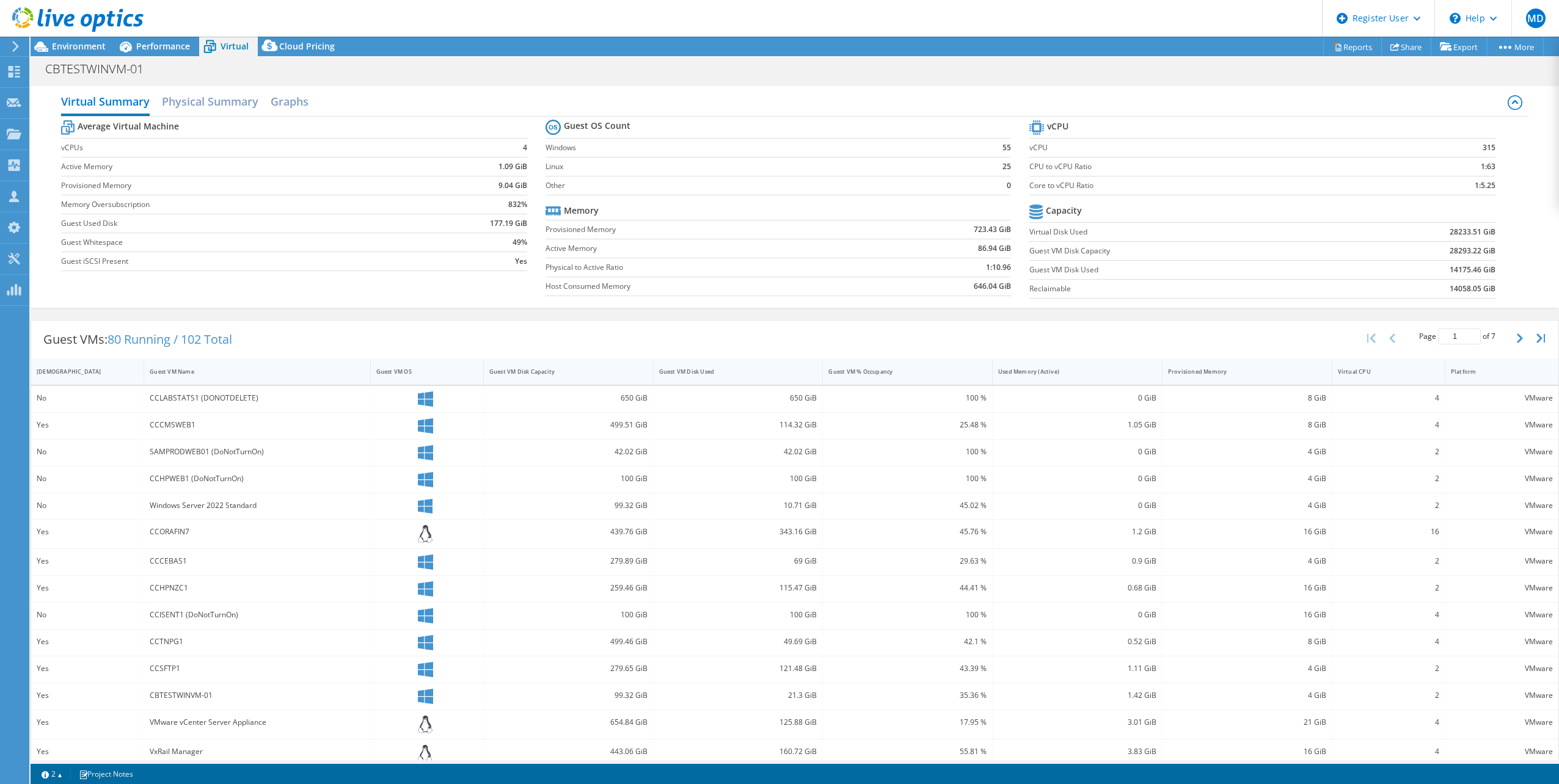
click at [988, 240] on td "86.94 GiB" at bounding box center [944, 248] width 136 height 19
drag, startPoint x: 988, startPoint y: 240, endPoint x: 977, endPoint y: 252, distance: 16.3
click at [978, 252] on b "86.94 GiB" at bounding box center [994, 248] width 33 height 12
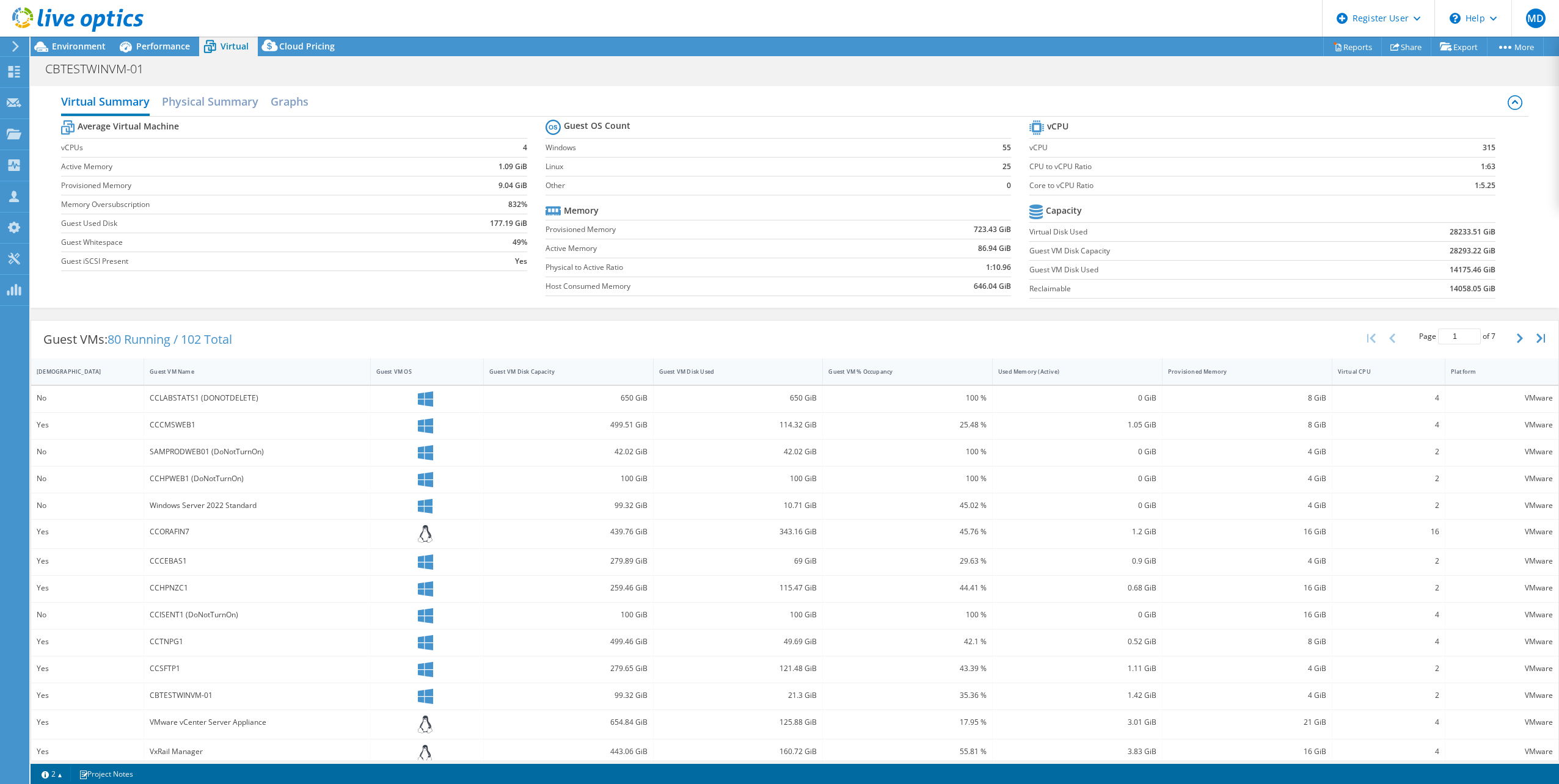
click at [965, 230] on td "723.43 GiB" at bounding box center [944, 229] width 136 height 19
drag, startPoint x: 966, startPoint y: 228, endPoint x: 1003, endPoint y: 227, distance: 37.0
click at [1003, 227] on td "723.43 GiB" at bounding box center [944, 229] width 136 height 19
drag, startPoint x: 1003, startPoint y: 227, endPoint x: 984, endPoint y: 251, distance: 30.6
click at [984, 251] on b "86.94 GiB" at bounding box center [994, 248] width 33 height 12
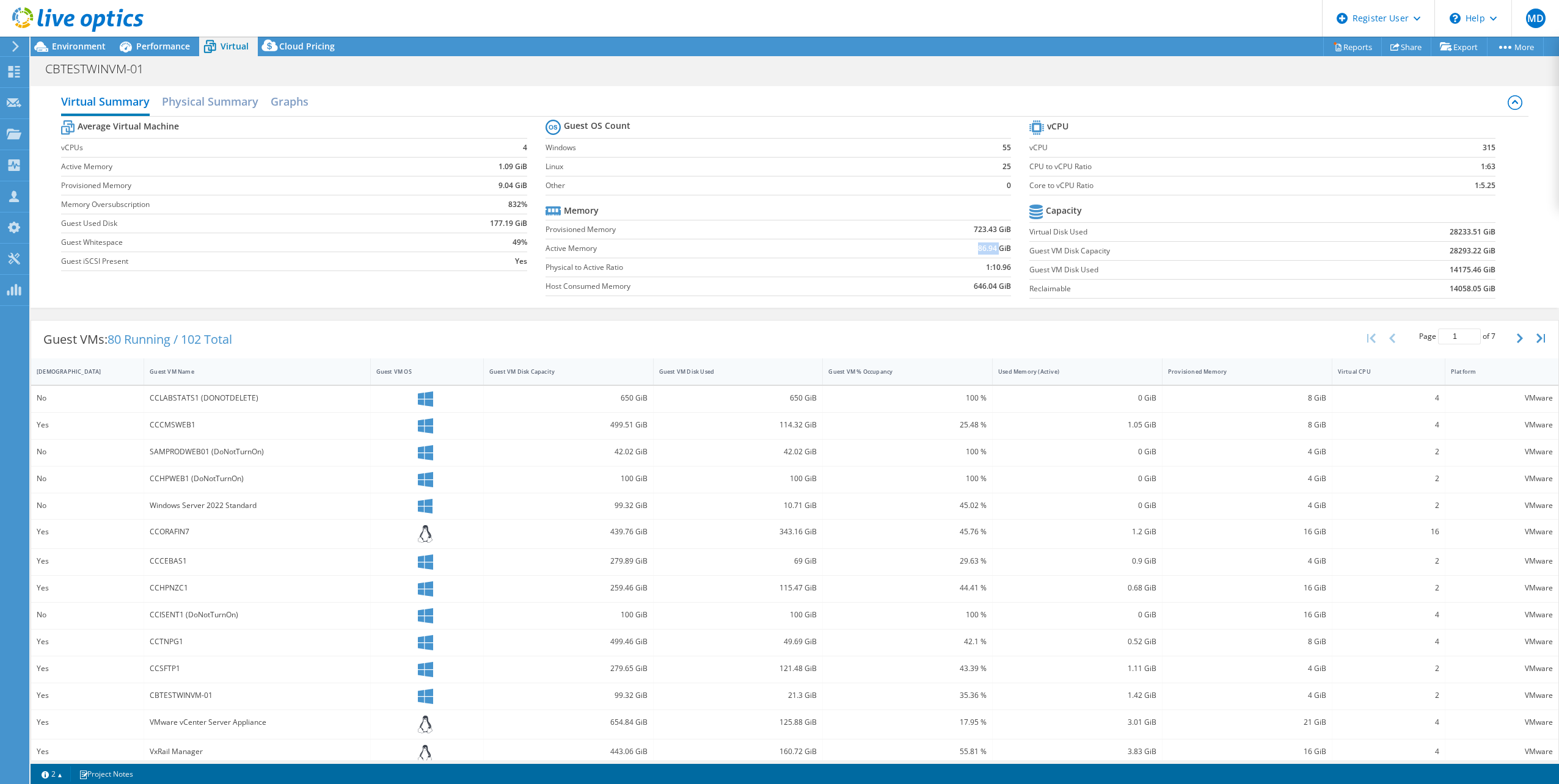
click at [984, 251] on b "86.94 GiB" at bounding box center [994, 248] width 33 height 12
drag, startPoint x: 984, startPoint y: 251, endPoint x: 968, endPoint y: 230, distance: 26.4
click at [965, 231] on td "723.43 GiB" at bounding box center [944, 229] width 136 height 19
click at [980, 226] on b "723.43 GiB" at bounding box center [993, 229] width 37 height 12
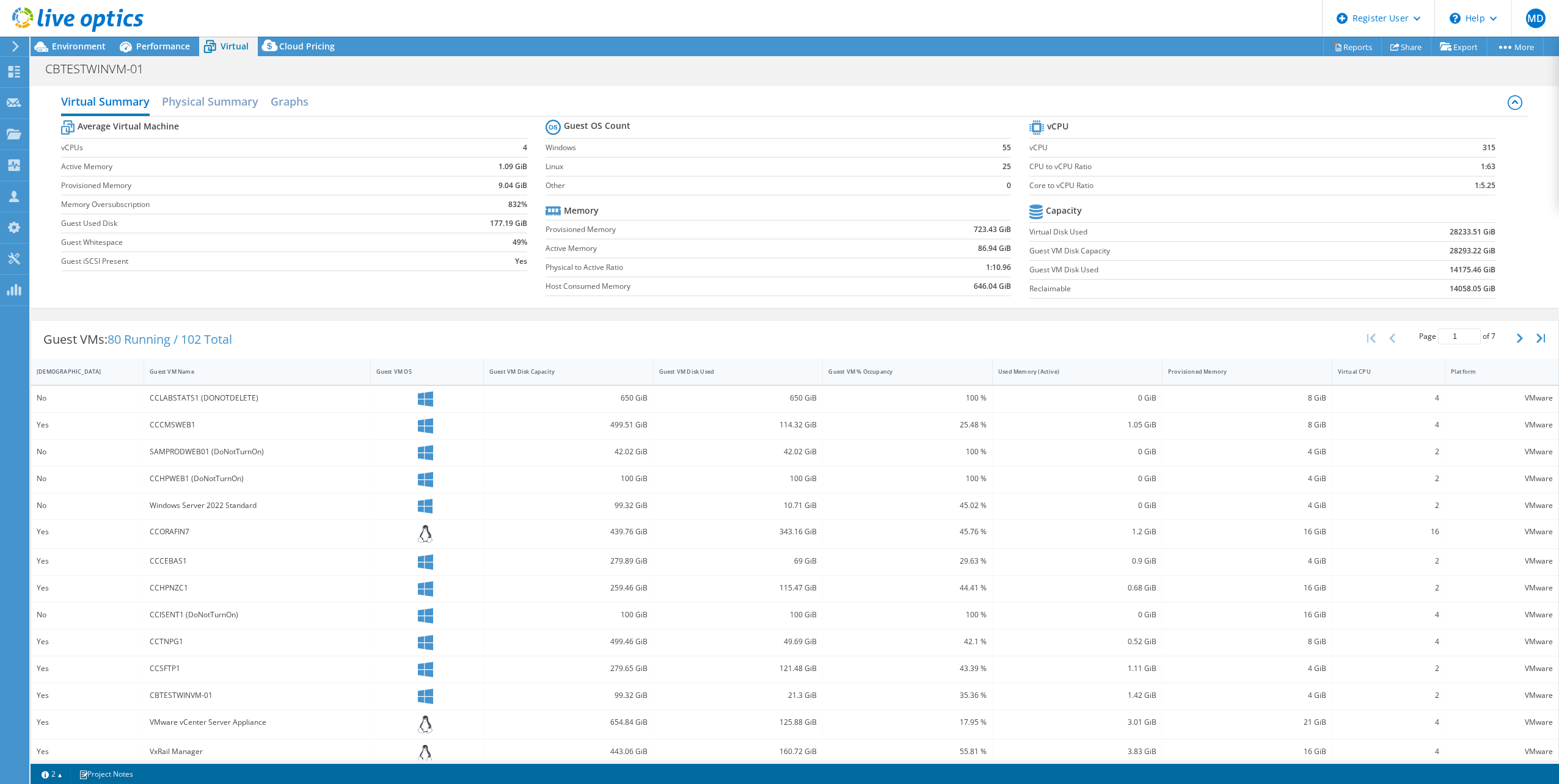
click at [980, 230] on b "723.43 GiB" at bounding box center [993, 229] width 37 height 12
drag, startPoint x: 980, startPoint y: 230, endPoint x: 984, endPoint y: 244, distance: 14.6
click at [984, 244] on b "86.94 GiB" at bounding box center [994, 248] width 33 height 12
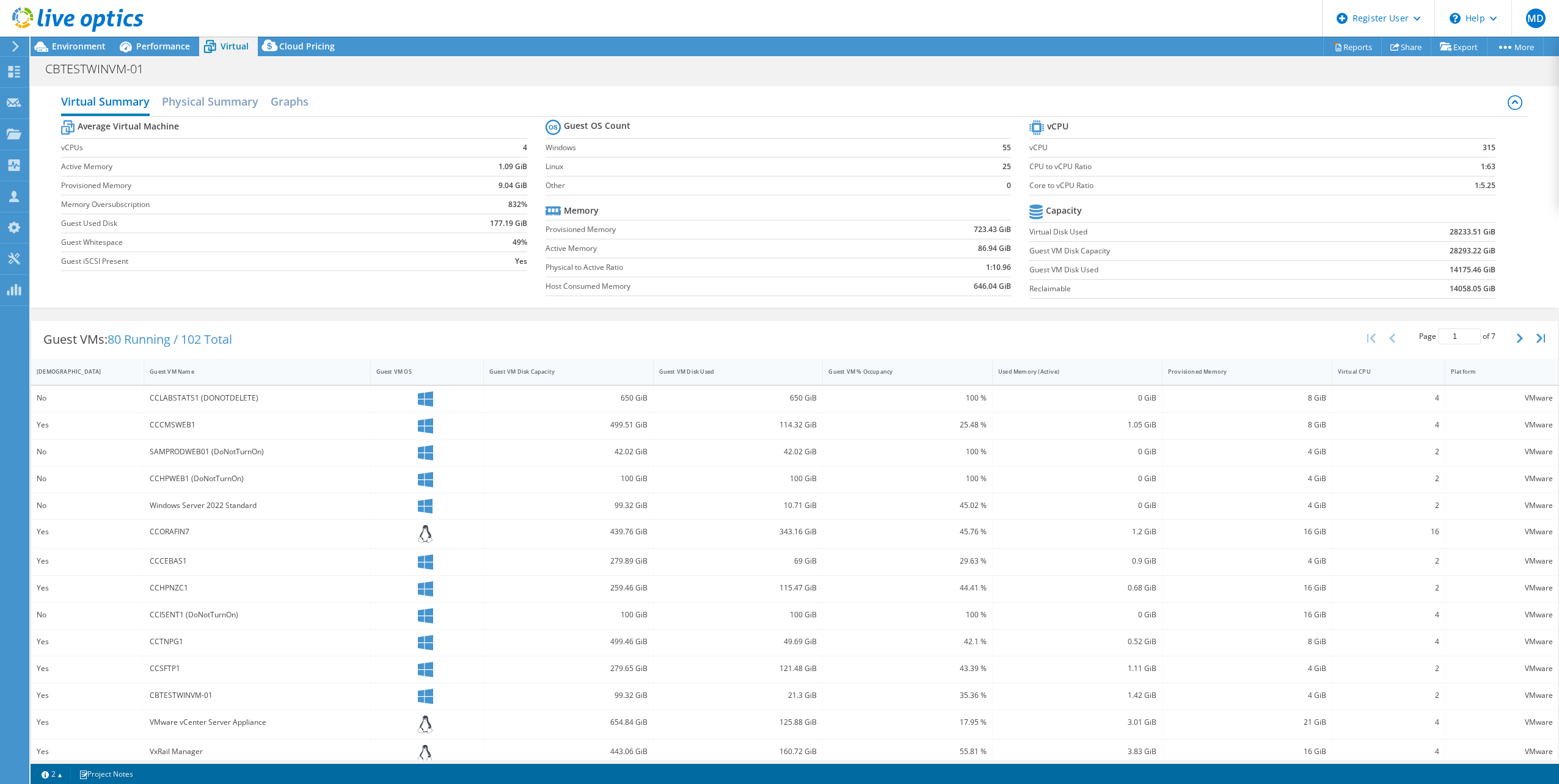
drag, startPoint x: 984, startPoint y: 244, endPoint x: 962, endPoint y: 243, distance: 22.0
click at [962, 243] on td "86.94 GiB" at bounding box center [944, 248] width 136 height 19
drag, startPoint x: 963, startPoint y: 232, endPoint x: 995, endPoint y: 252, distance: 37.7
click at [995, 252] on tbody "Memory Provisioned Memory 723.43 GiB Active Memory 86.94 GiB Physical to Active…" at bounding box center [779, 248] width 466 height 94
drag, startPoint x: 995, startPoint y: 250, endPoint x: 996, endPoint y: 244, distance: 6.1
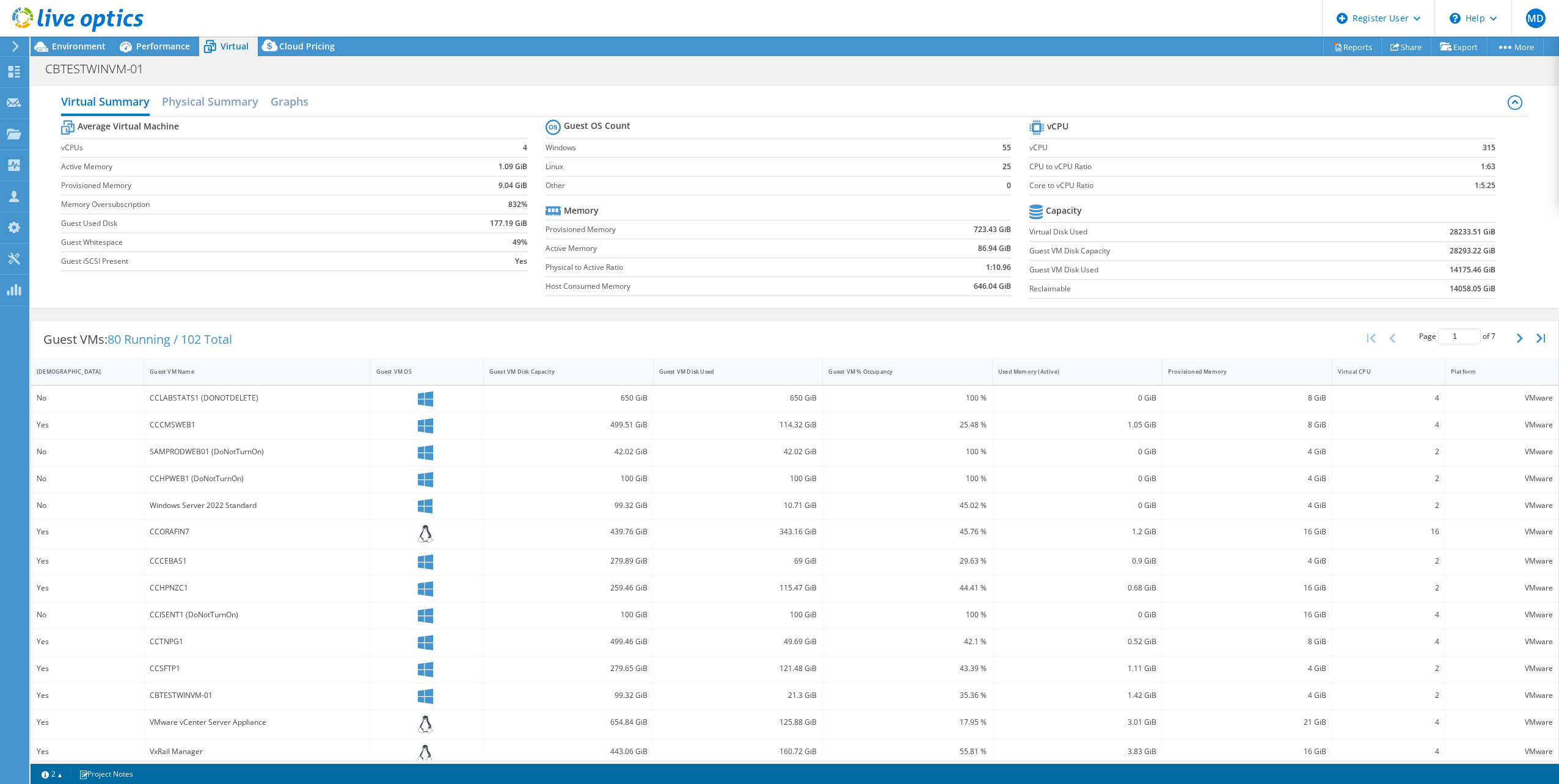
click at [996, 244] on b "86.94 GiB" at bounding box center [994, 248] width 33 height 12
drag, startPoint x: 993, startPoint y: 244, endPoint x: 979, endPoint y: 236, distance: 16.1
click at [979, 236] on td "723.43 GiB" at bounding box center [944, 229] width 136 height 19
click at [975, 223] on b "723.43 GiB" at bounding box center [993, 229] width 37 height 12
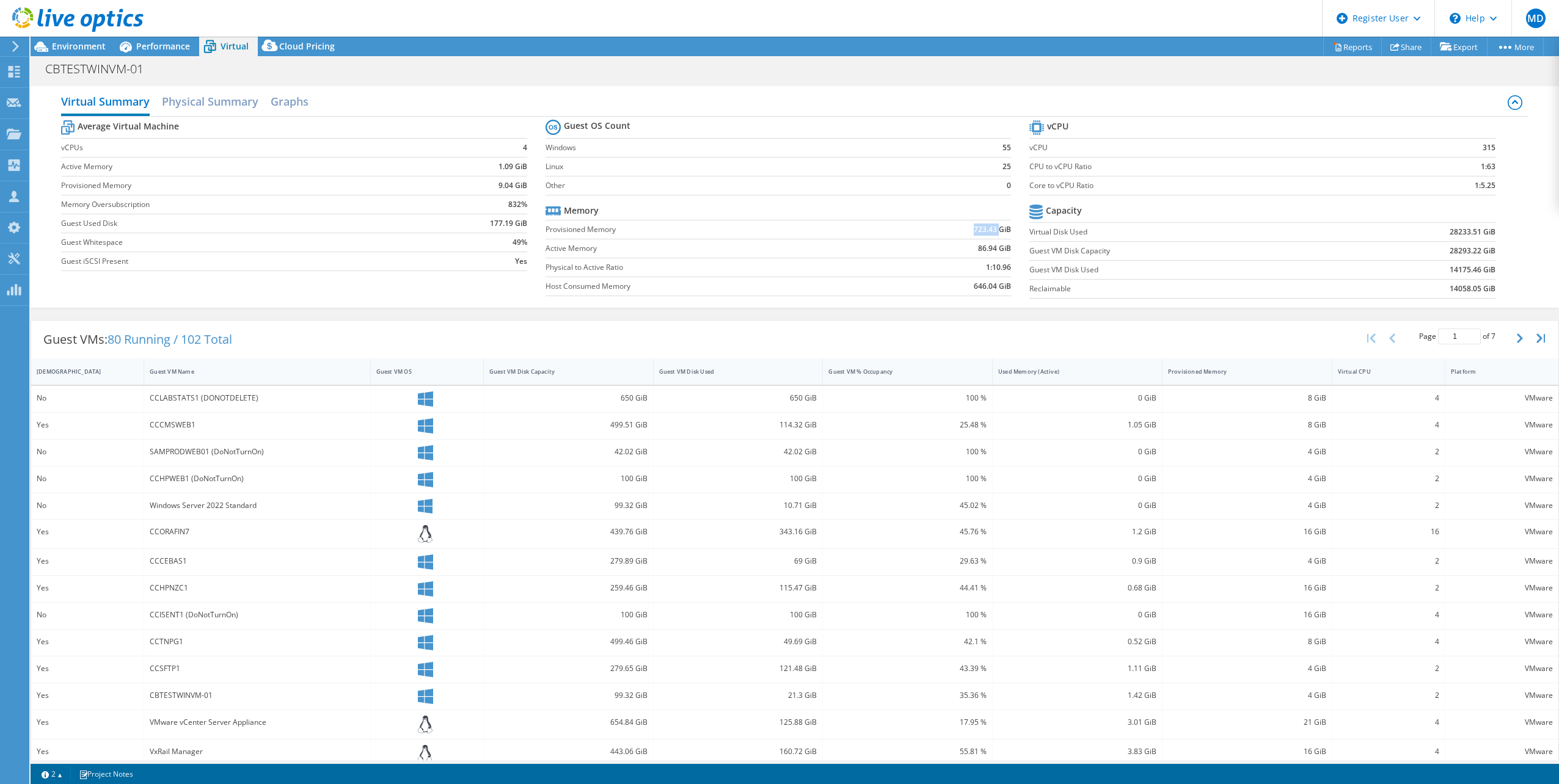
click at [975, 223] on b "723.43 GiB" at bounding box center [993, 229] width 37 height 12
drag, startPoint x: 975, startPoint y: 223, endPoint x: 986, endPoint y: 243, distance: 22.8
click at [986, 243] on b "86.94 GiB" at bounding box center [994, 248] width 33 height 12
click at [977, 227] on b "723.43 GiB" at bounding box center [993, 229] width 37 height 12
drag, startPoint x: 977, startPoint y: 227, endPoint x: 965, endPoint y: 362, distance: 135.5
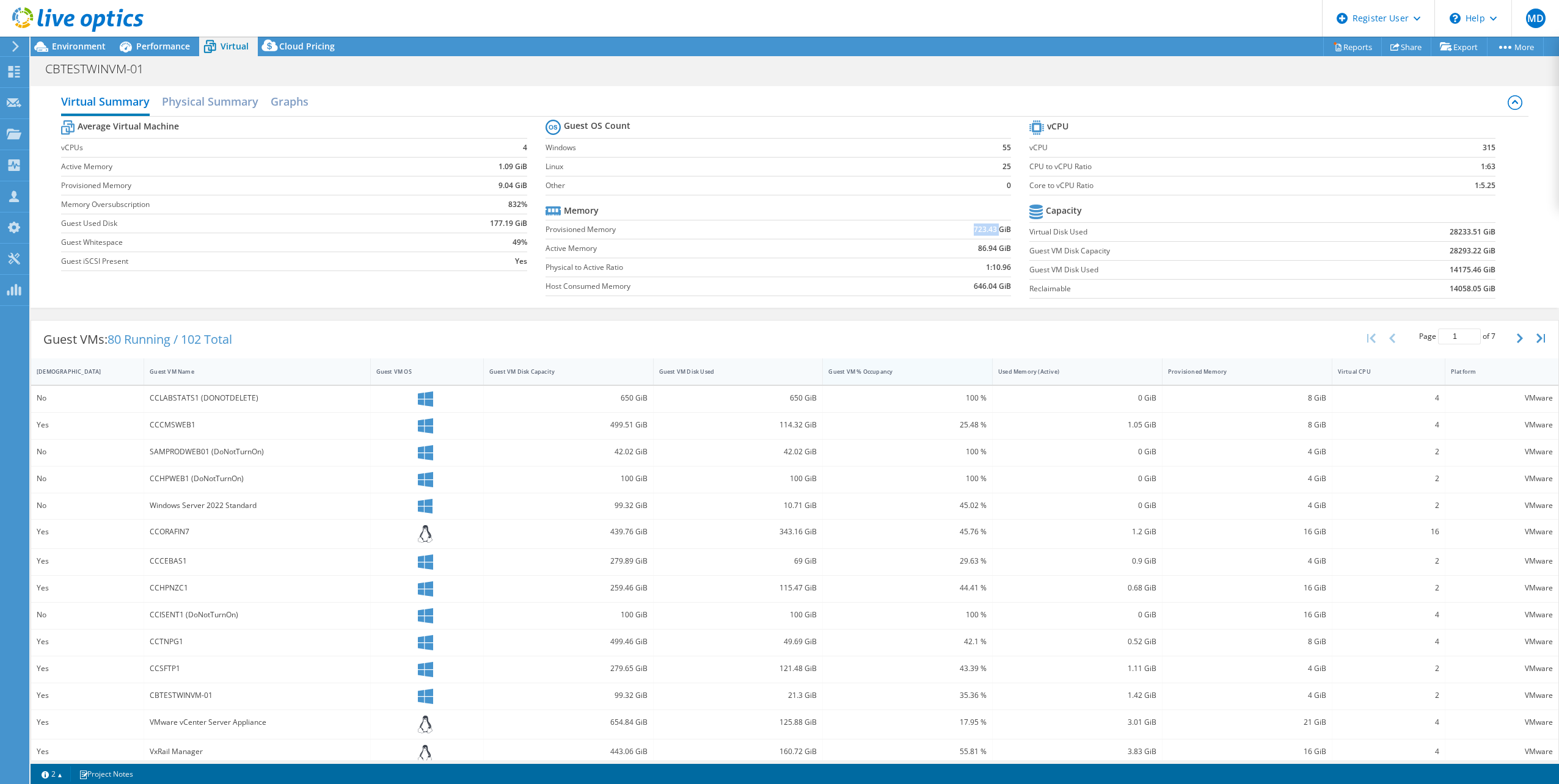
click at [972, 294] on tbody "Memory Provisioned Memory 723.43 GiB Active Memory 86.94 GiB Physical to Active…" at bounding box center [779, 248] width 466 height 94
click at [961, 219] on td at bounding box center [944, 211] width 136 height 19
click at [974, 225] on b "723.43 GiB" at bounding box center [993, 229] width 37 height 12
drag, startPoint x: 85, startPoint y: 44, endPoint x: 112, endPoint y: 41, distance: 27.2
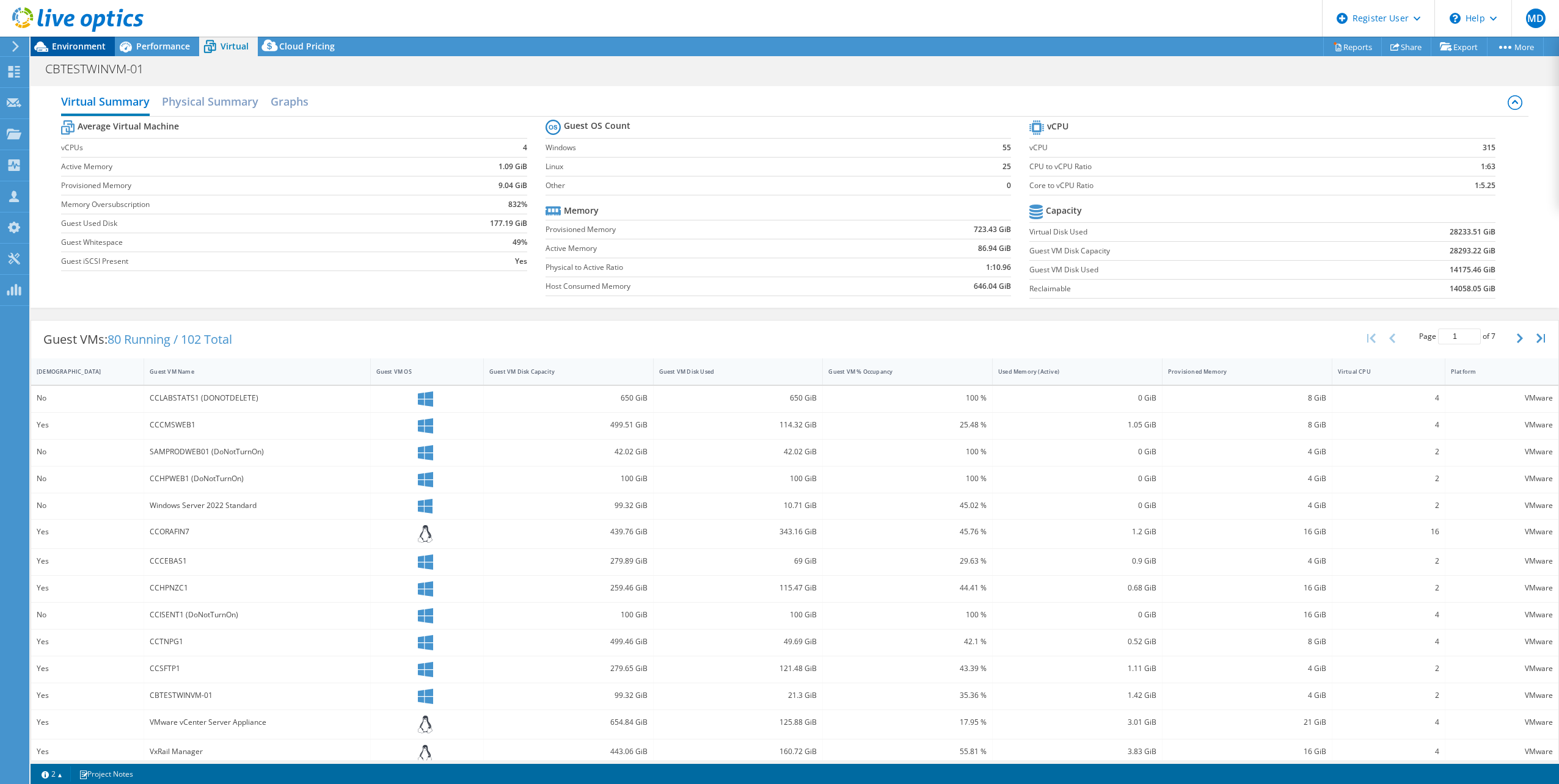
click at [85, 44] on span "Environment" at bounding box center [78, 46] width 54 height 11
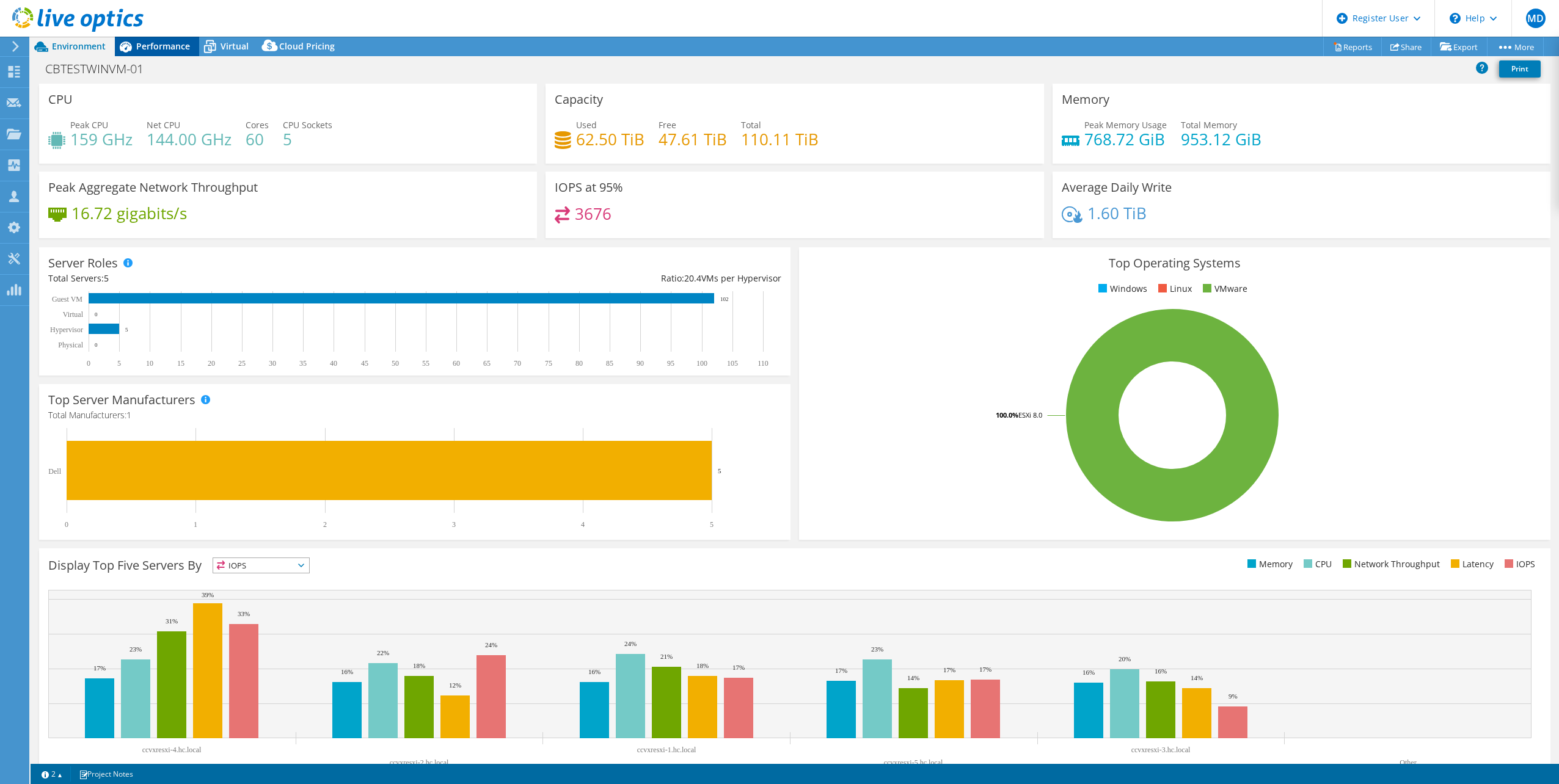
click at [163, 39] on div "Performance" at bounding box center [157, 46] width 84 height 19
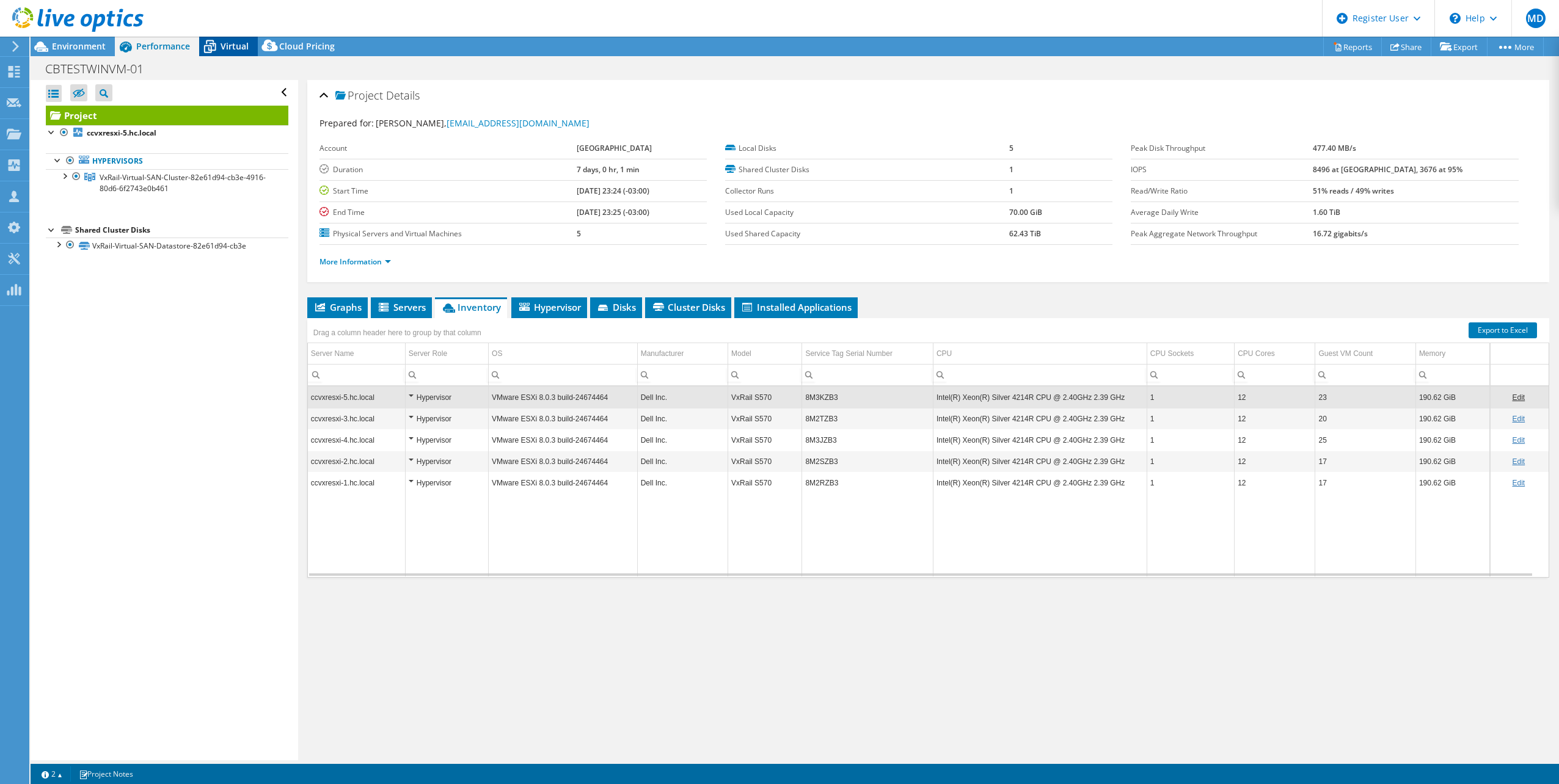
click at [249, 47] on div "Virtual" at bounding box center [228, 46] width 59 height 19
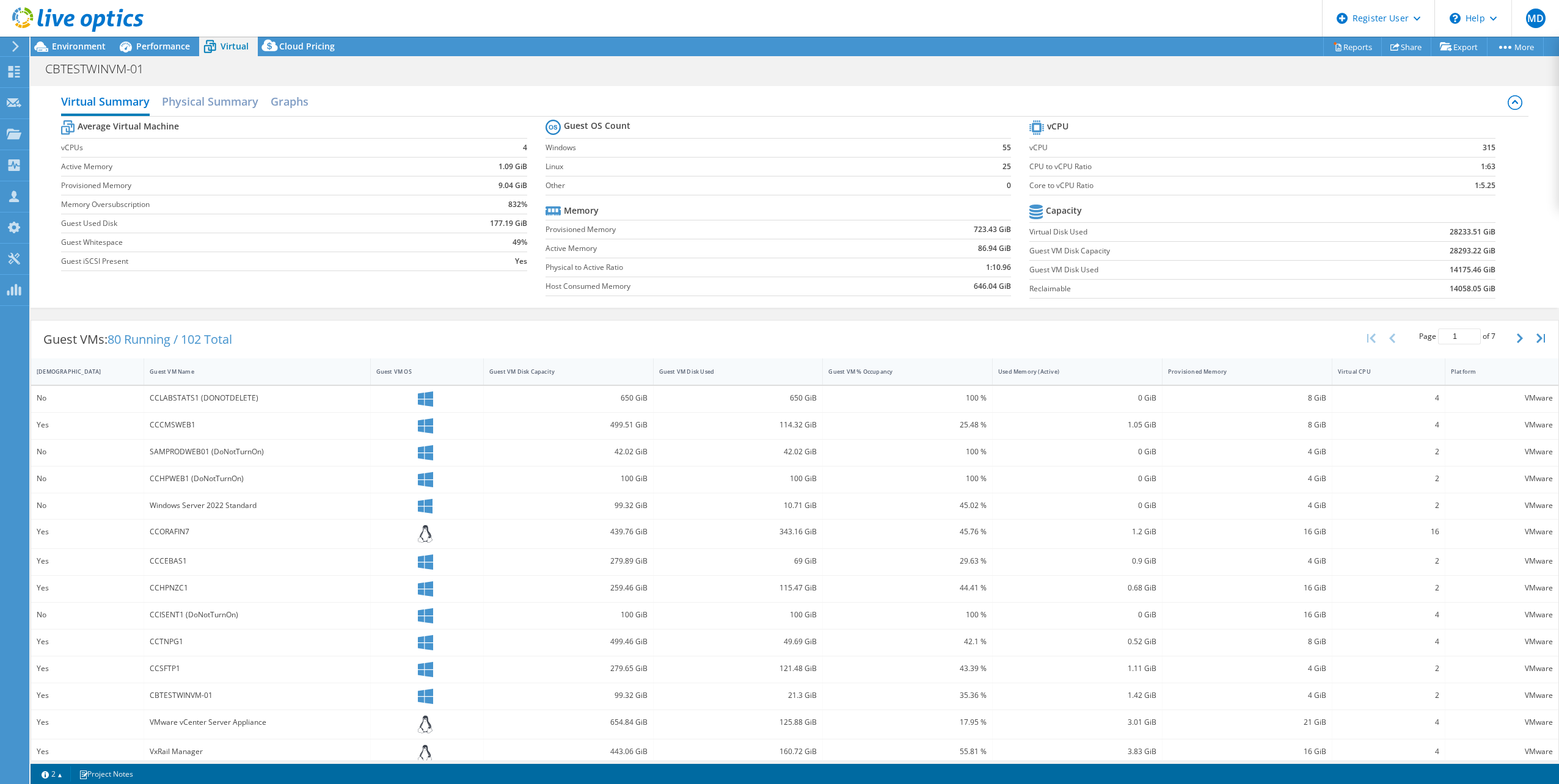
click at [990, 252] on b "86.94 GiB" at bounding box center [994, 248] width 33 height 12
click at [980, 247] on b "86.94 GiB" at bounding box center [994, 248] width 33 height 12
click at [61, 46] on span "Environment" at bounding box center [78, 46] width 54 height 11
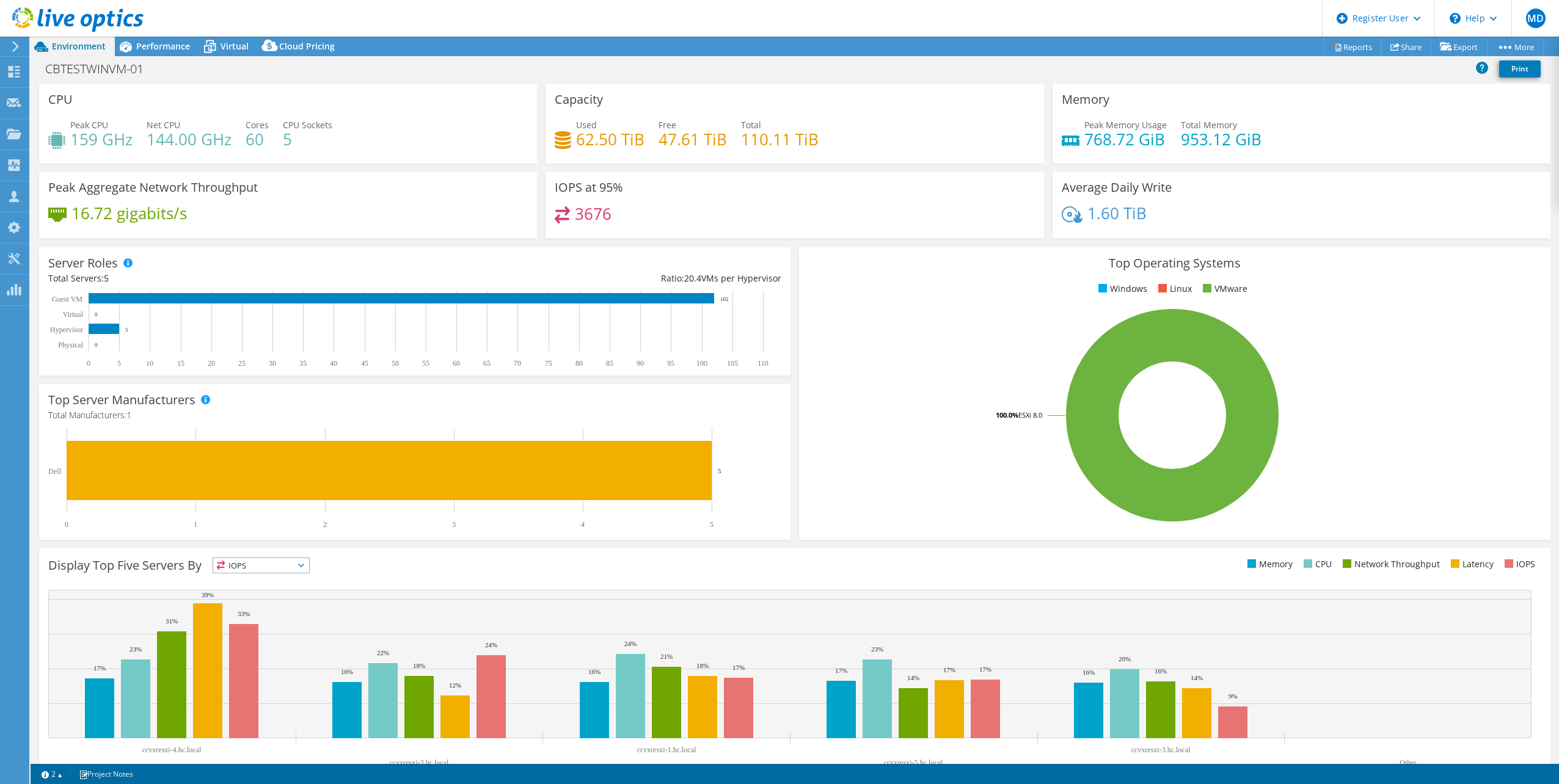
click at [1200, 140] on h4 "953.12 GiB" at bounding box center [1222, 139] width 81 height 14
click at [1200, 140] on h4 "953.12 GiB" at bounding box center [1222, 139] width 81 height 14
drag, startPoint x: 1200, startPoint y: 140, endPoint x: 1214, endPoint y: 135, distance: 14.9
click at [1200, 140] on h4 "953.12 GiB" at bounding box center [1222, 139] width 81 height 14
drag, startPoint x: 1214, startPoint y: 135, endPoint x: 1262, endPoint y: 134, distance: 48.0
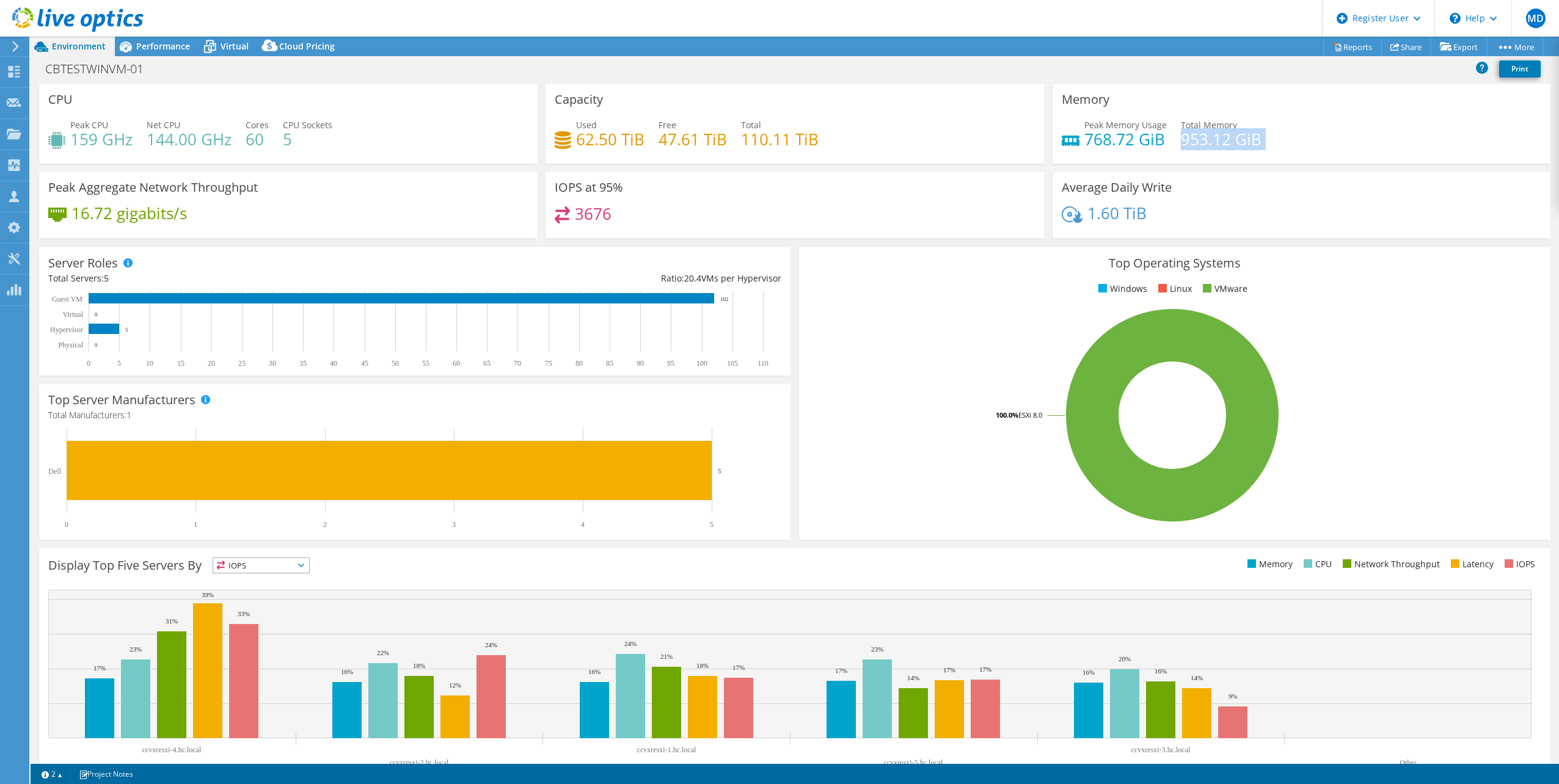
click at [1262, 134] on div "Peak Memory Usage 768.72 GiB Total Memory 953.12 GiB" at bounding box center [1302, 138] width 479 height 40
click at [1202, 144] on h4 "953.12 GiB" at bounding box center [1222, 139] width 81 height 14
drag, startPoint x: 90, startPoint y: 216, endPoint x: 299, endPoint y: 215, distance: 209.0
click at [299, 215] on div "16.72 gigabits/s" at bounding box center [288, 219] width 479 height 26
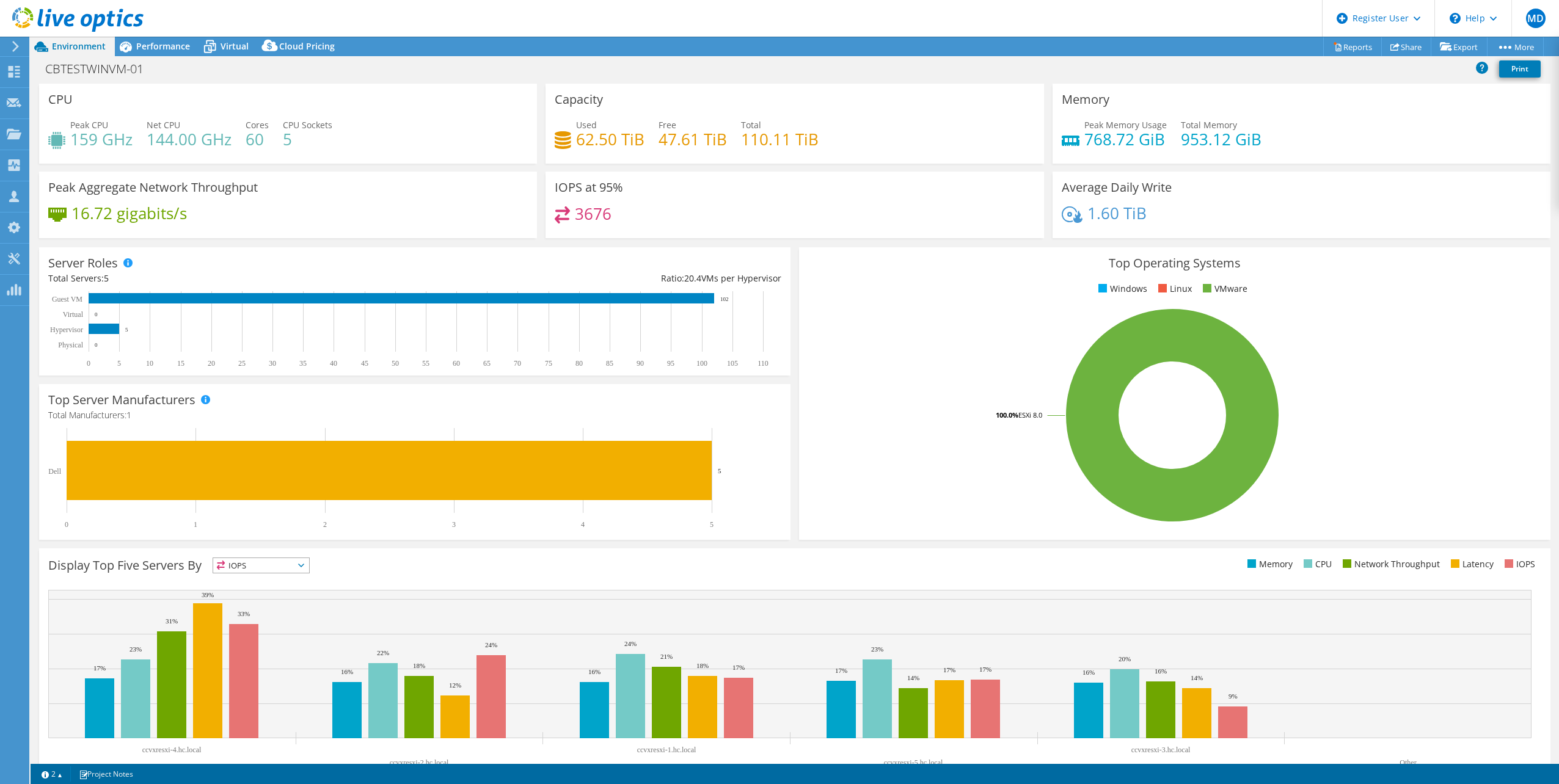
click at [302, 215] on div "16.72 gigabits/s" at bounding box center [288, 219] width 479 height 26
click at [168, 47] on span "Performance" at bounding box center [163, 46] width 54 height 11
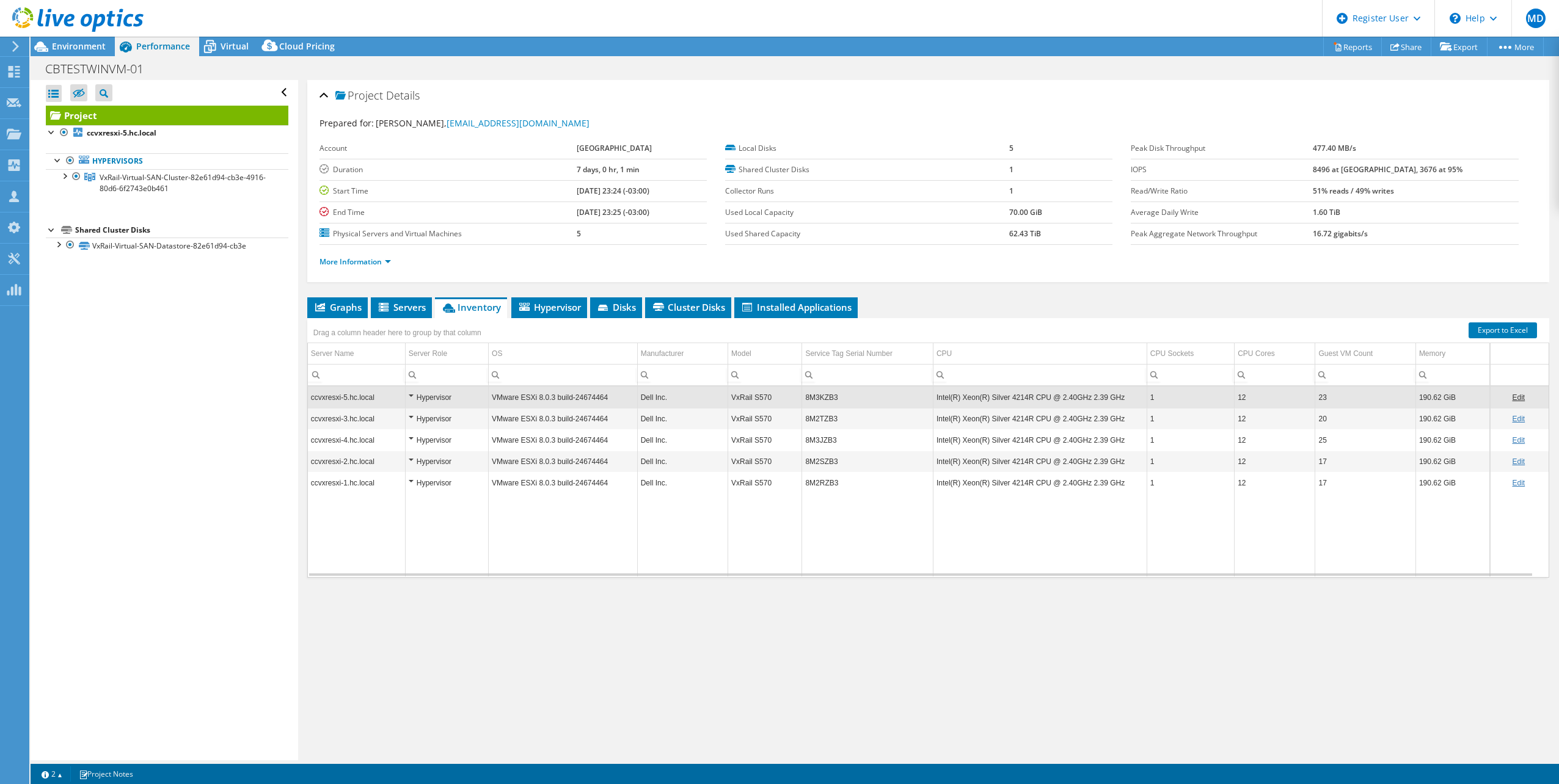
click at [825, 401] on td "8M3KZB3" at bounding box center [867, 397] width 132 height 22
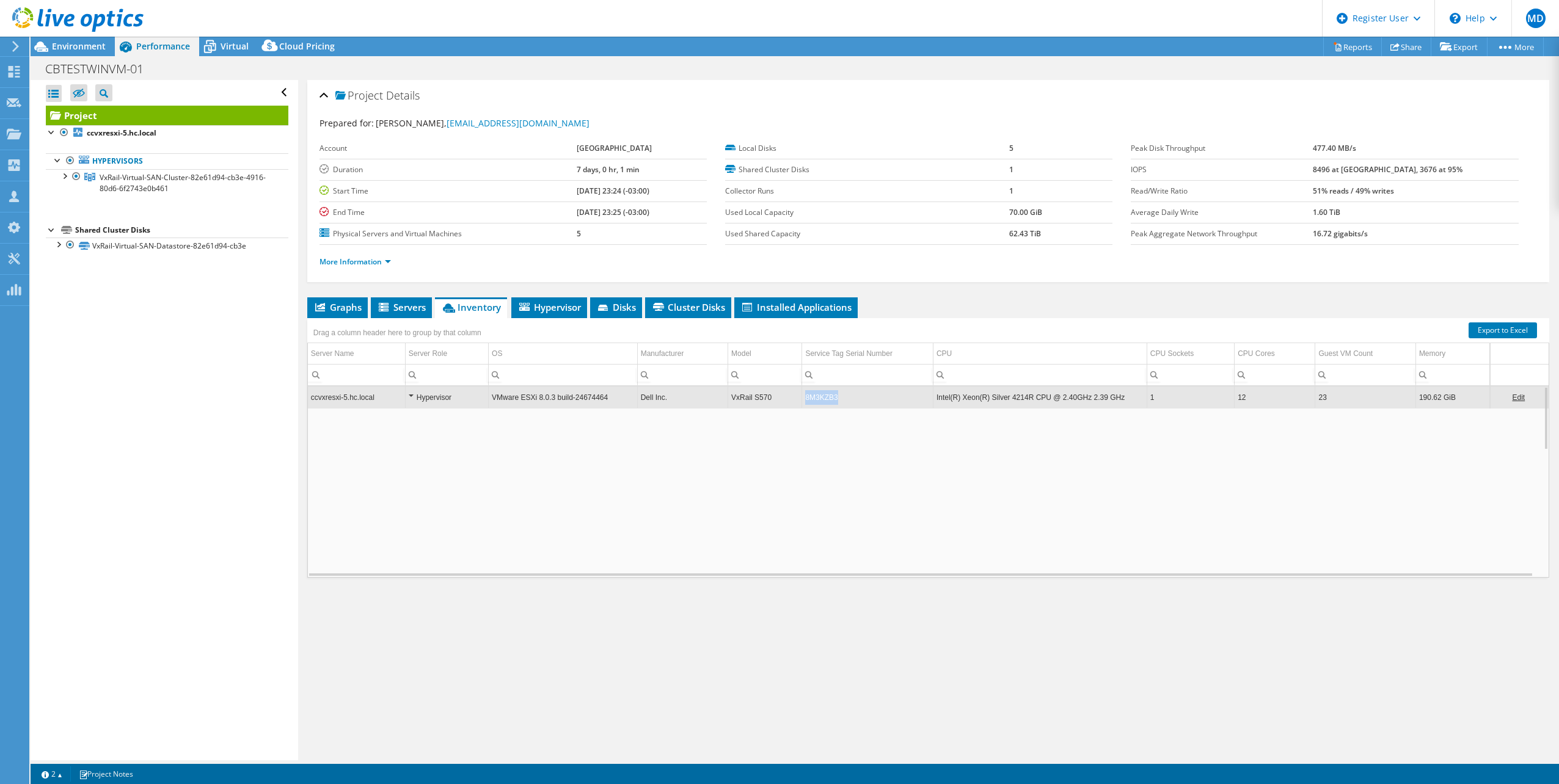
click at [825, 401] on td "8M3KZB3" at bounding box center [867, 397] width 132 height 22
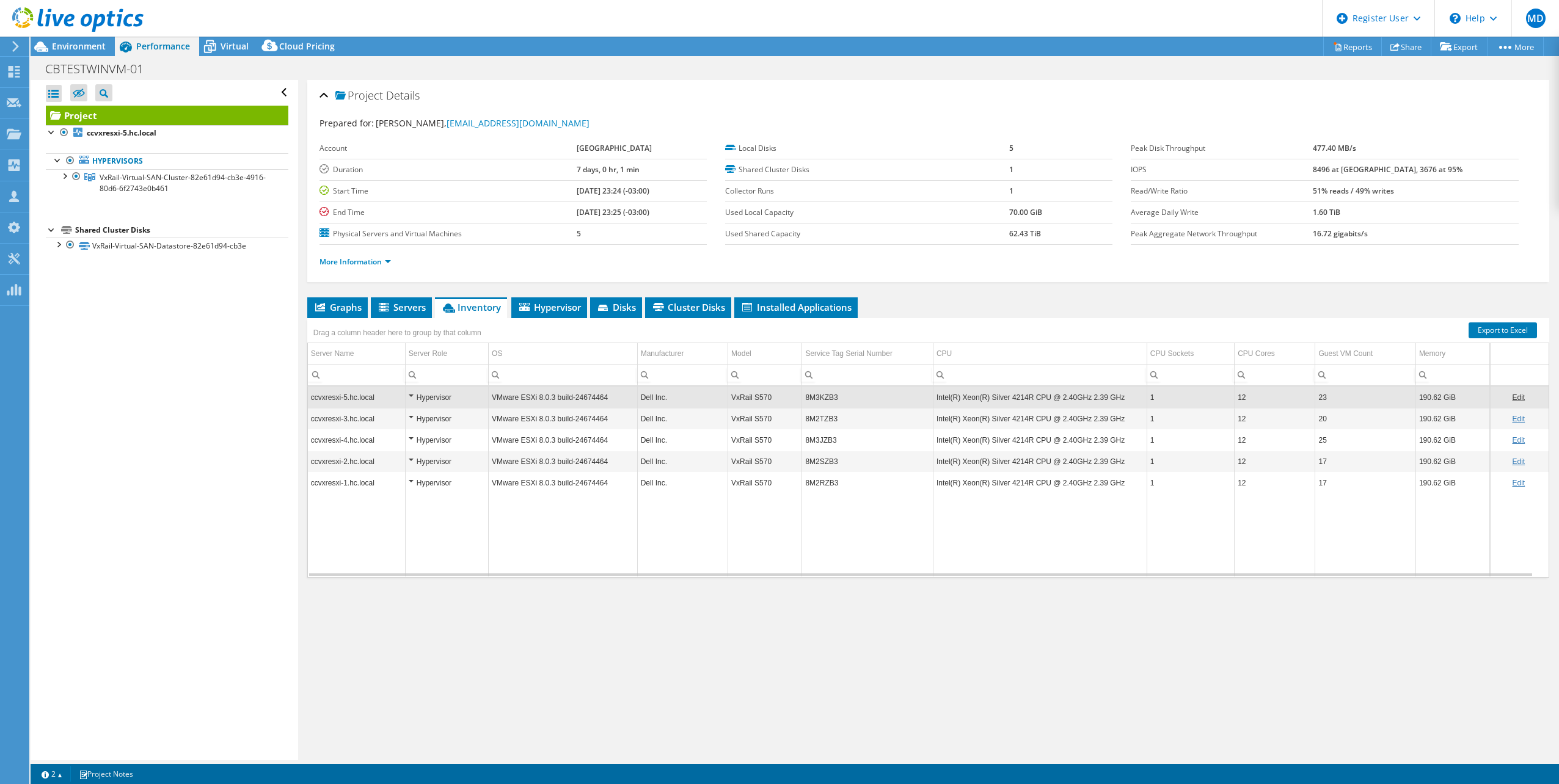
click at [821, 397] on td "8M3KZB3" at bounding box center [867, 397] width 132 height 22
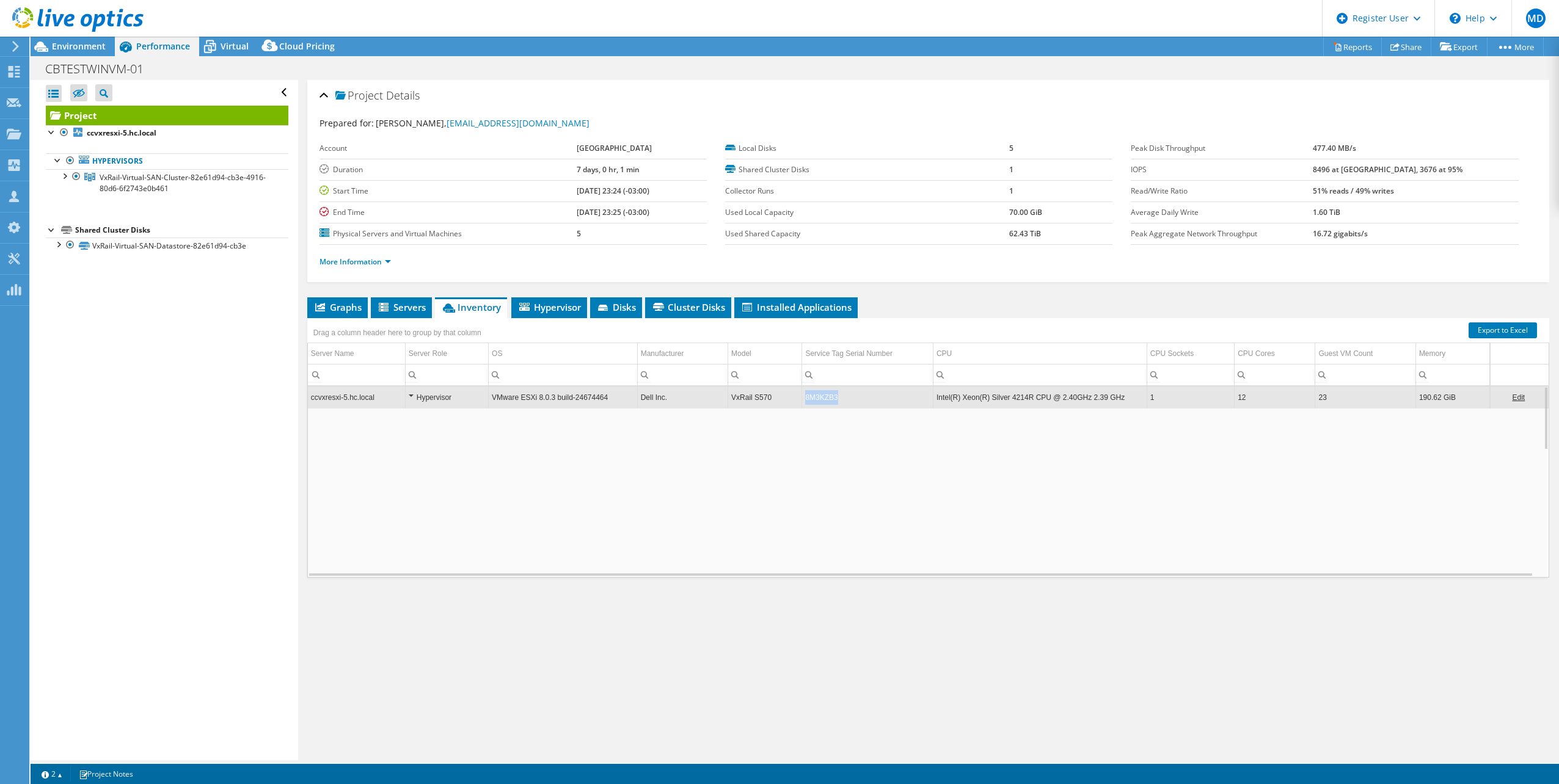
copy td "8M3KZB3"
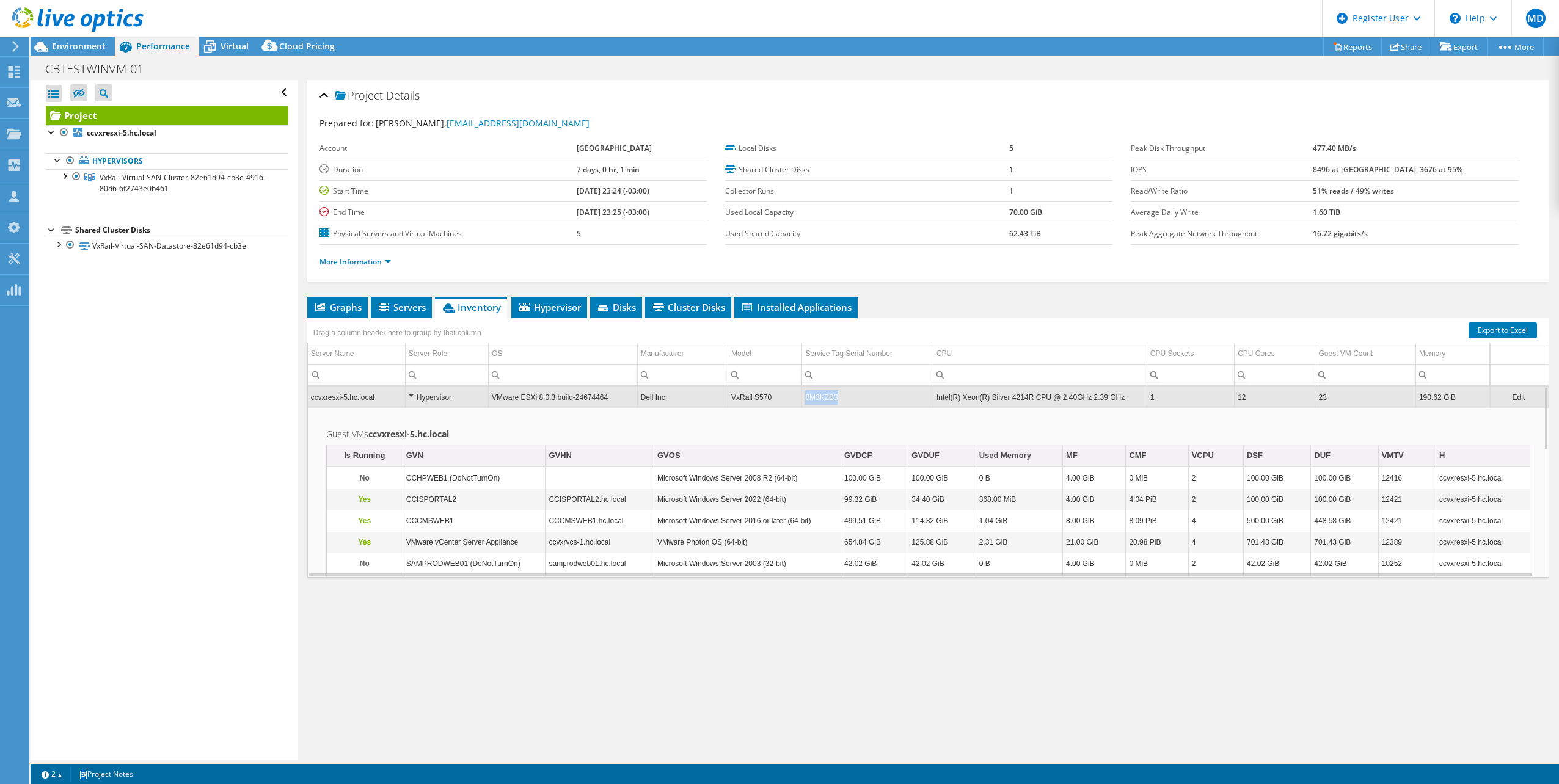
click at [821, 397] on td "8M3KZB3" at bounding box center [867, 397] width 132 height 22
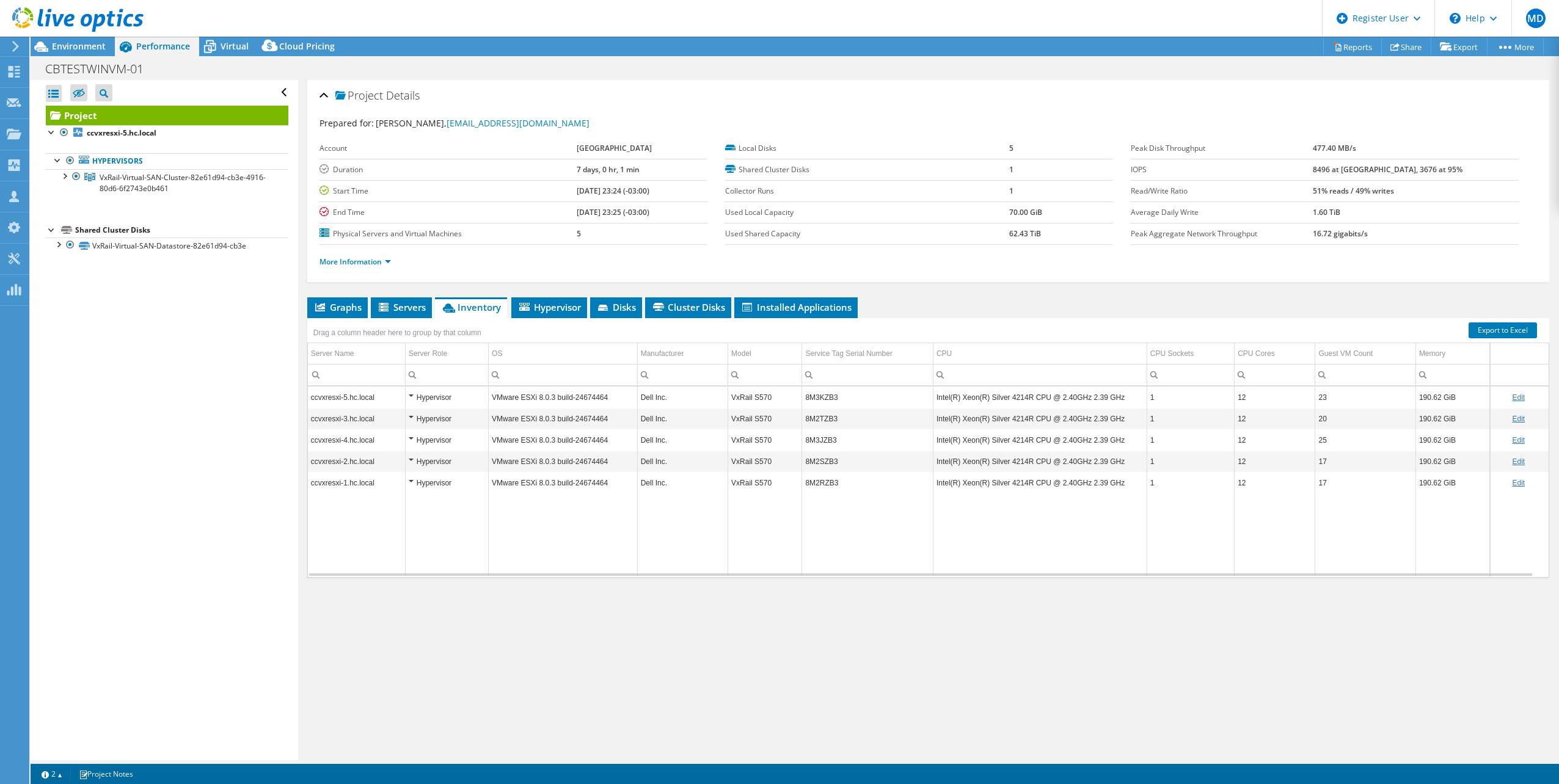
click at [353, 269] on div "More Information" at bounding box center [928, 262] width 1218 height 34
click at [351, 265] on link "More Information" at bounding box center [355, 261] width 72 height 10
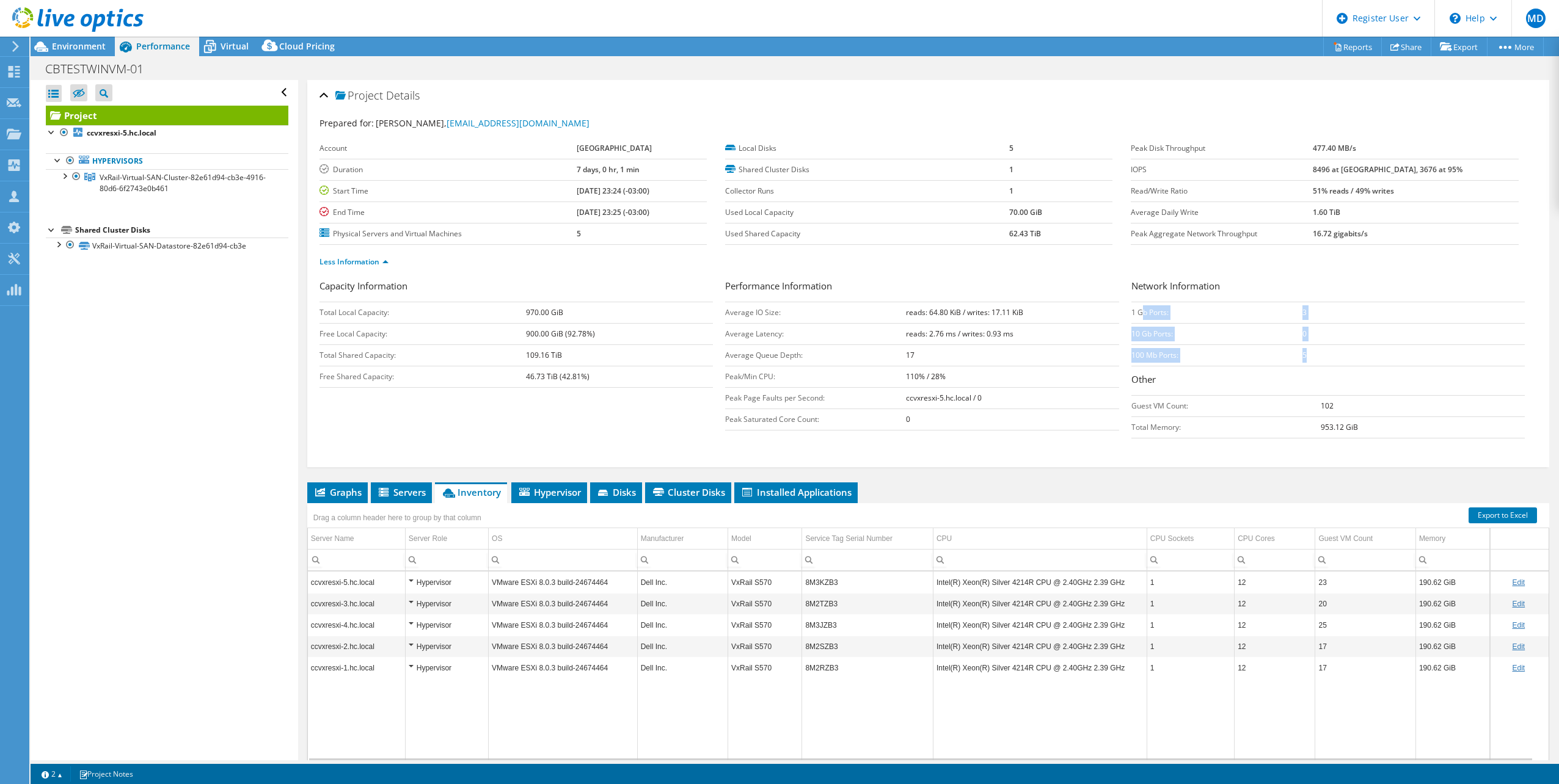
drag, startPoint x: 1139, startPoint y: 311, endPoint x: 1331, endPoint y: 358, distance: 197.7
click at [1331, 358] on tbody "1 Gb Ports: 3 10 Gb Ports: 0 100 Mb Ports: 5" at bounding box center [1328, 334] width 394 height 65
drag, startPoint x: 1331, startPoint y: 358, endPoint x: 1312, endPoint y: 364, distance: 19.9
click at [1312, 364] on td "5" at bounding box center [1414, 355] width 223 height 22
drag, startPoint x: 1129, startPoint y: 311, endPoint x: 1314, endPoint y: 359, distance: 191.1
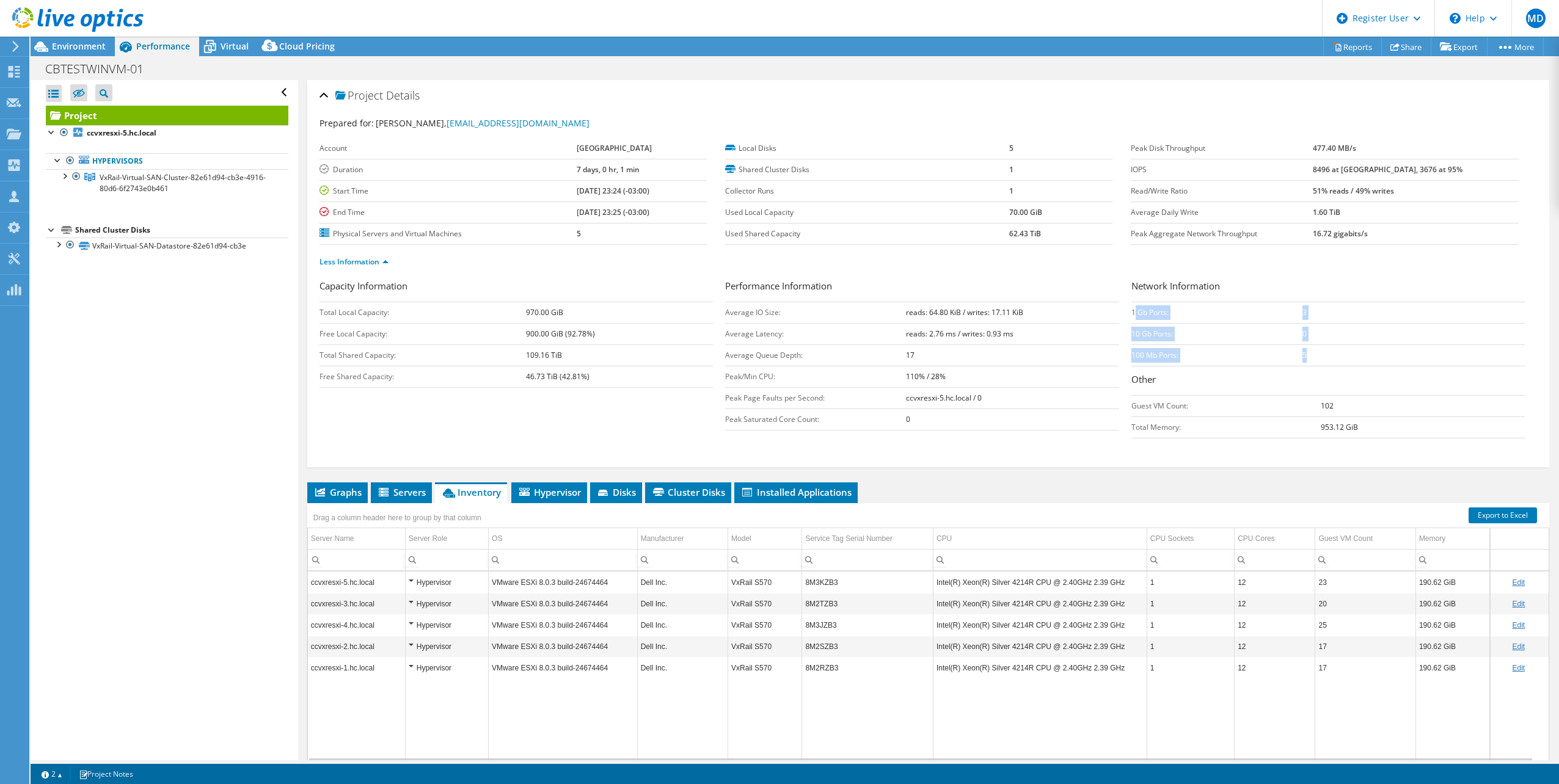
click at [1314, 359] on tbody "1 Gb Ports: 3 10 Gb Ports: 0 100 Mb Ports: 5" at bounding box center [1328, 334] width 394 height 65
click at [1314, 330] on td "0" at bounding box center [1414, 334] width 223 height 22
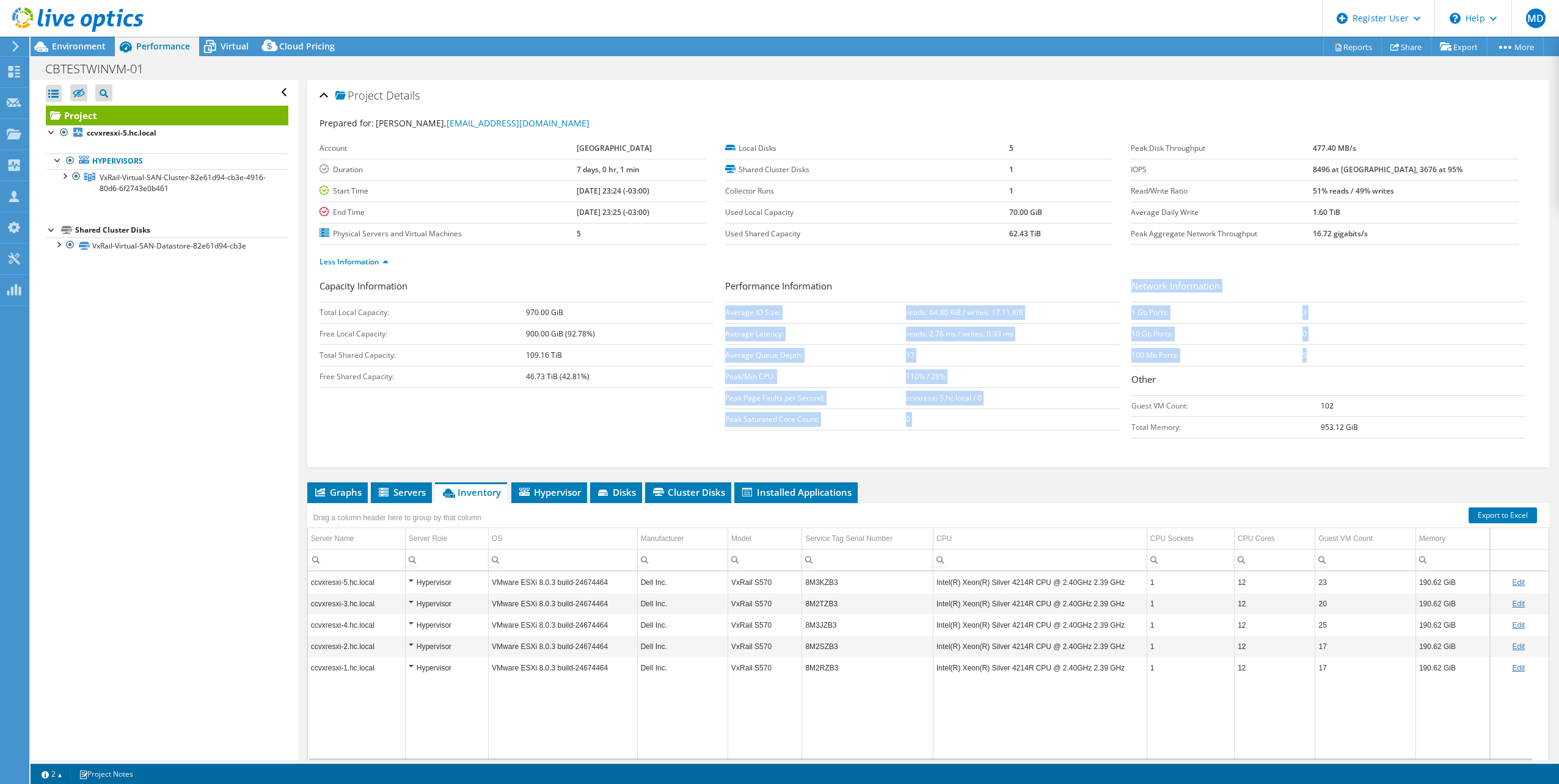
drag, startPoint x: 1287, startPoint y: 352, endPoint x: 1122, endPoint y: 310, distance: 170.3
click at [1122, 310] on div "Capacity Information Total Local Capacity: 970.00 GiB Free Local Capacity: 900.…" at bounding box center [928, 361] width 1218 height 165
click at [1137, 320] on td "1 Gb Ports:" at bounding box center [1217, 312] width 171 height 22
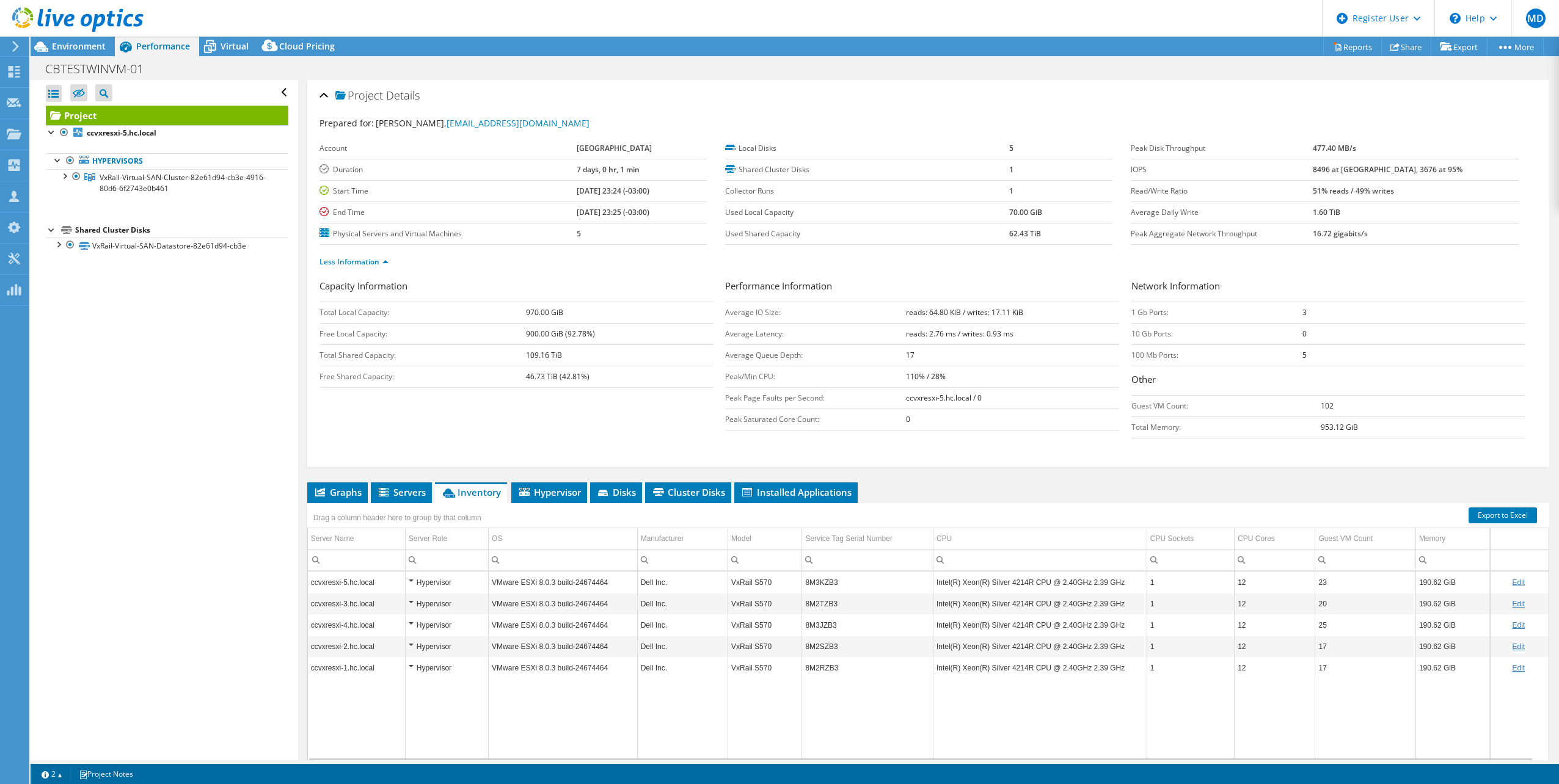
click at [1131, 336] on td "10 Gb Ports:" at bounding box center [1217, 334] width 171 height 22
click at [1131, 334] on td "10 Gb Ports:" at bounding box center [1217, 334] width 171 height 22
drag, startPoint x: 1127, startPoint y: 334, endPoint x: 1196, endPoint y: 332, distance: 69.0
click at [1196, 332] on td "10 Gb Ports:" at bounding box center [1217, 334] width 171 height 22
click at [1199, 337] on td "10 Gb Ports:" at bounding box center [1217, 334] width 171 height 22
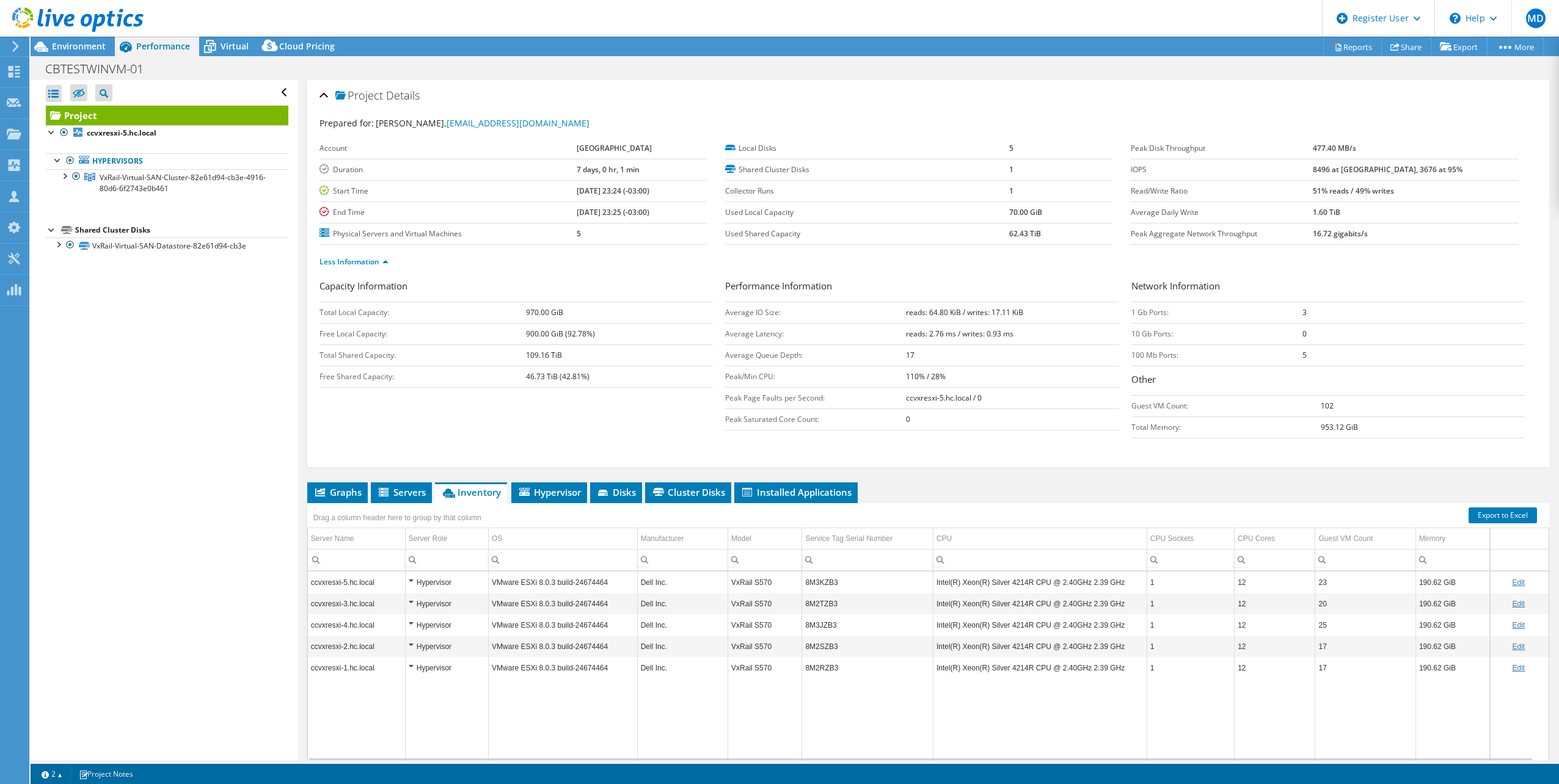
click at [1149, 332] on td "10 Gb Ports:" at bounding box center [1217, 334] width 171 height 22
click at [1143, 317] on td "1 Gb Ports:" at bounding box center [1217, 312] width 171 height 22
drag, startPoint x: 1143, startPoint y: 317, endPoint x: 1302, endPoint y: 355, distance: 163.5
click at [1302, 355] on tbody "1 Gb Ports: 3 10 Gb Ports: 0 100 Mb Ports: 5" at bounding box center [1328, 334] width 394 height 65
drag, startPoint x: 1302, startPoint y: 355, endPoint x: 1217, endPoint y: 352, distance: 85.1
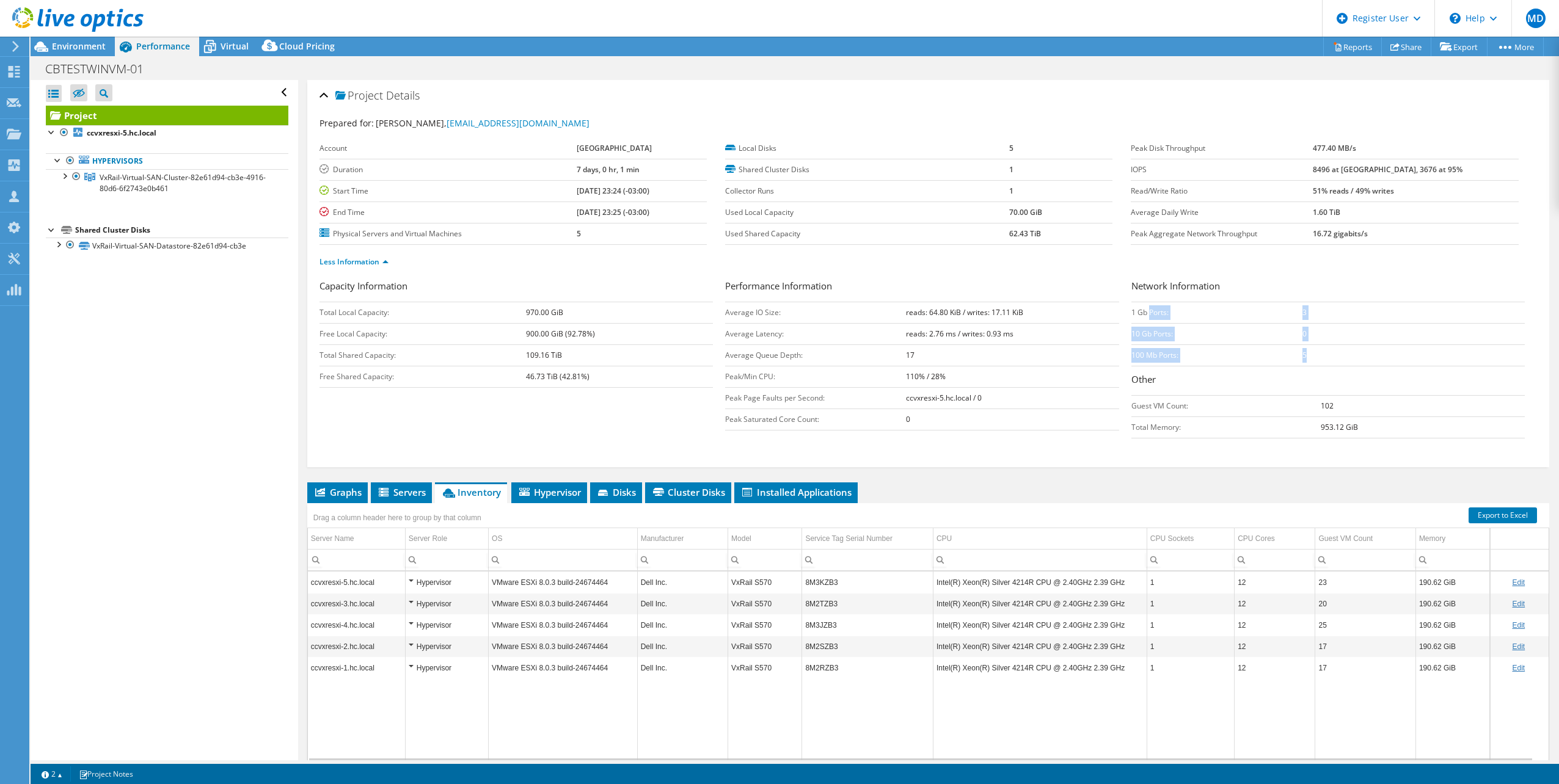
click at [1302, 355] on td "5" at bounding box center [1414, 355] width 223 height 22
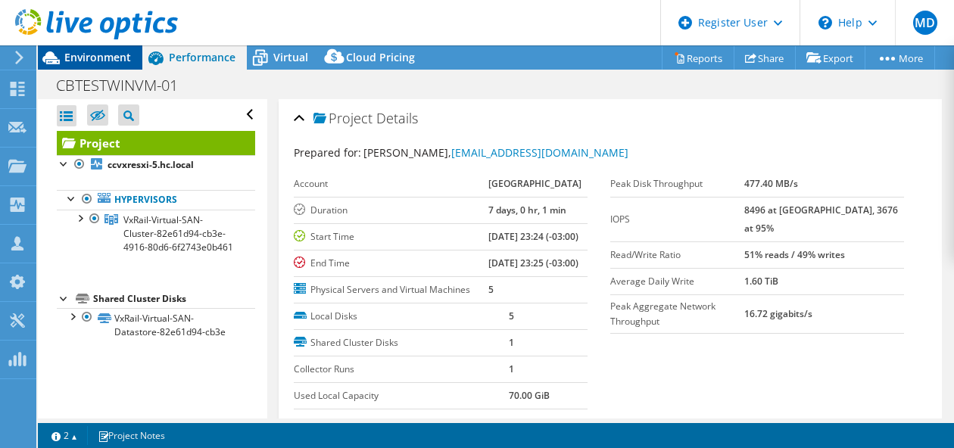
click at [119, 67] on div "Environment" at bounding box center [90, 57] width 104 height 24
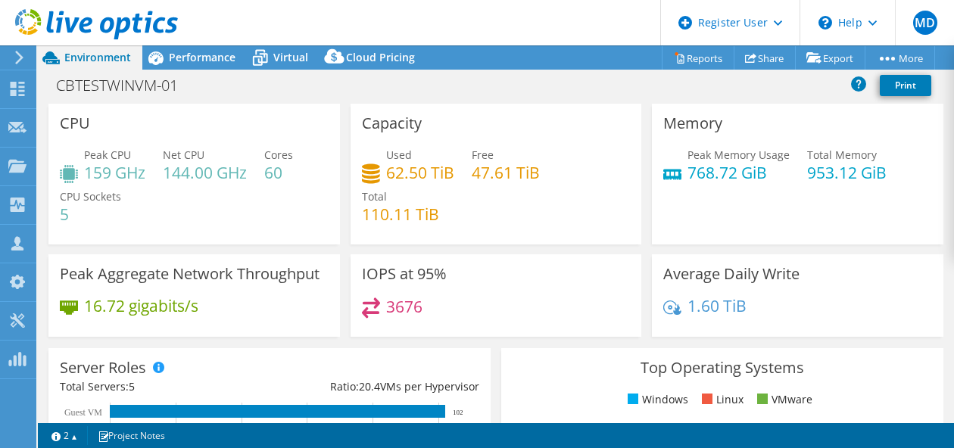
click at [111, 58] on span "Environment" at bounding box center [97, 57] width 67 height 14
click at [186, 171] on h4 "144.00 GHz" at bounding box center [205, 172] width 84 height 17
click at [184, 170] on h4 "144.00 GHz" at bounding box center [205, 172] width 84 height 17
click at [212, 201] on div "Peak CPU 159 GHz Net CPU 144.00 GHz Cores 60 CPU Sockets 5" at bounding box center [194, 192] width 269 height 91
click at [105, 172] on h4 "159 GHz" at bounding box center [114, 172] width 61 height 17
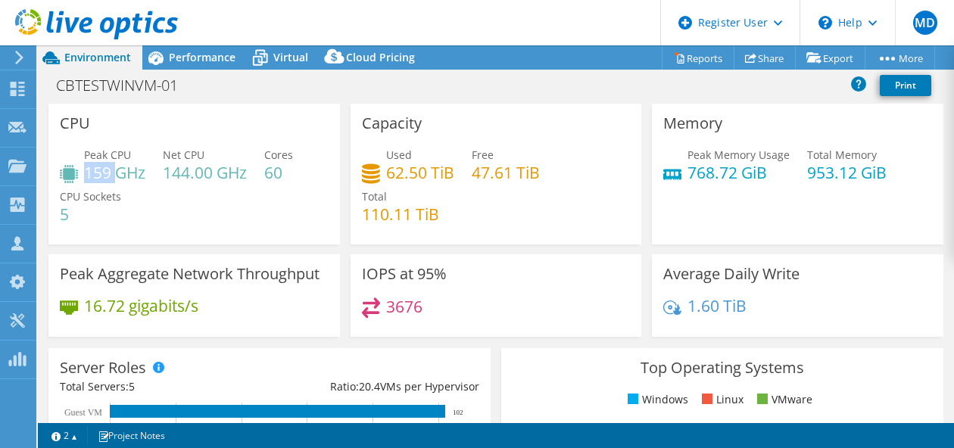
click at [105, 172] on h4 "159 GHz" at bounding box center [114, 172] width 61 height 17
drag, startPoint x: 105, startPoint y: 172, endPoint x: 201, endPoint y: 185, distance: 96.3
click at [201, 179] on h4 "144.00 GHz" at bounding box center [205, 172] width 84 height 17
drag, startPoint x: 190, startPoint y: 163, endPoint x: 200, endPoint y: 235, distance: 72.6
click at [189, 164] on h4 "144.00 GHz" at bounding box center [205, 172] width 84 height 17
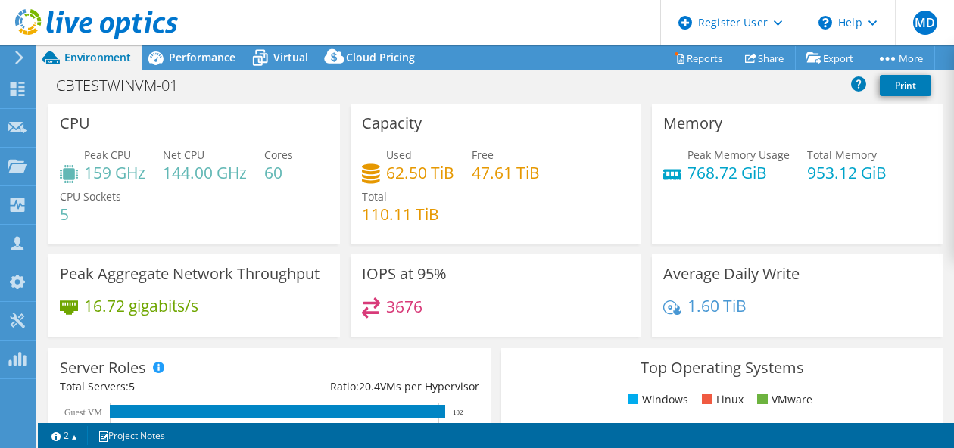
click at [173, 175] on h4 "144.00 GHz" at bounding box center [205, 172] width 84 height 17
click at [200, 235] on div "Peak CPU 159 GHz Net CPU 144.00 GHz Cores 60 CPU Sockets 5" at bounding box center [194, 192] width 269 height 91
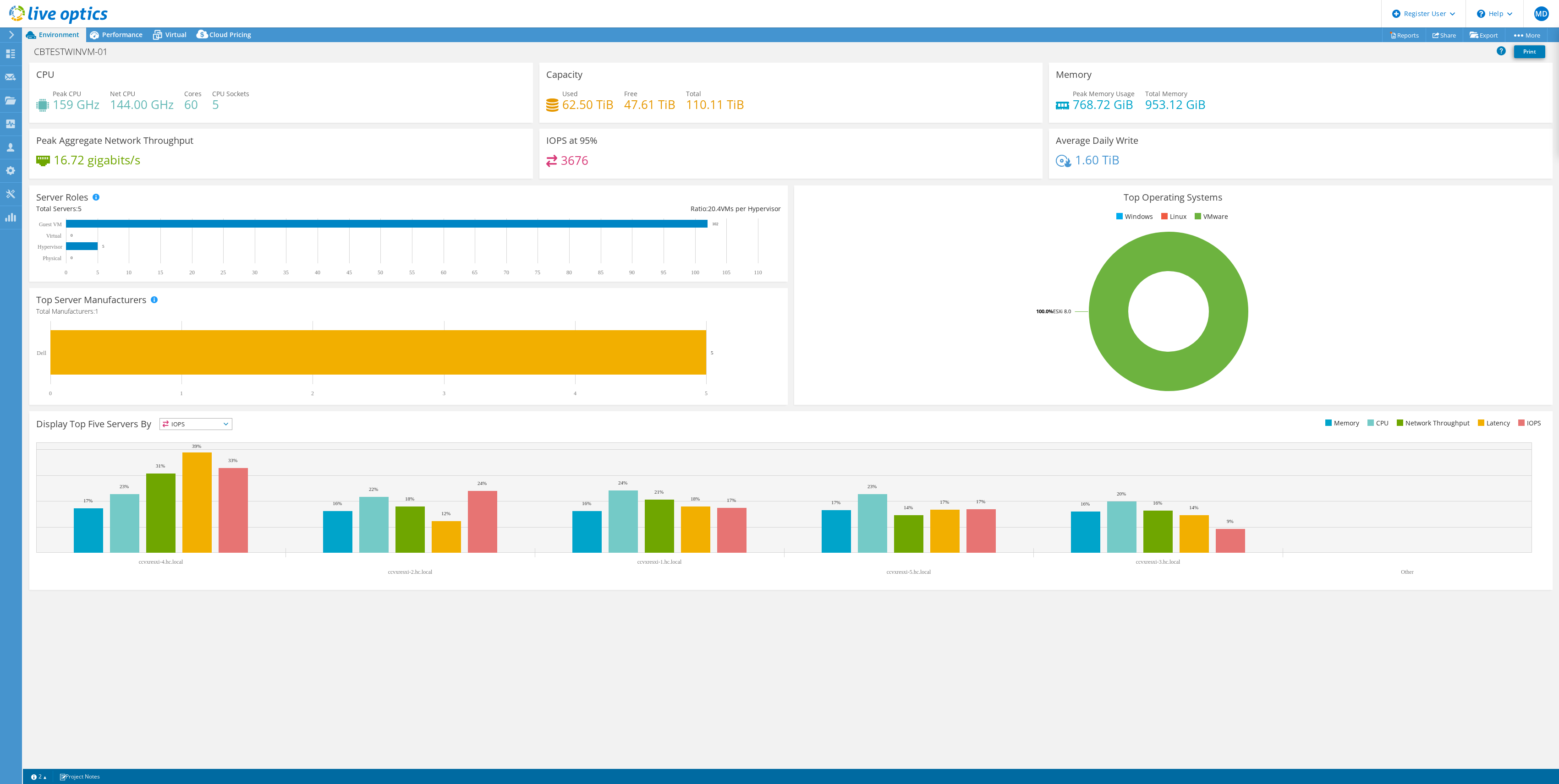
select select "USD"
